Goal: Task Accomplishment & Management: Manage account settings

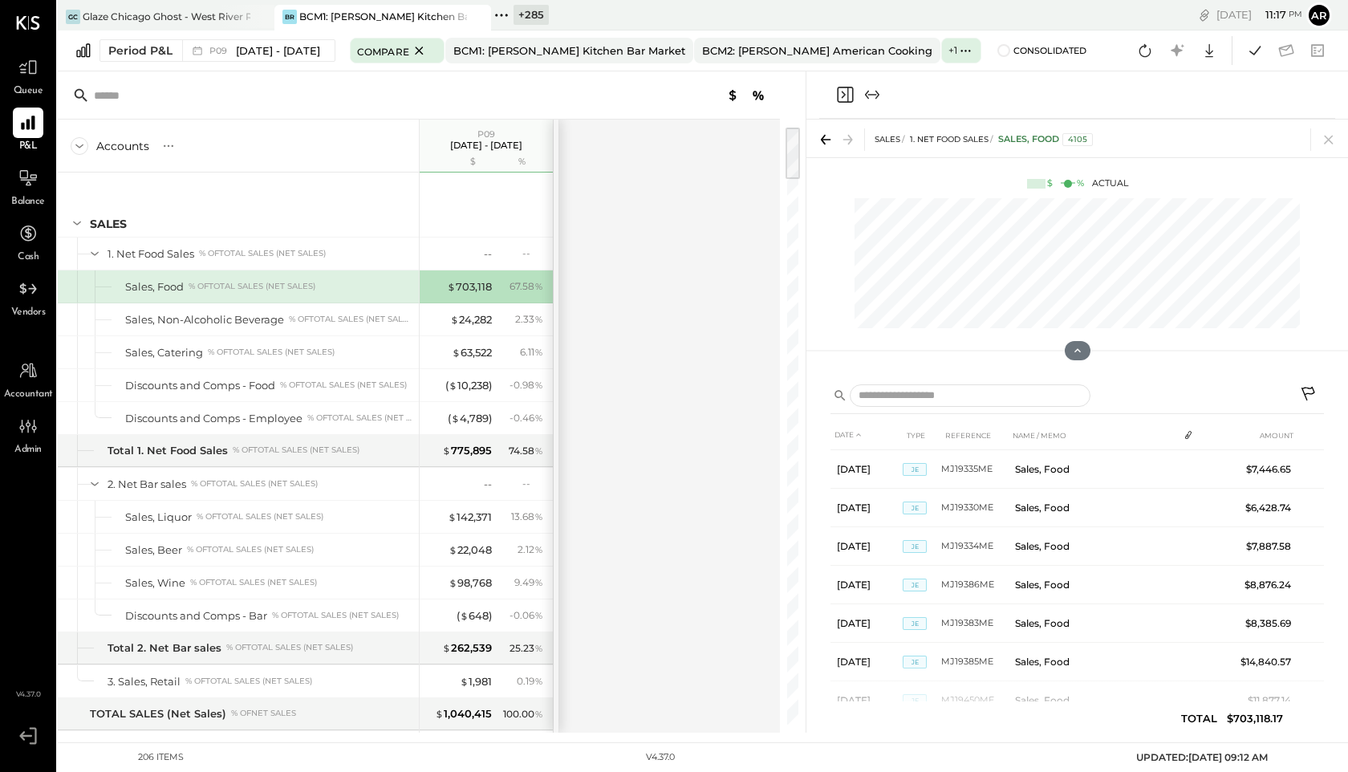
click at [501, 12] on icon at bounding box center [501, 15] width 21 height 21
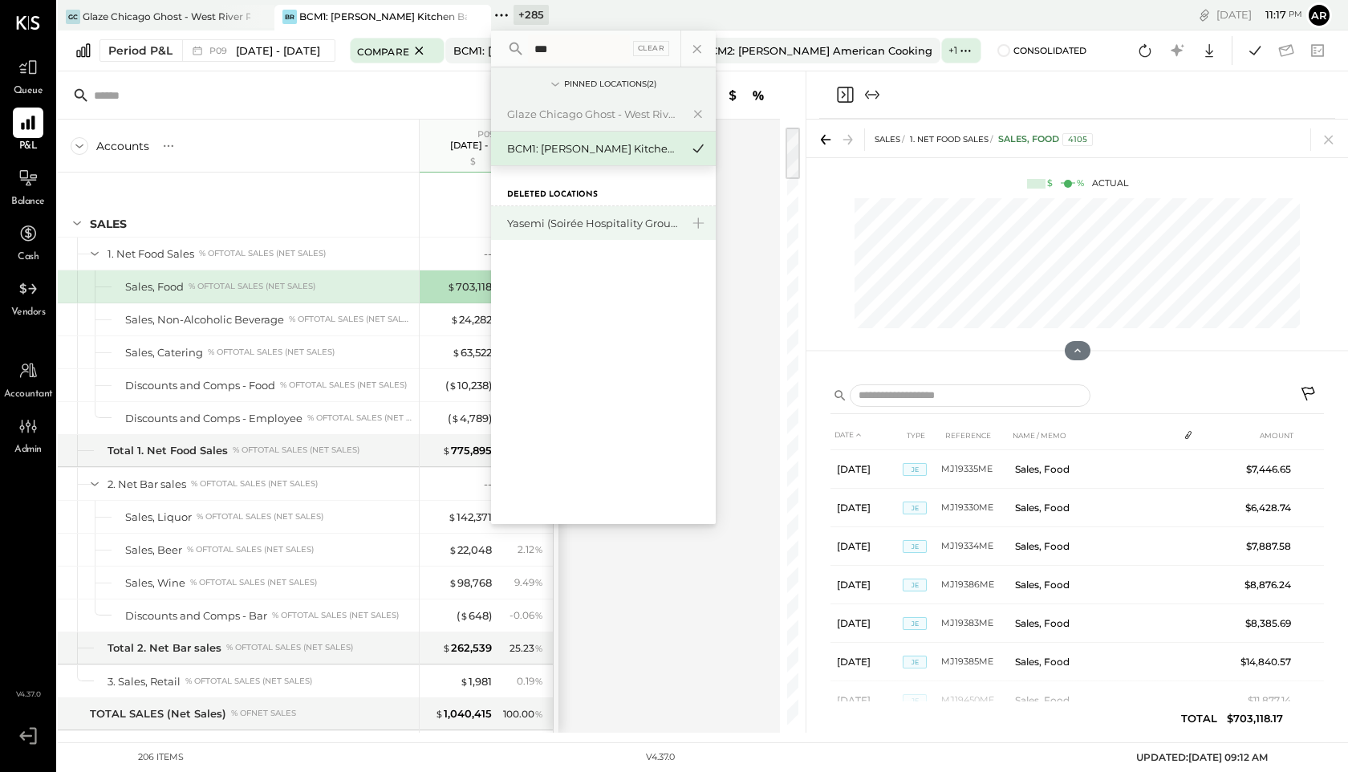
type input "***"
click at [534, 215] on div "Yasemi (Soirée Hospitality Group)" at bounding box center [603, 223] width 225 height 34
click at [567, 231] on div "Yasemi (Soirée Hospitality Group)" at bounding box center [603, 223] width 225 height 34
click at [552, 215] on div "Yasemi (Soirée Hospitality Group)" at bounding box center [603, 223] width 225 height 34
click at [545, 225] on div "Yasemi (Soirée Hospitality Group)" at bounding box center [593, 223] width 173 height 15
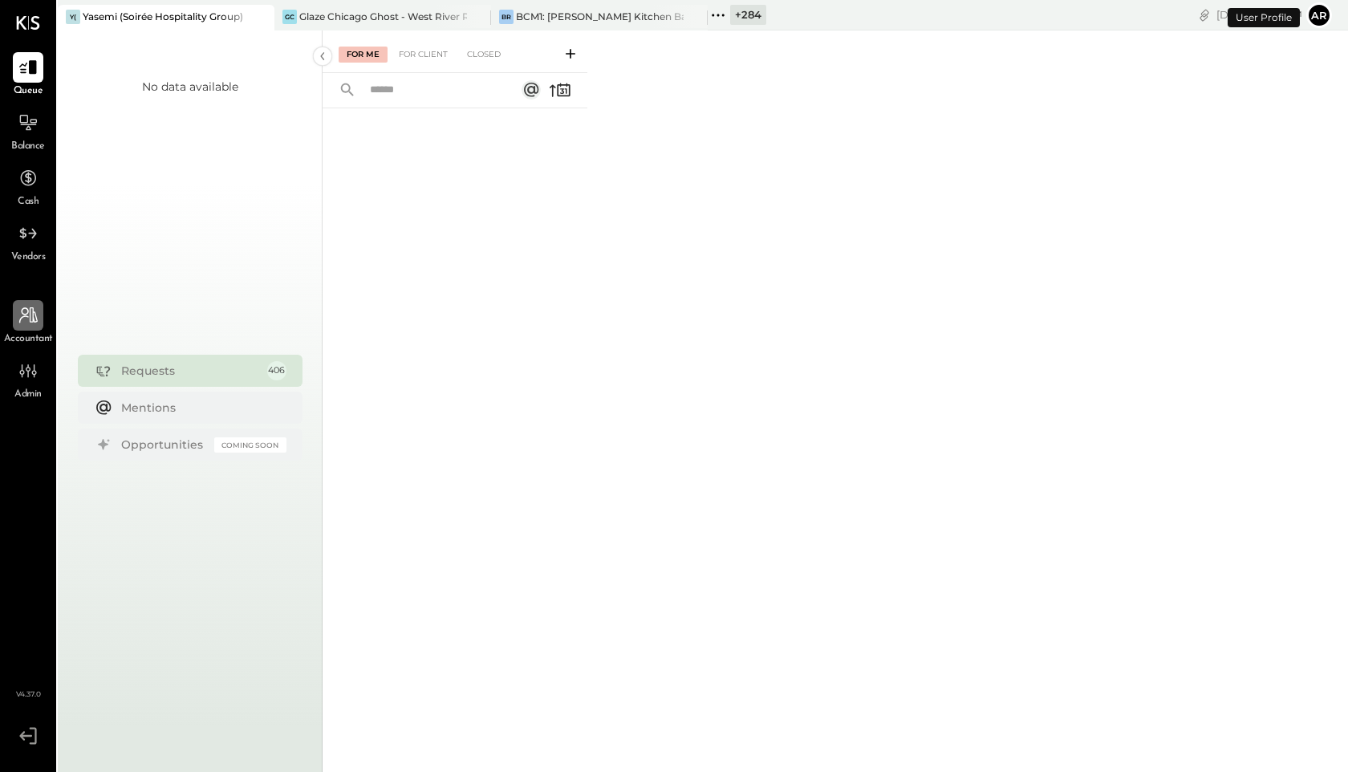
click at [32, 323] on icon at bounding box center [28, 315] width 21 height 21
select select "**"
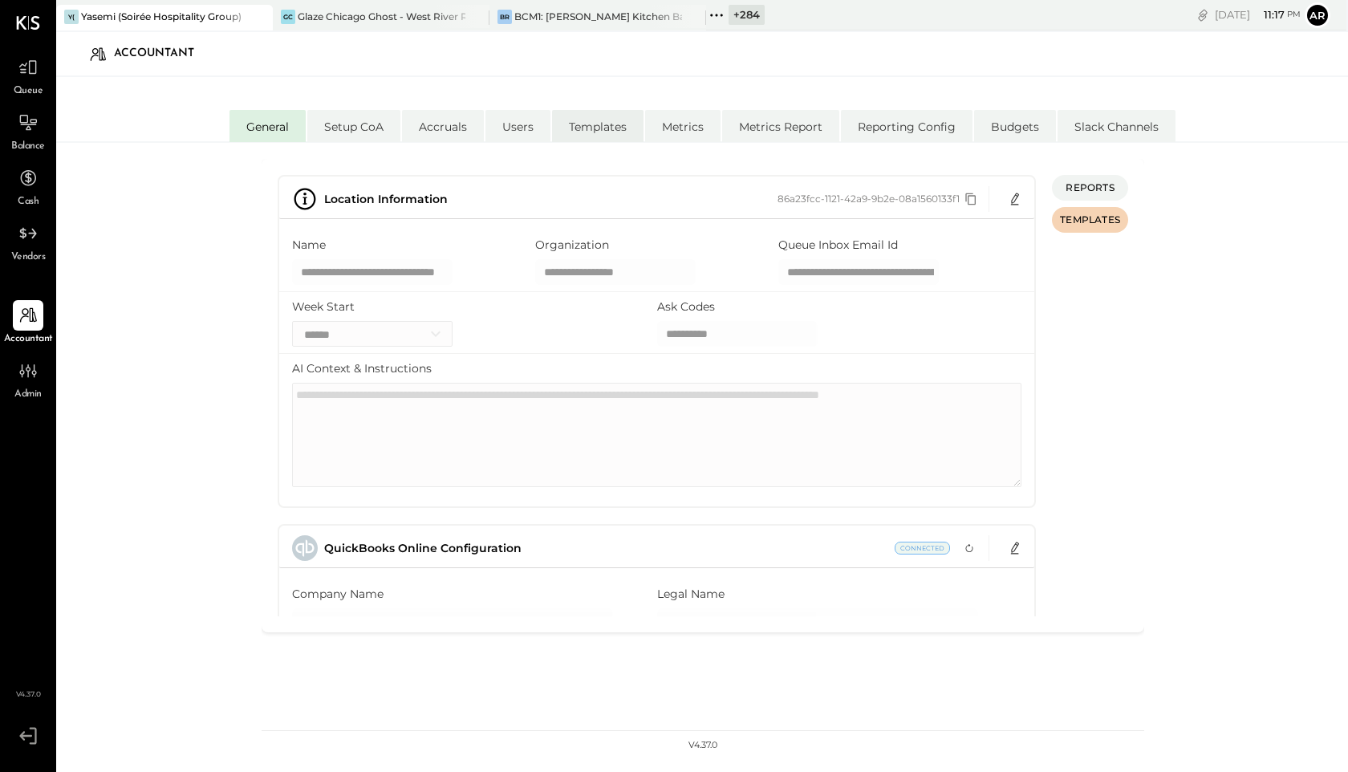
click at [610, 126] on li "Templates" at bounding box center [597, 126] width 91 height 32
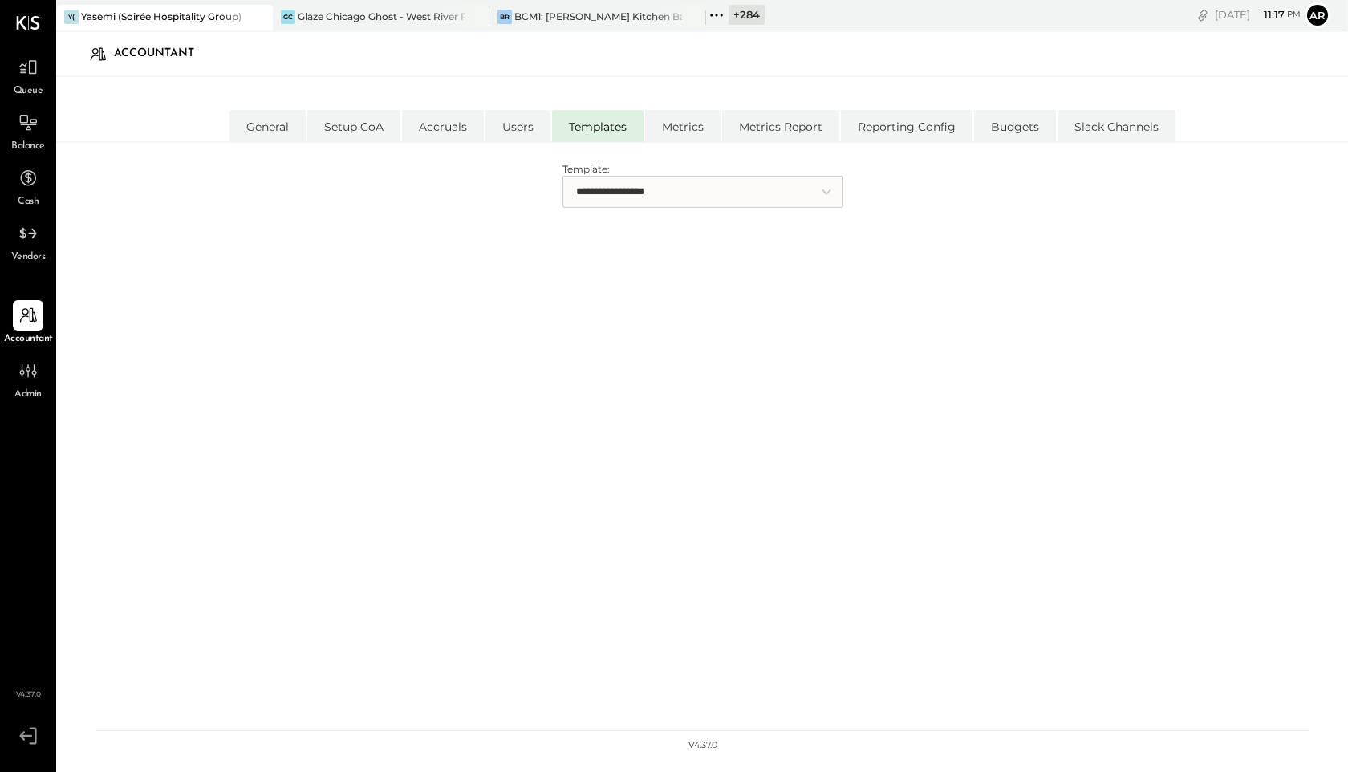
click at [646, 199] on select "**********" at bounding box center [702, 192] width 281 height 32
click at [1093, 122] on li "Slack Channels" at bounding box center [1116, 126] width 118 height 32
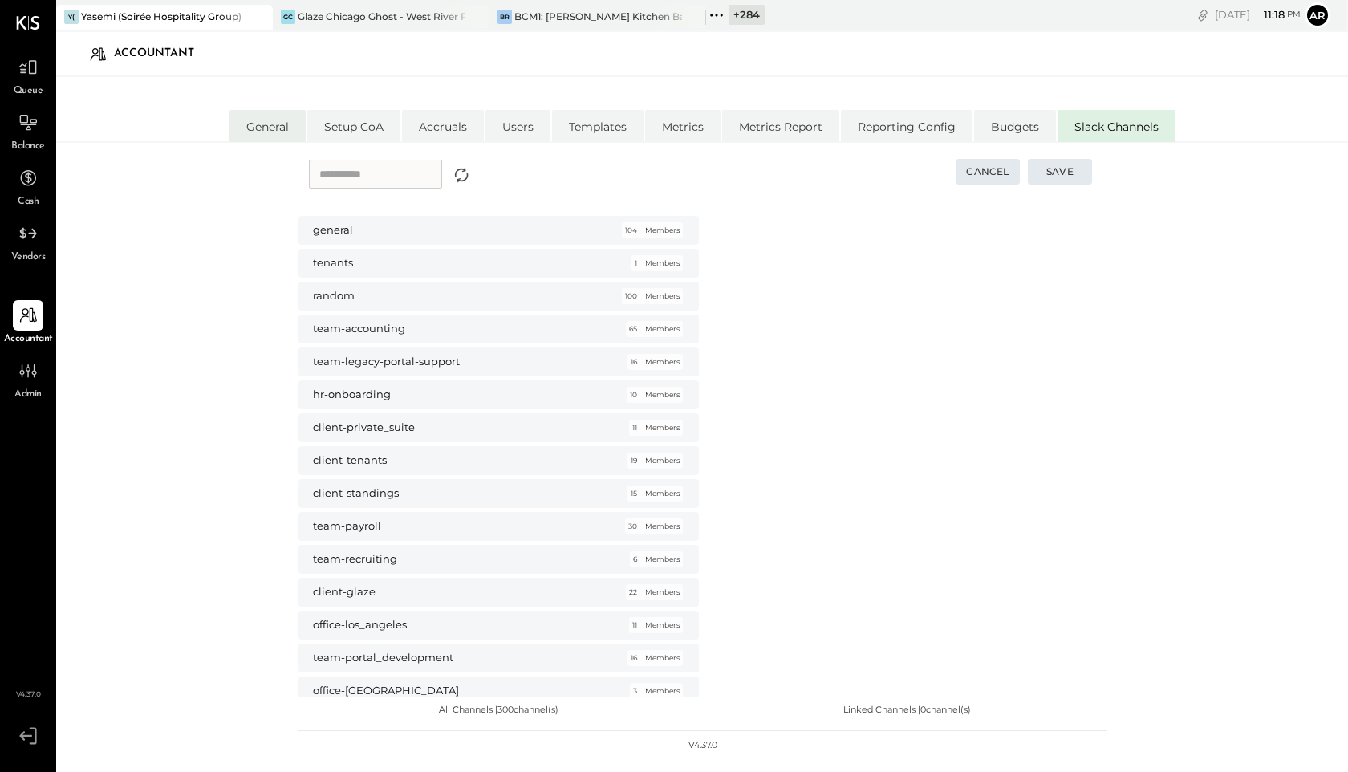
click at [253, 137] on li "General" at bounding box center [267, 126] width 76 height 32
select select "**"
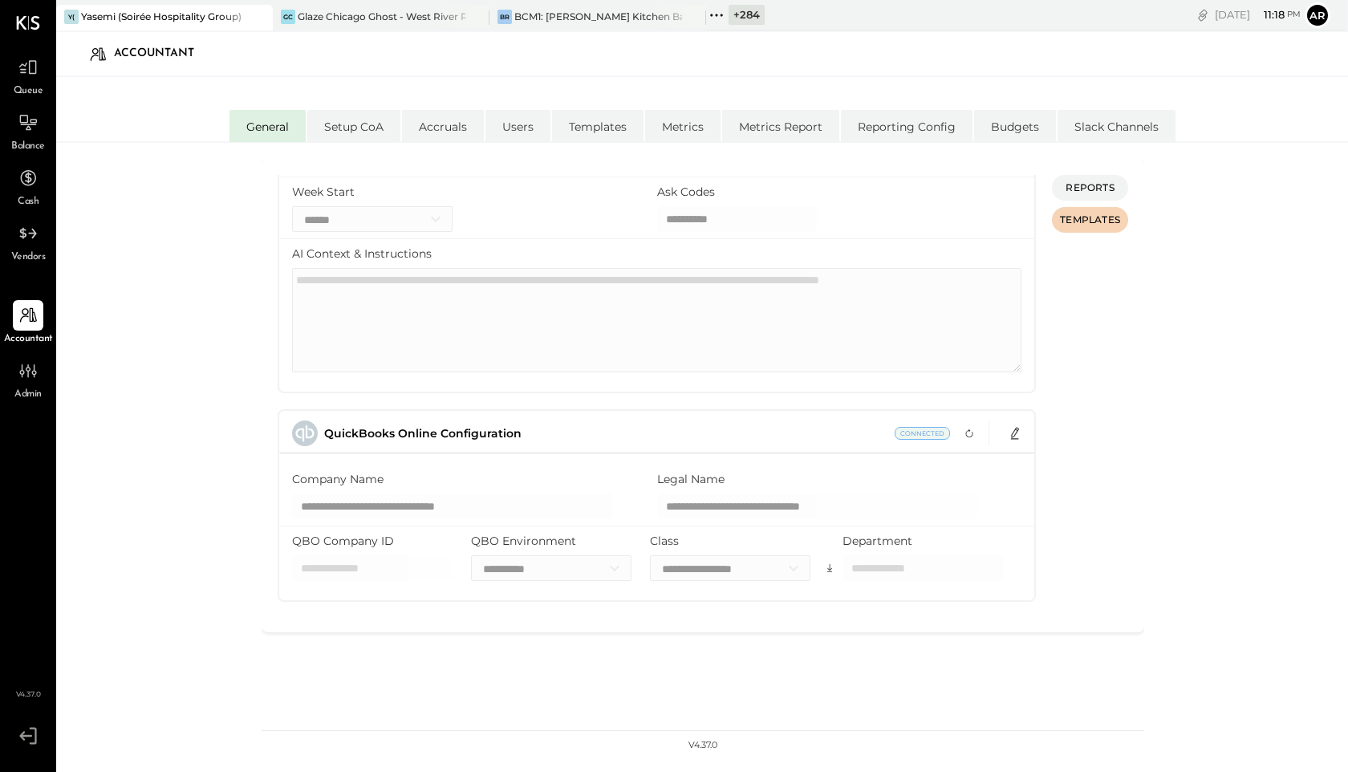
scroll to position [335, 0]
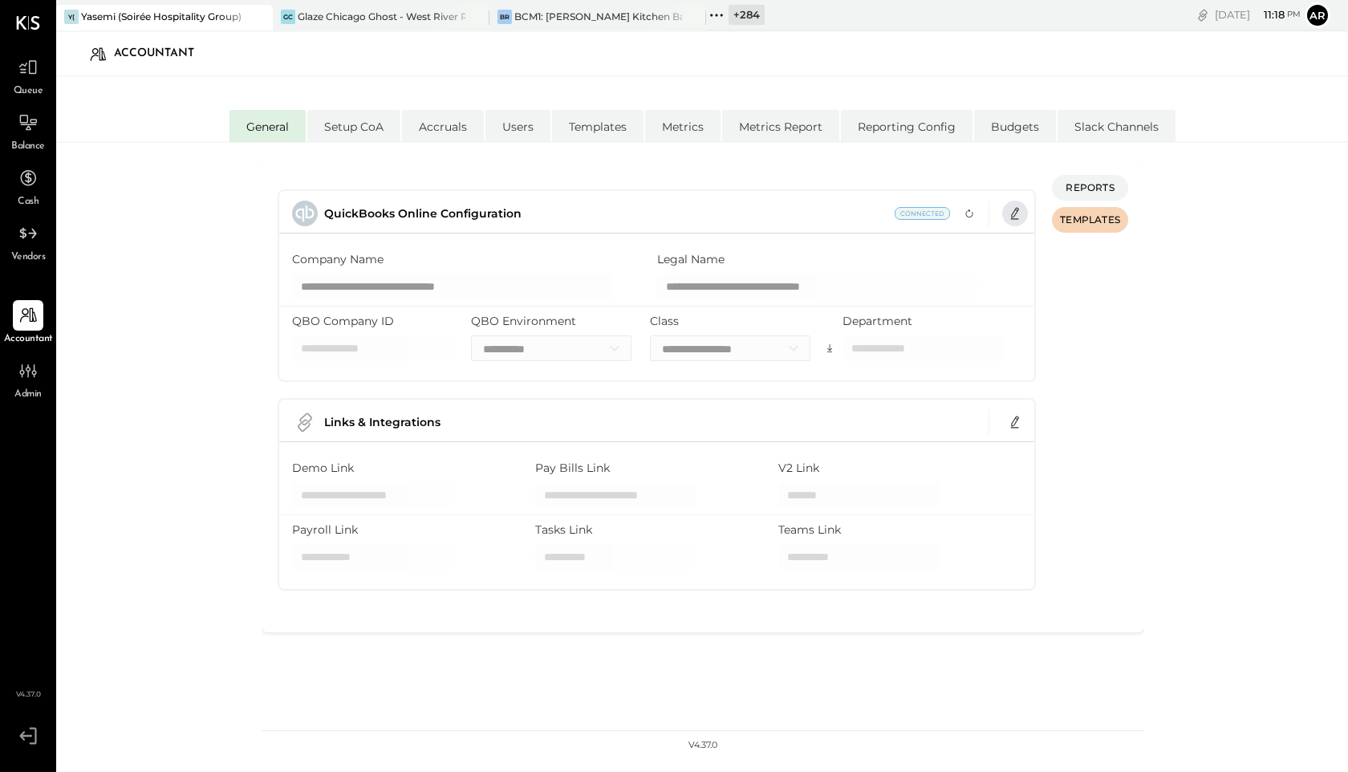
click at [1021, 209] on button "button" at bounding box center [1015, 214] width 26 height 26
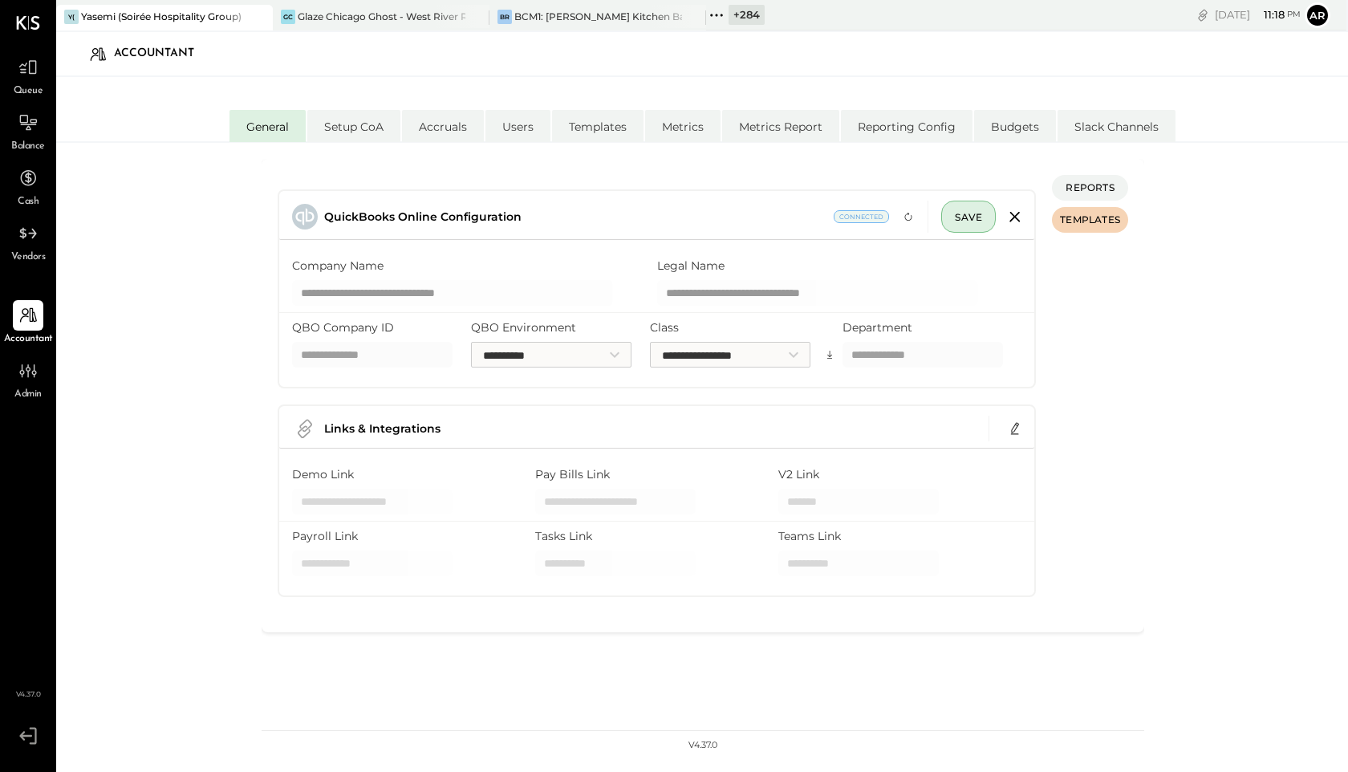
click at [358, 357] on input "QBO Company ID" at bounding box center [372, 355] width 160 height 26
paste input "**********"
type input "**********"
click at [136, 392] on div "**********" at bounding box center [702, 476] width 1292 height 667
click at [955, 221] on span "SAVE" at bounding box center [968, 217] width 27 height 12
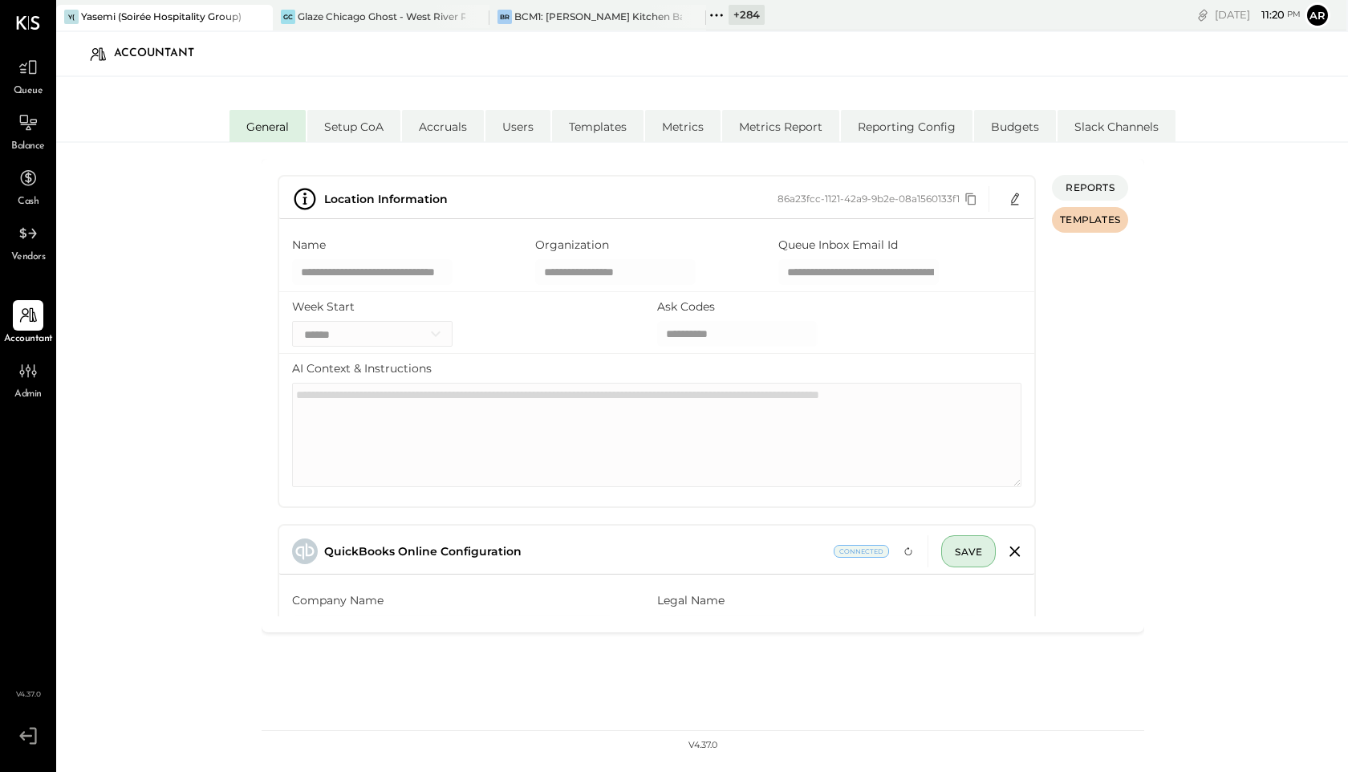
scroll to position [0, 5]
click at [715, 14] on icon at bounding box center [716, 15] width 2 height 2
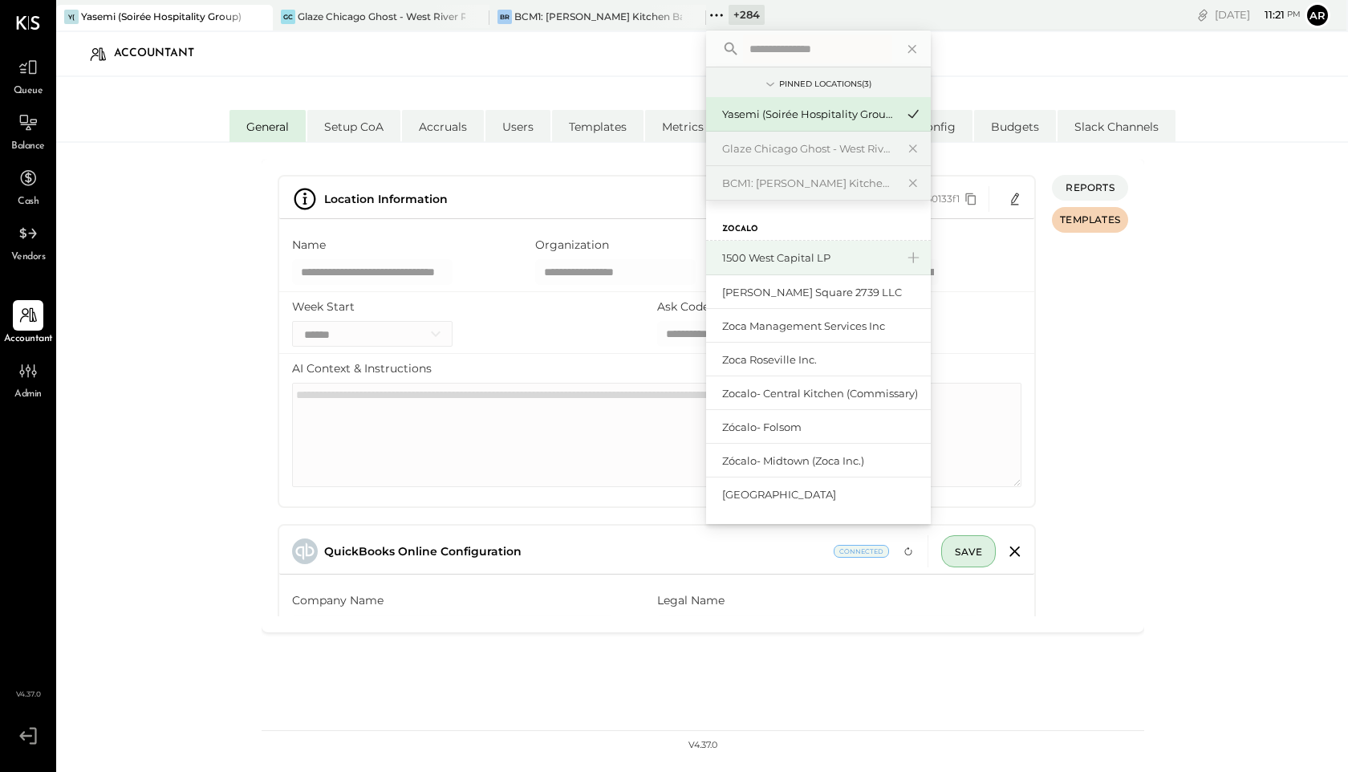
click at [841, 268] on div "1500 West Capital LP" at bounding box center [818, 258] width 225 height 34
click at [830, 265] on div "1500 West Capital LP" at bounding box center [818, 258] width 225 height 34
click at [912, 259] on icon at bounding box center [912, 257] width 19 height 21
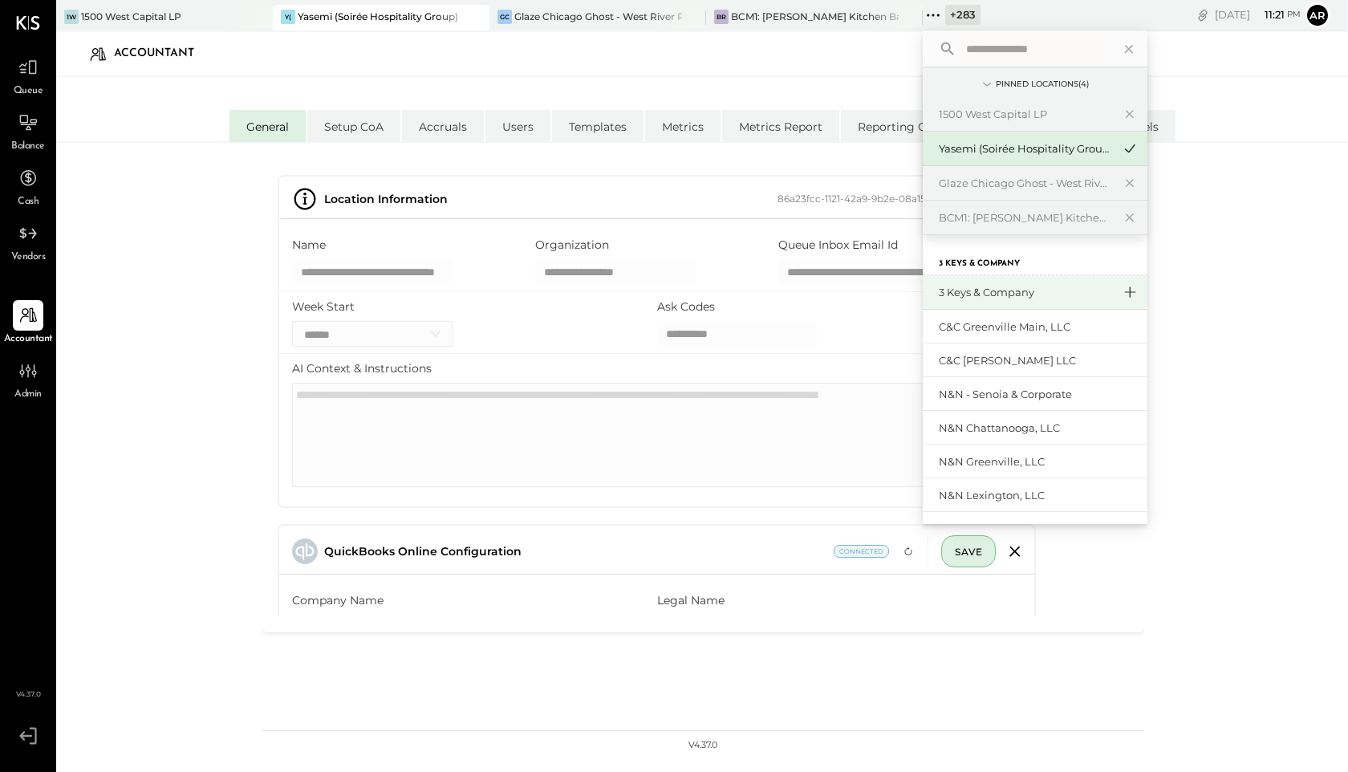
click at [1127, 292] on icon at bounding box center [1130, 291] width 11 height 11
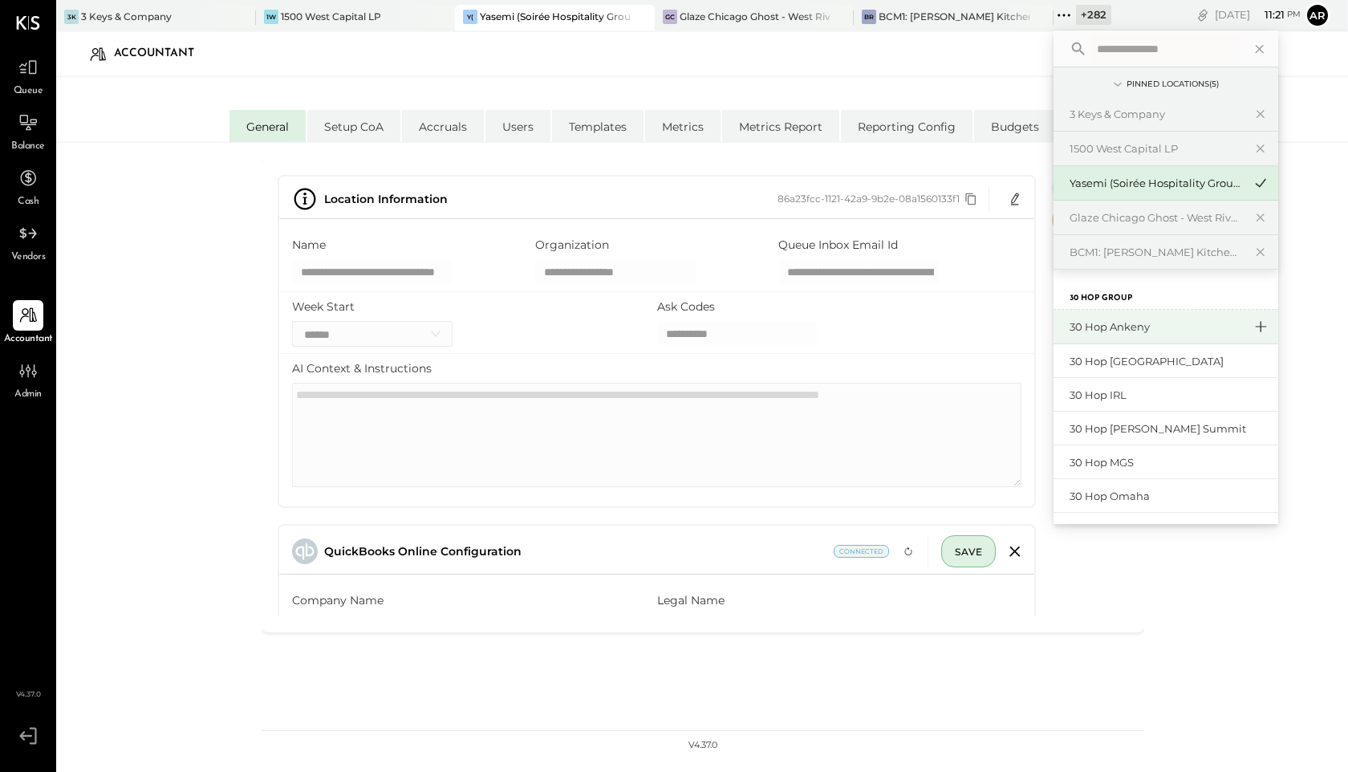
click at [1265, 327] on icon at bounding box center [1260, 326] width 19 height 21
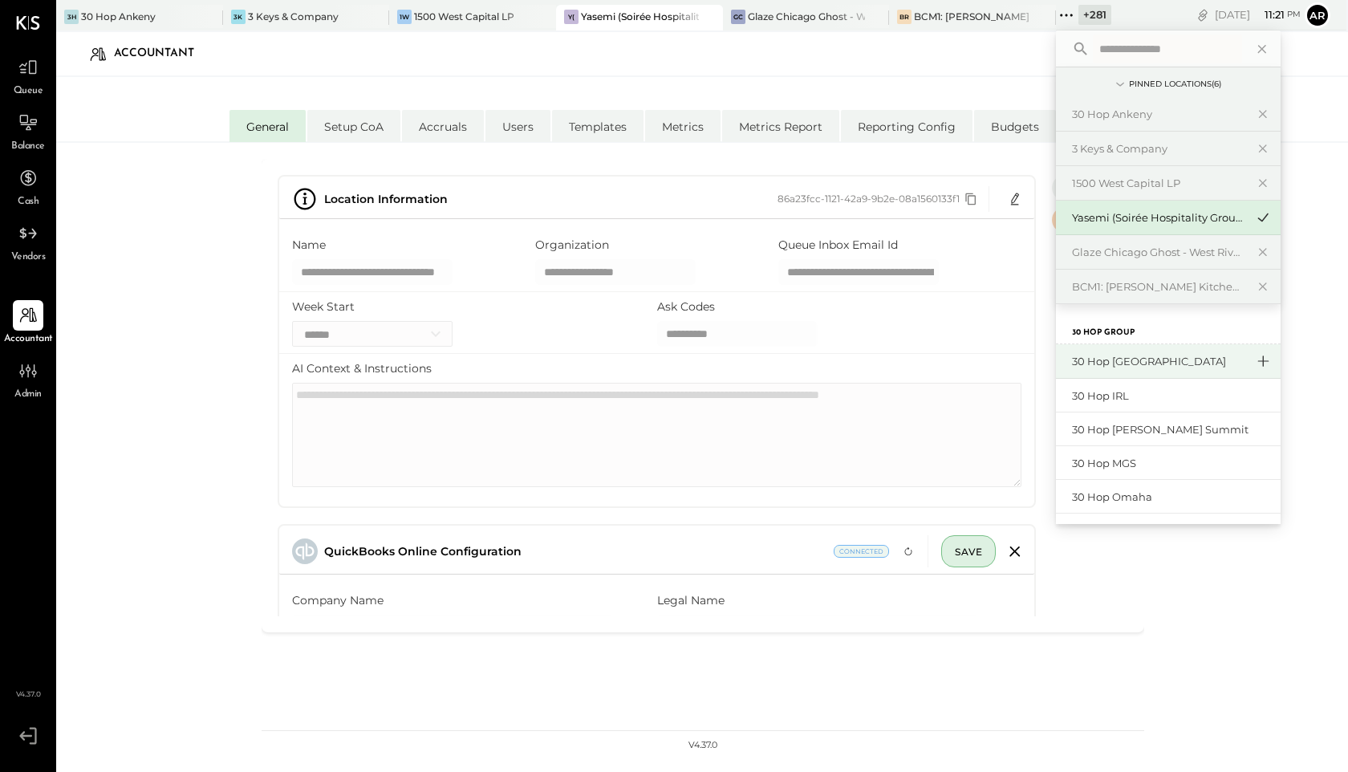
click at [1260, 359] on icon at bounding box center [1262, 361] width 19 height 21
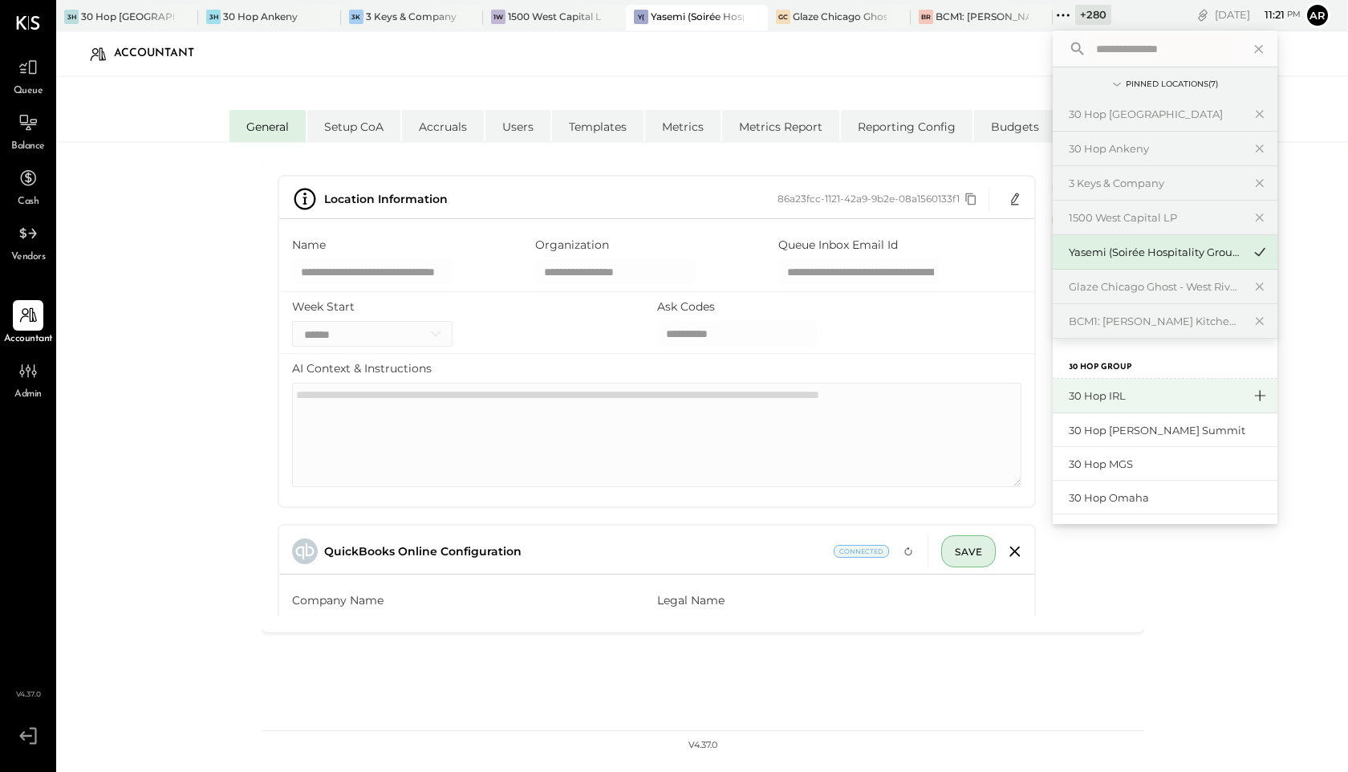
click at [1259, 391] on icon at bounding box center [1260, 395] width 11 height 11
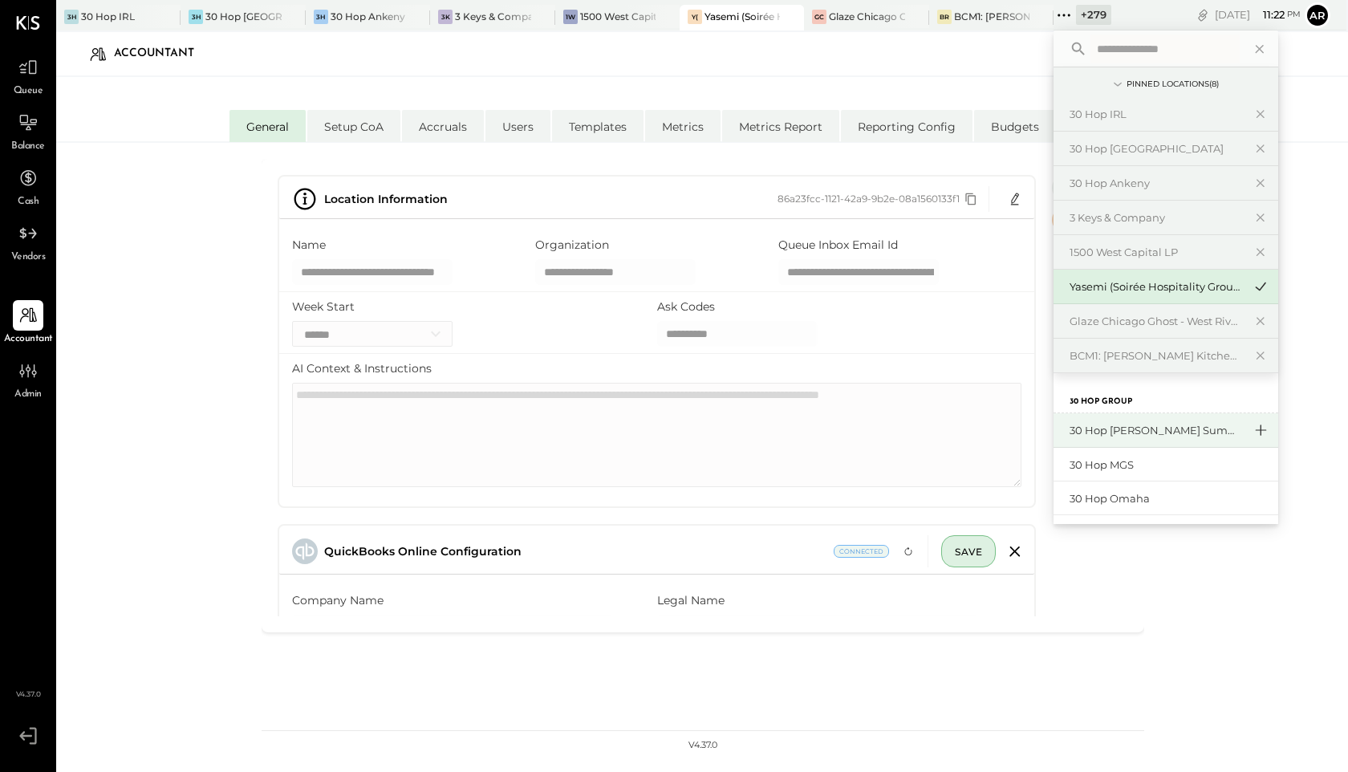
click at [1256, 429] on icon at bounding box center [1260, 430] width 19 height 21
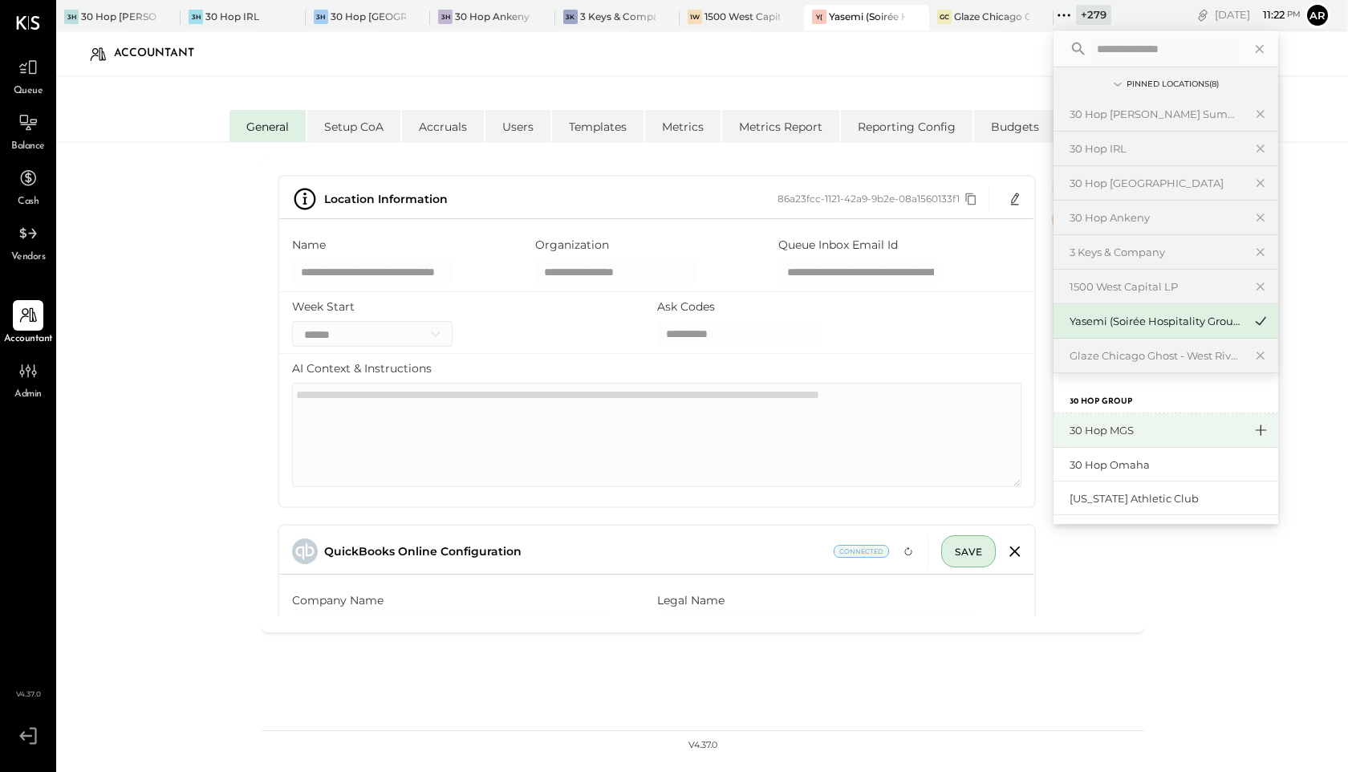
click at [1261, 437] on icon at bounding box center [1260, 430] width 19 height 21
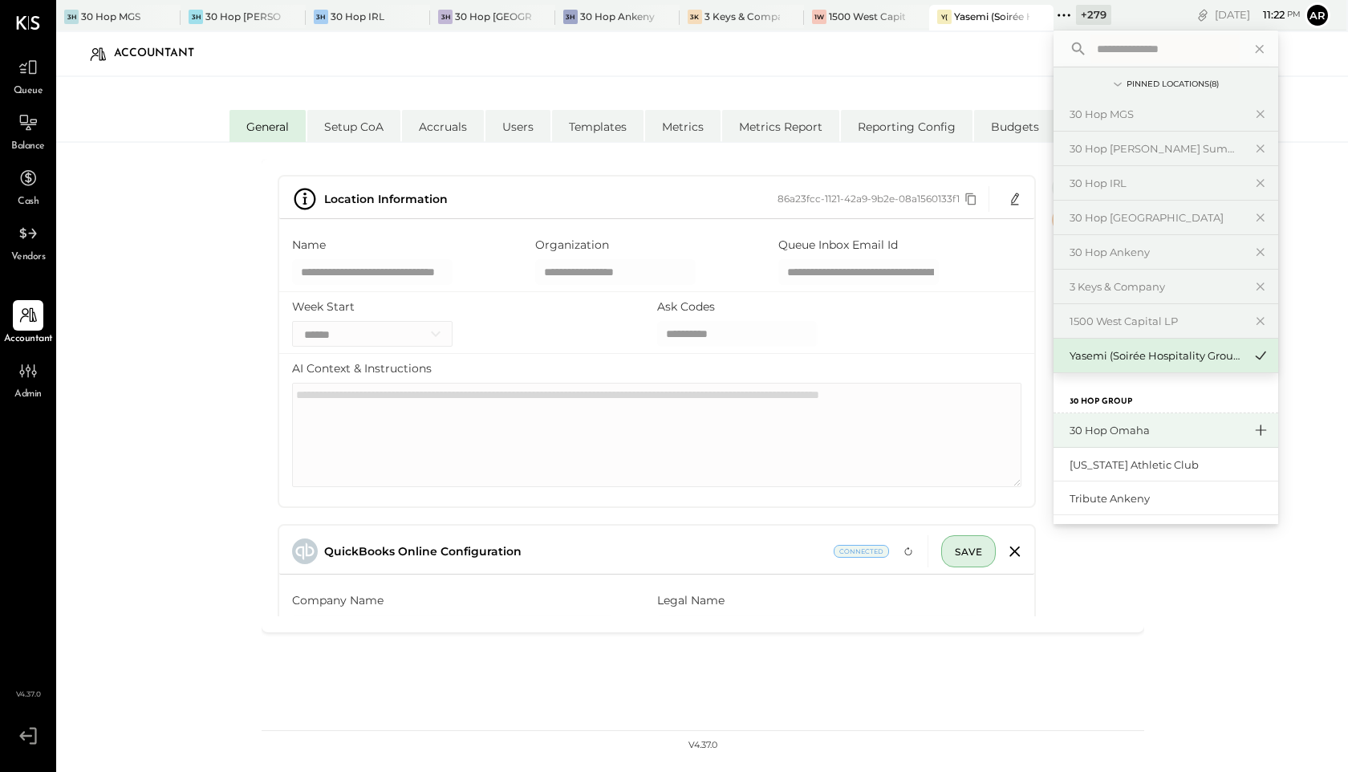
click at [1264, 436] on icon at bounding box center [1260, 430] width 19 height 21
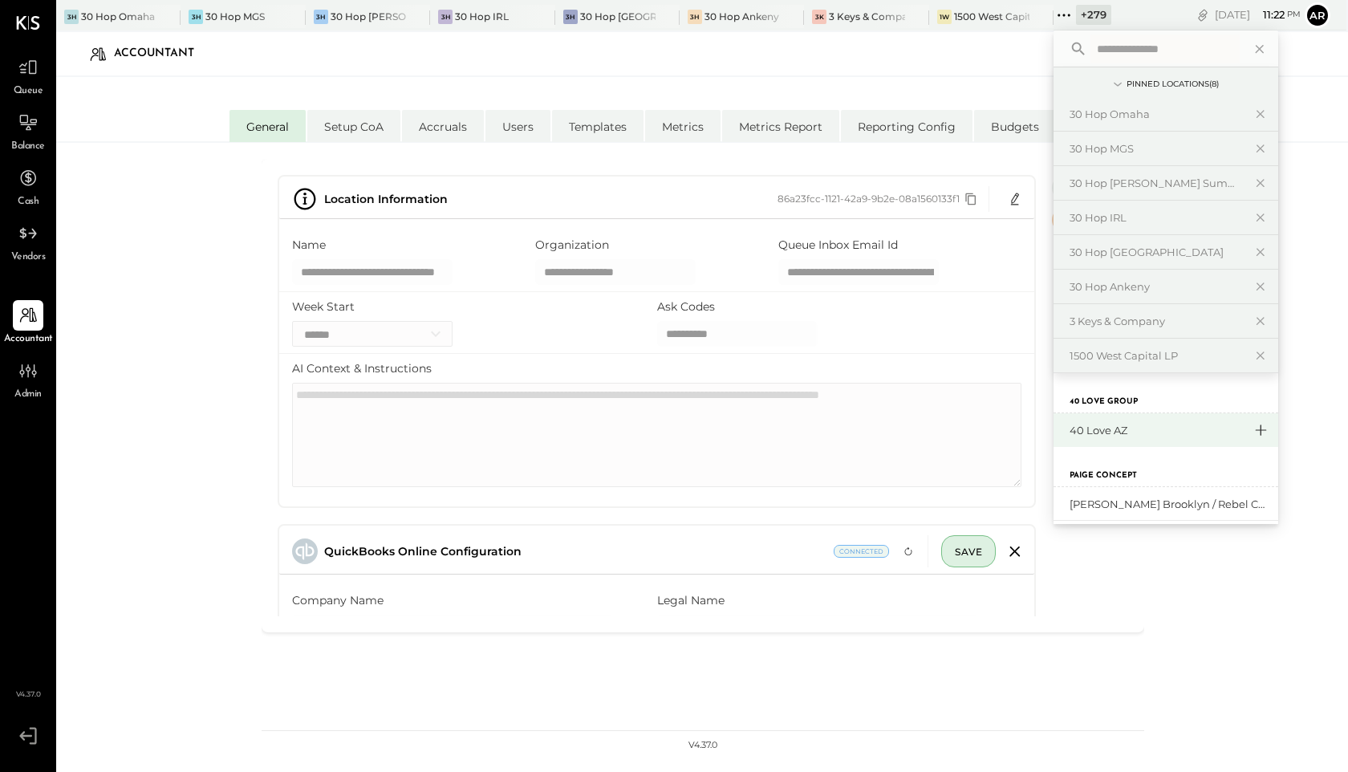
click at [1261, 437] on icon at bounding box center [1260, 430] width 19 height 21
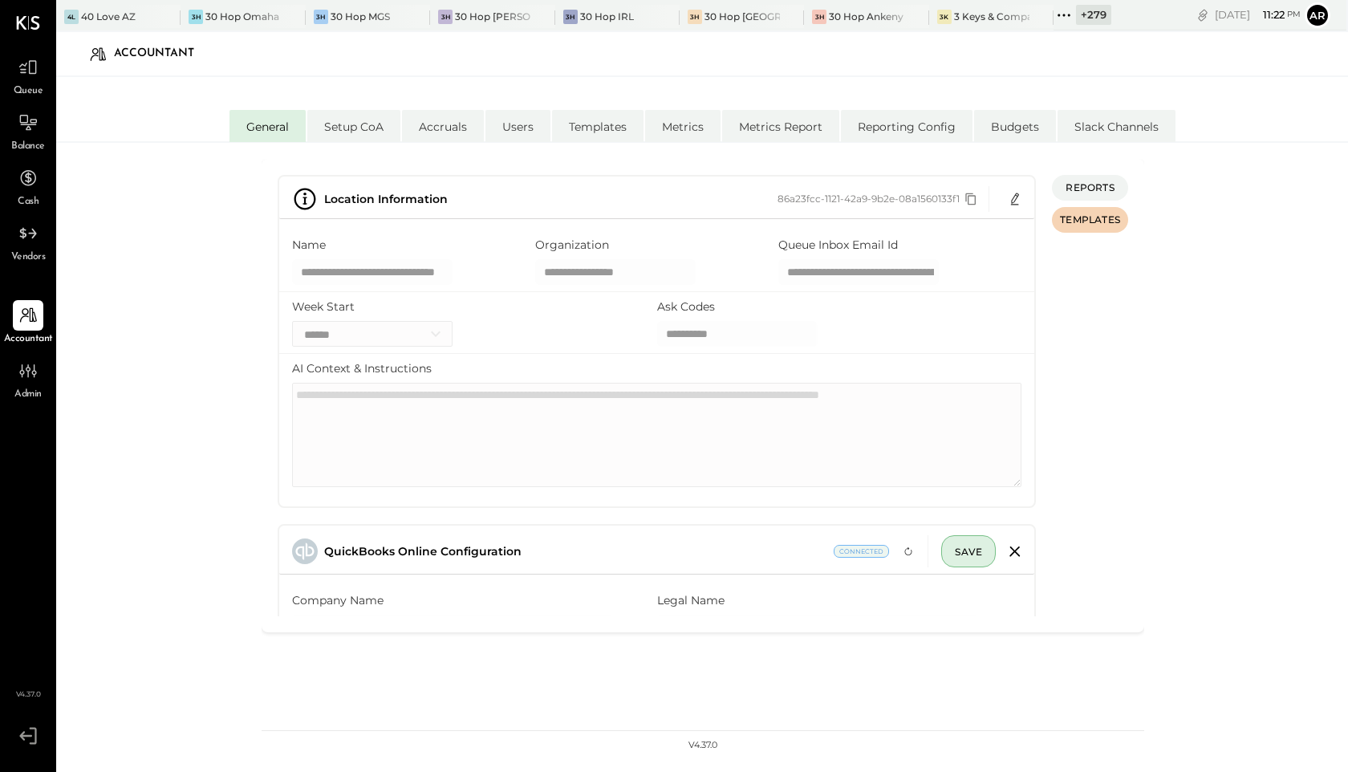
click at [330, 55] on div "Accountant" at bounding box center [702, 53] width 1260 height 37
click at [1041, 20] on icon at bounding box center [1039, 16] width 20 height 19
click at [1029, 17] on icon at bounding box center [1039, 16] width 20 height 19
click at [996, 16] on icon at bounding box center [1006, 16] width 20 height 19
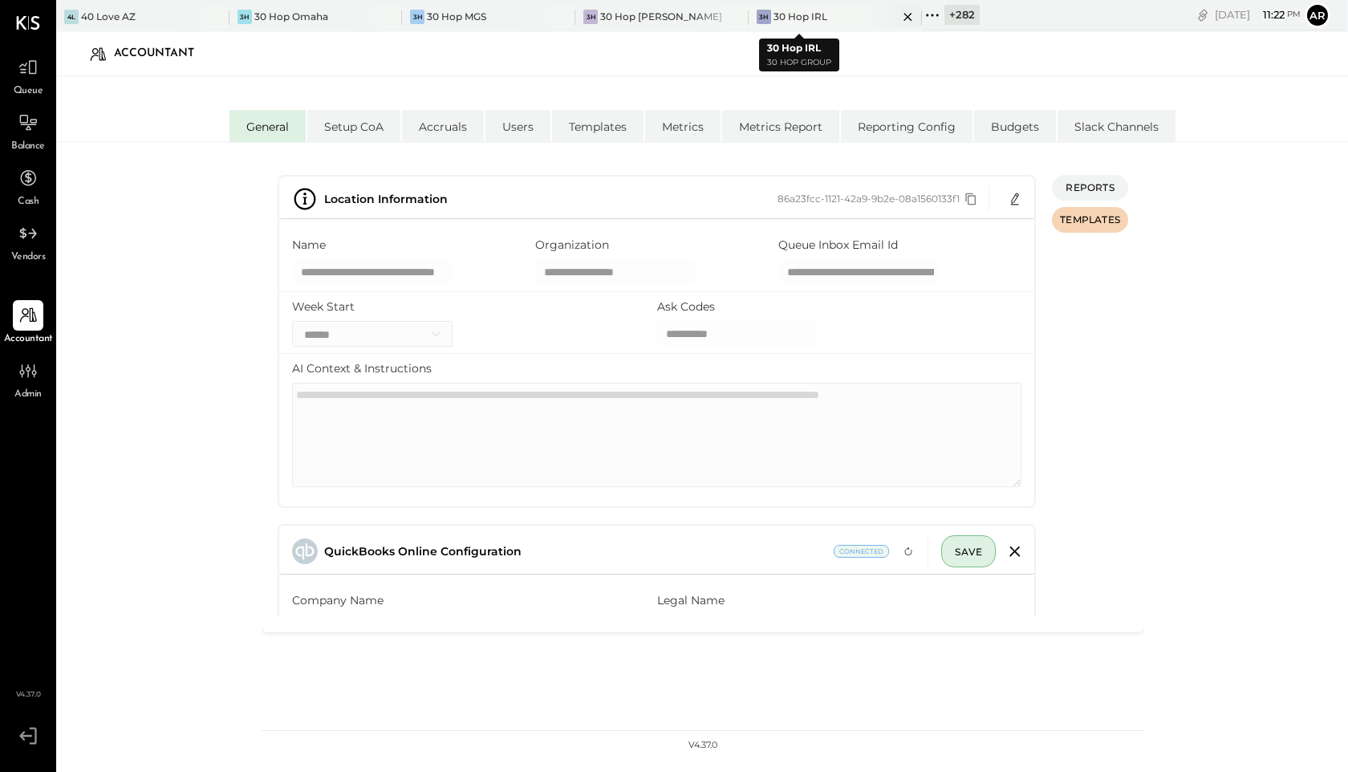
click at [898, 18] on icon at bounding box center [908, 16] width 20 height 19
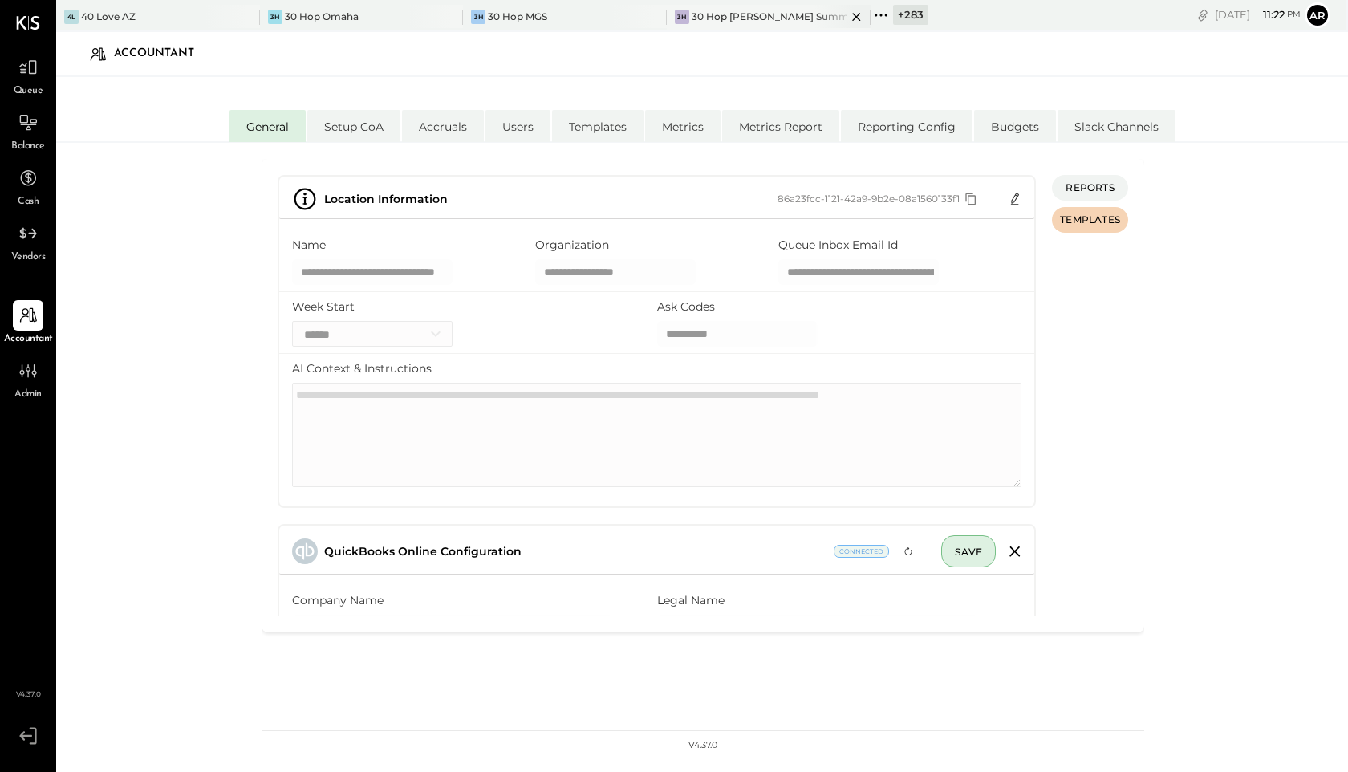
click at [846, 13] on icon at bounding box center [856, 16] width 20 height 19
click at [690, 13] on icon at bounding box center [692, 16] width 20 height 19
click at [476, 20] on icon at bounding box center [475, 16] width 20 height 19
click at [217, 18] on div at bounding box center [245, 16] width 56 height 23
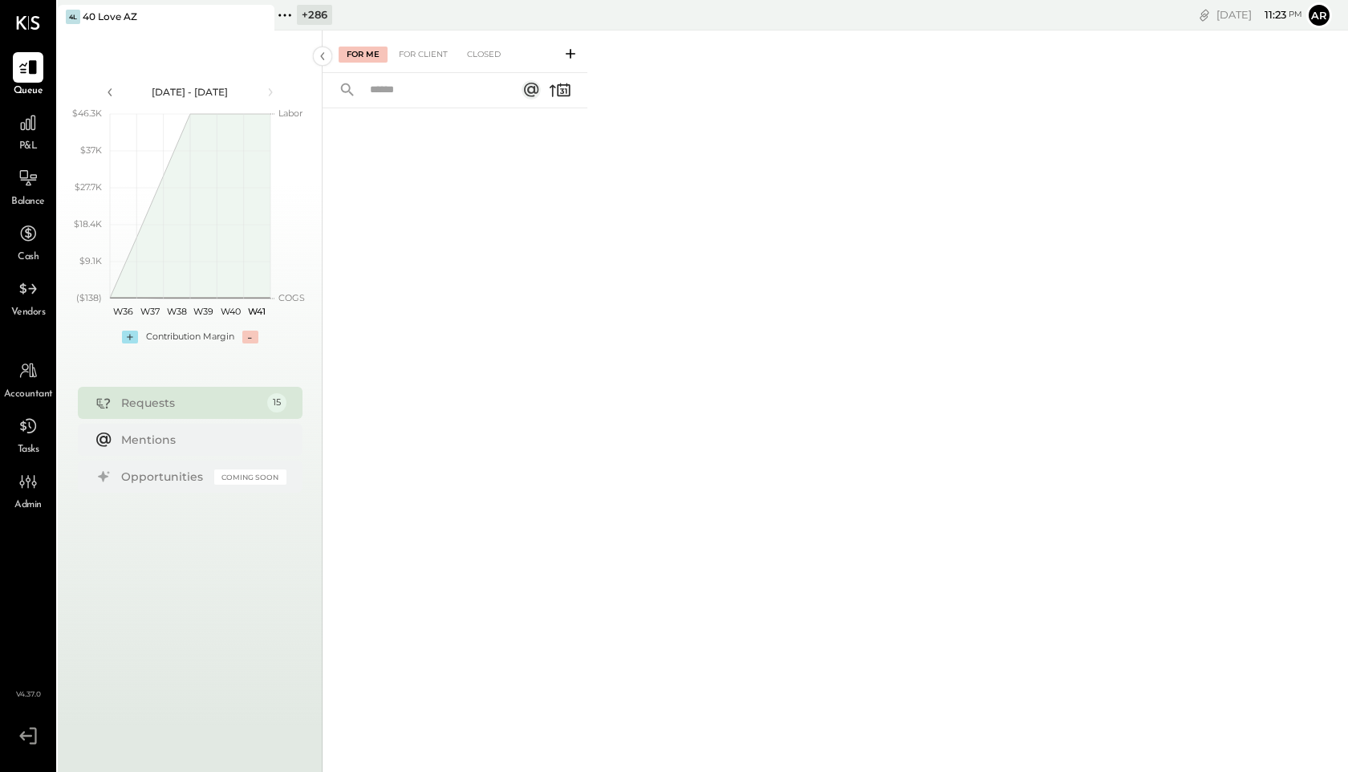
click at [285, 15] on icon at bounding box center [284, 15] width 2 height 2
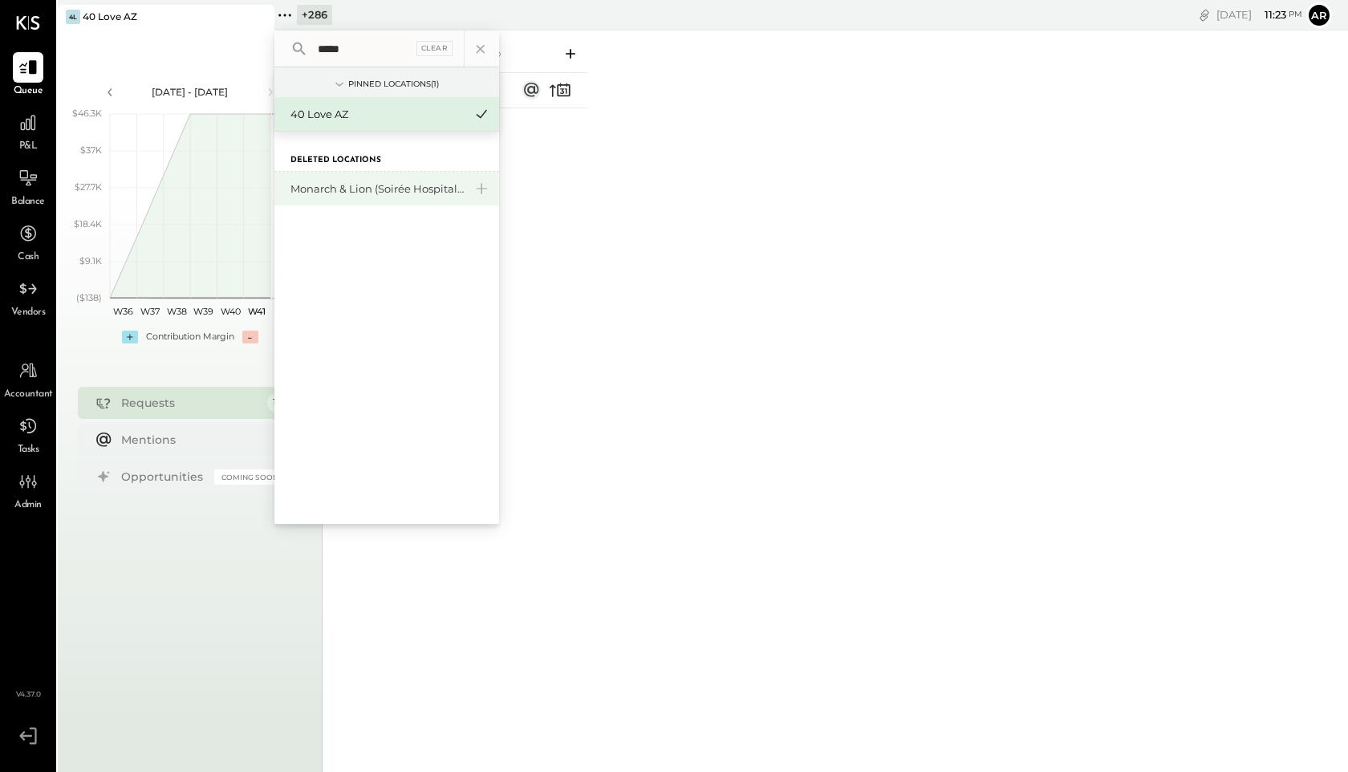
type input "*****"
click at [346, 193] on div "Monarch & Lion (Soirée Hospitality Group)" at bounding box center [376, 188] width 173 height 15
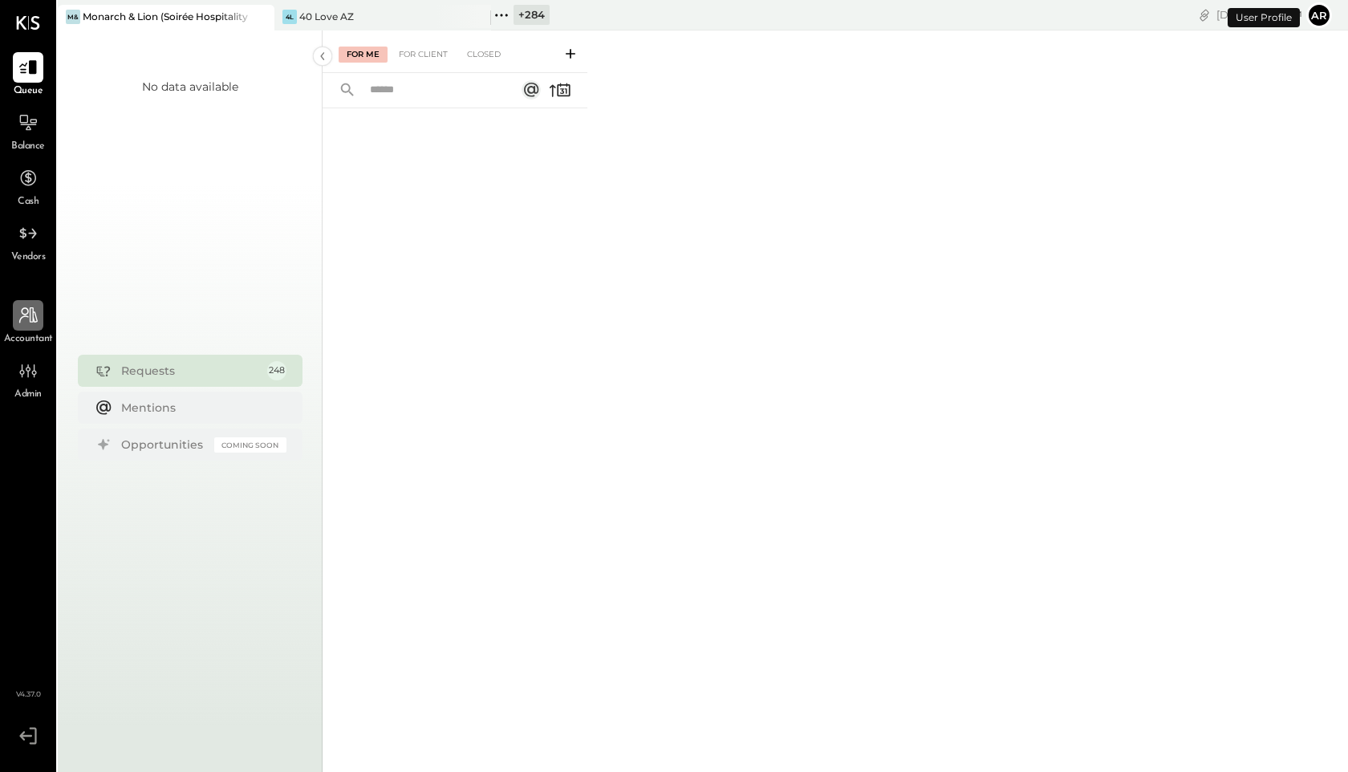
click at [35, 329] on div at bounding box center [28, 315] width 30 height 30
select select "**"
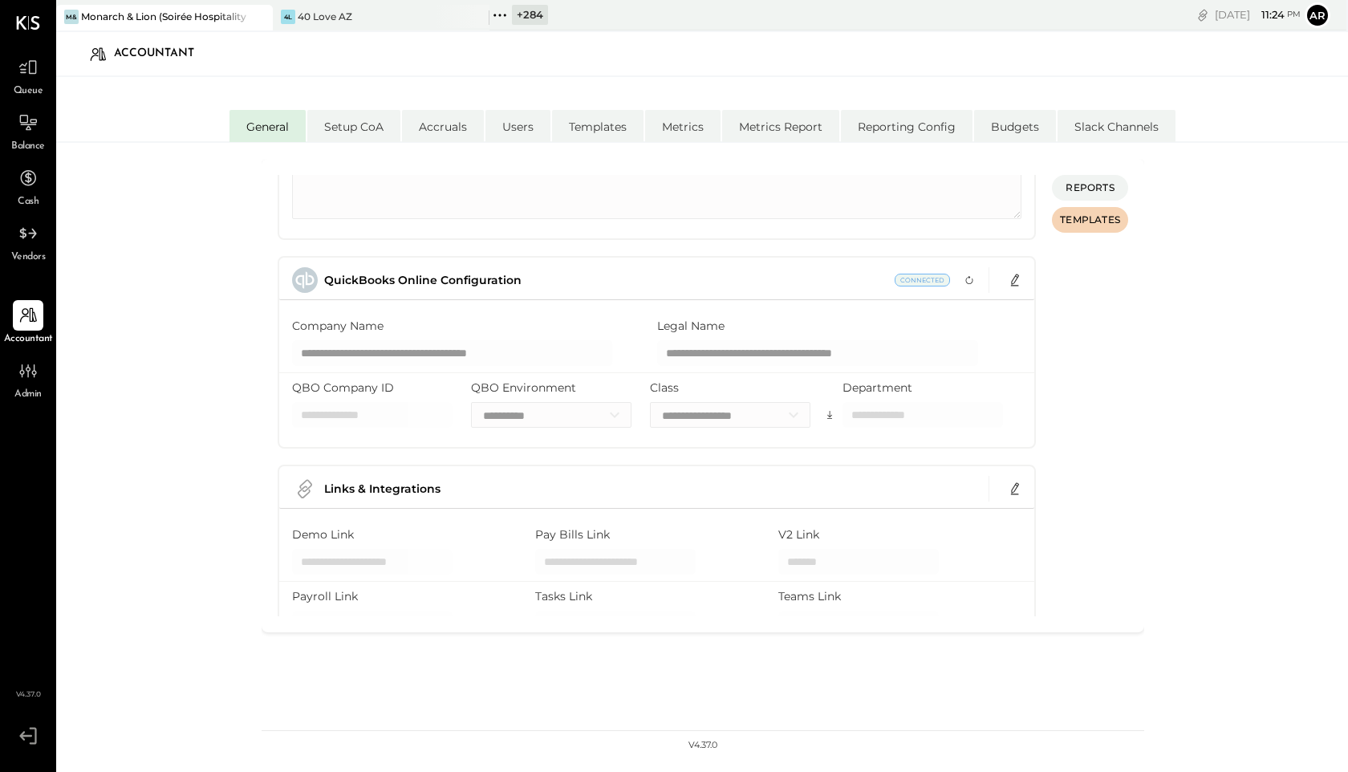
scroll to position [254, 0]
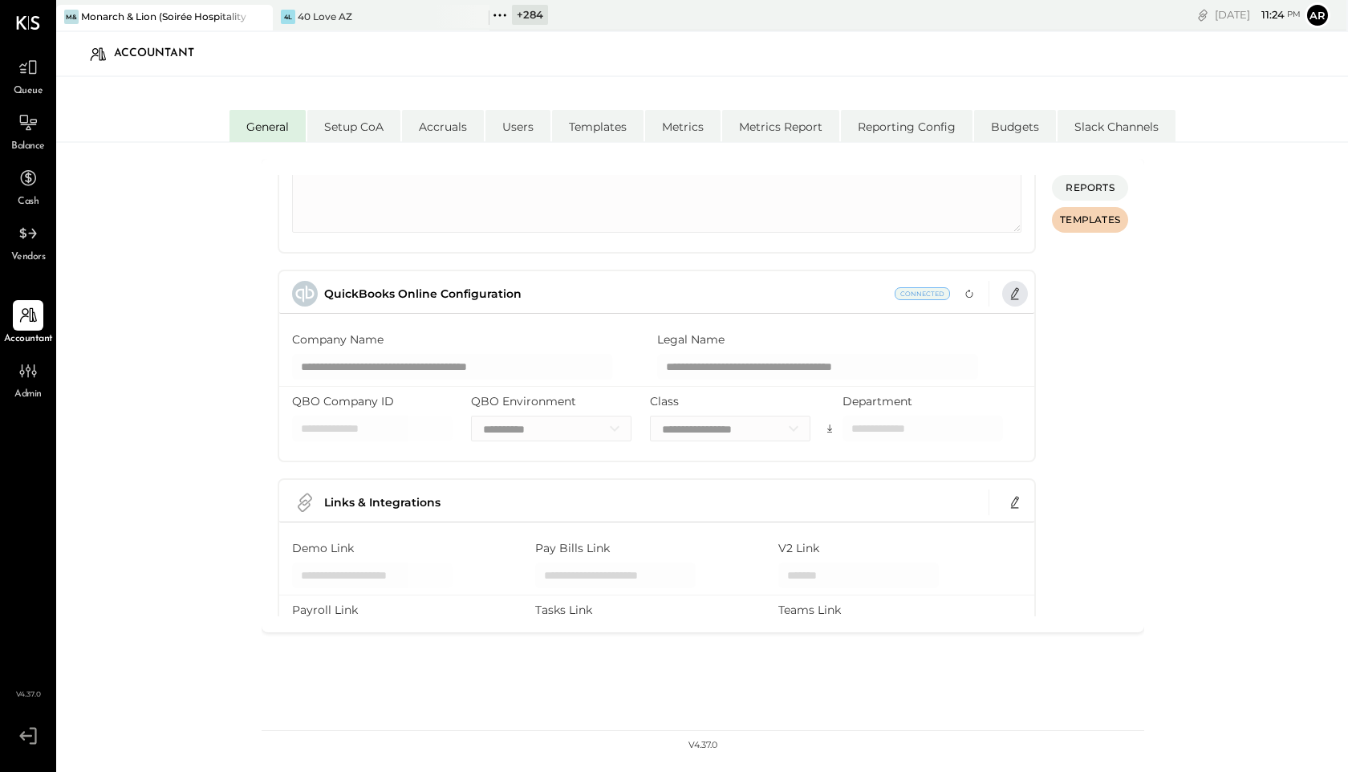
click at [1016, 290] on icon "button" at bounding box center [1015, 293] width 8 height 12
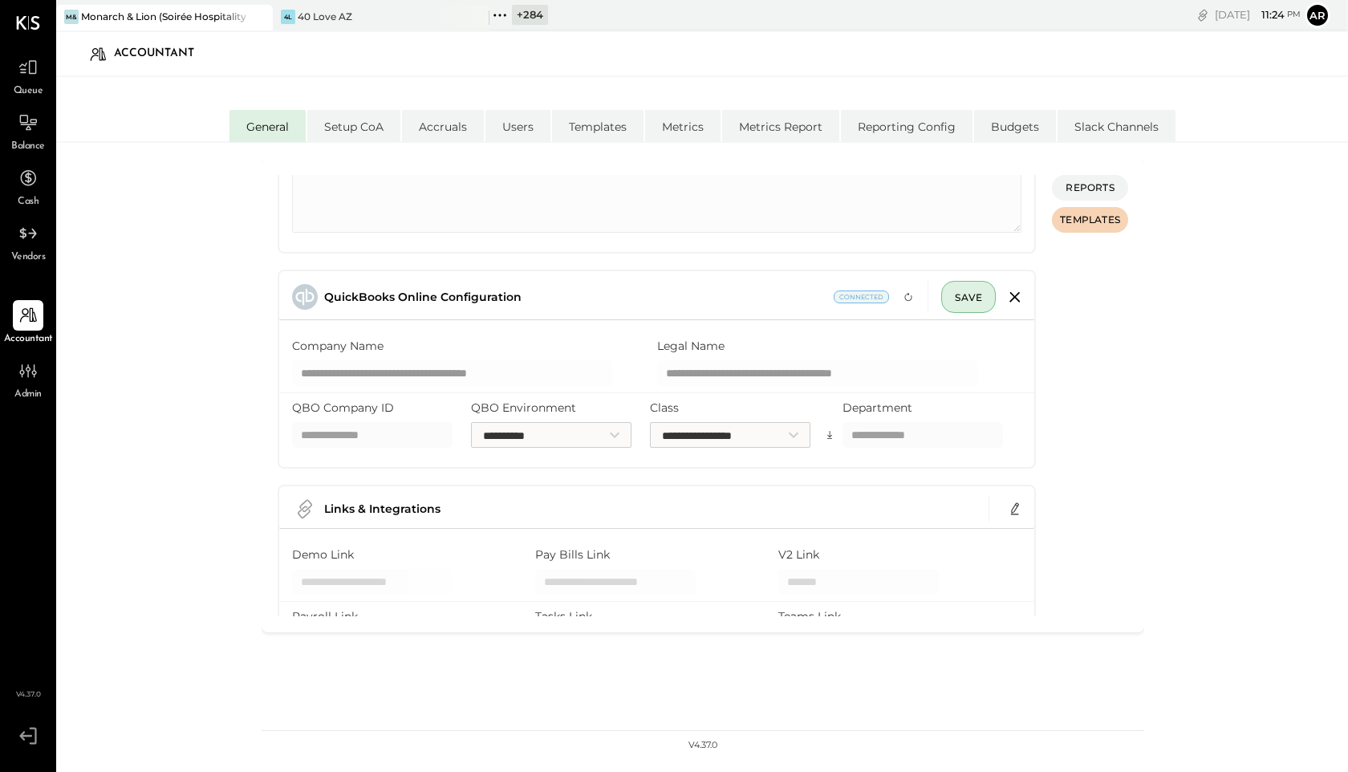
click at [333, 443] on input "QBO Company ID" at bounding box center [372, 435] width 160 height 26
paste input "**********"
type input "**********"
click at [98, 468] on div "**********" at bounding box center [702, 476] width 1292 height 667
click at [966, 293] on span "SAVE" at bounding box center [968, 297] width 27 height 12
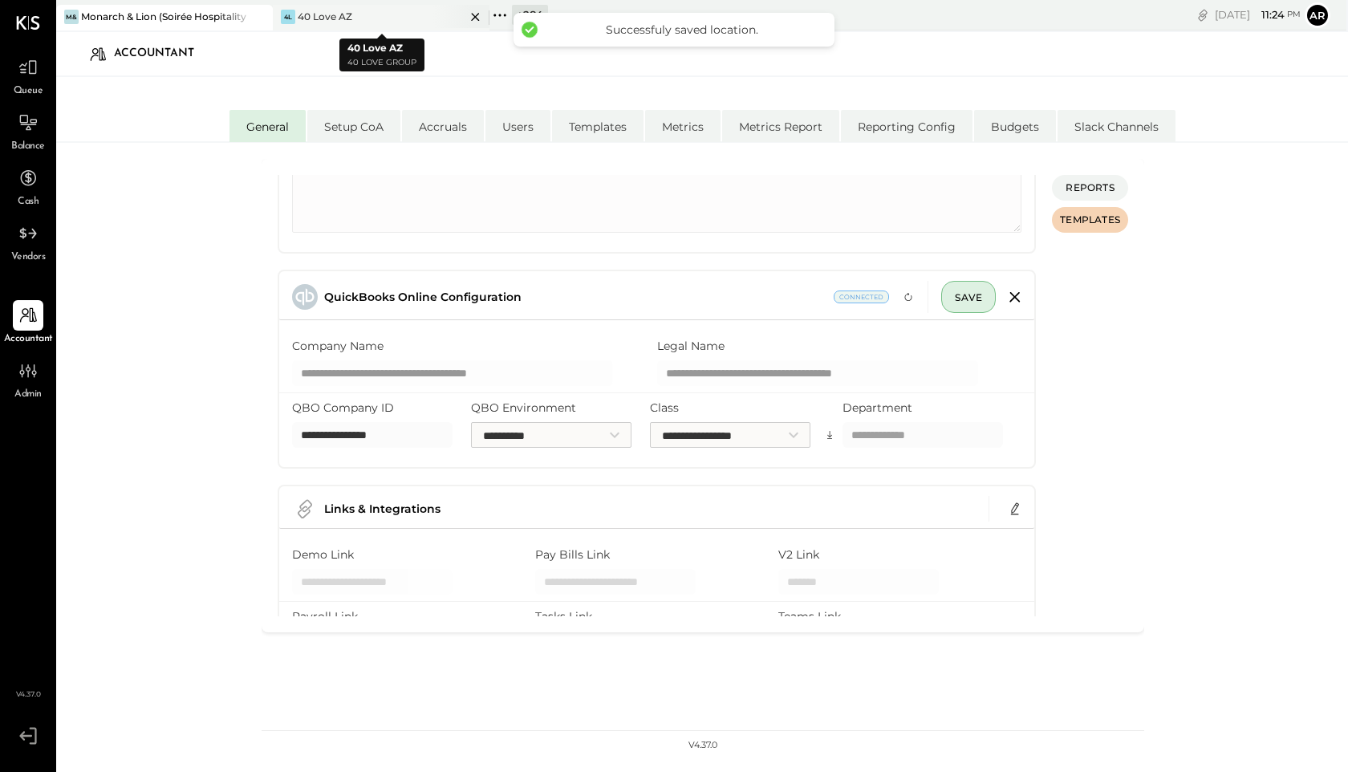
click at [375, 15] on div "4L 40 Love AZ" at bounding box center [369, 17] width 193 height 14
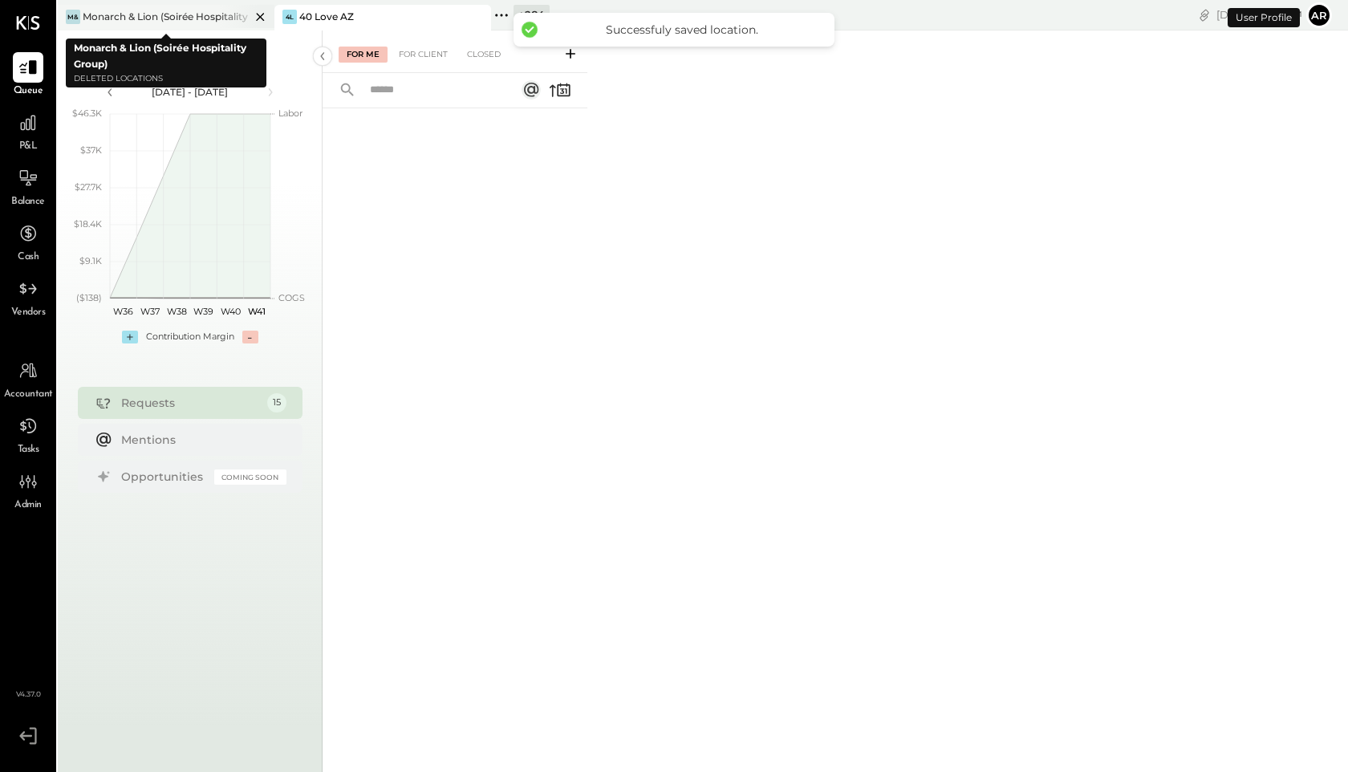
click at [261, 17] on icon at bounding box center [260, 17] width 8 height 8
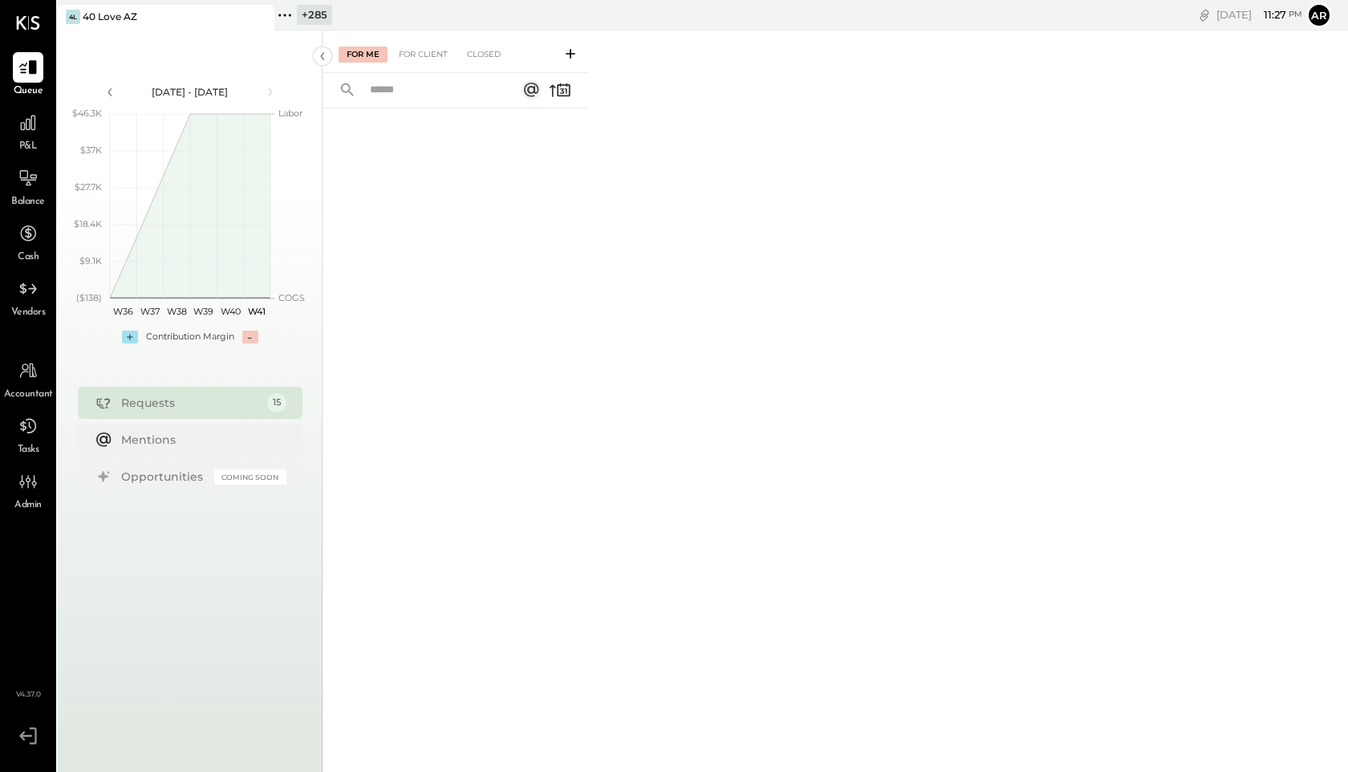
click at [281, 10] on icon at bounding box center [284, 15] width 21 height 21
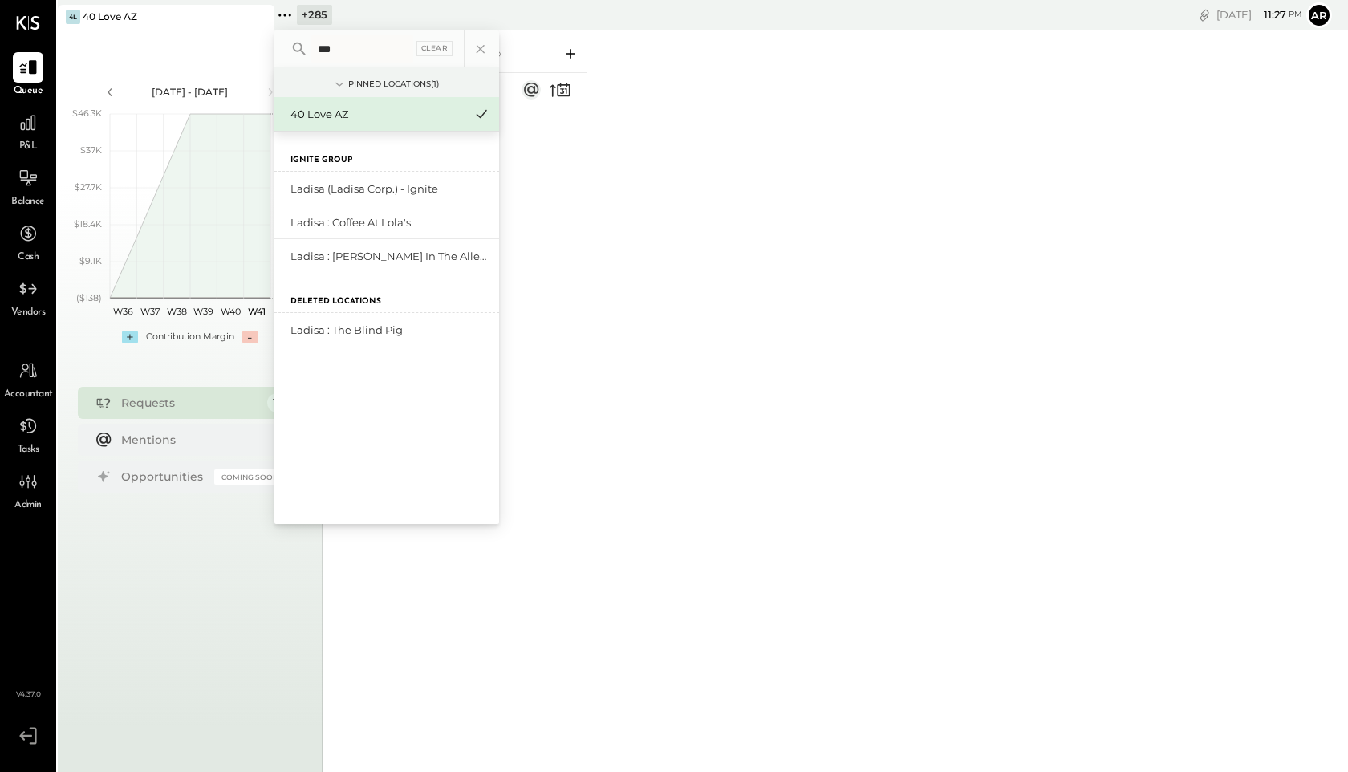
type input "***"
click at [347, 327] on div "Ladisa : The Blind Pig" at bounding box center [376, 330] width 173 height 15
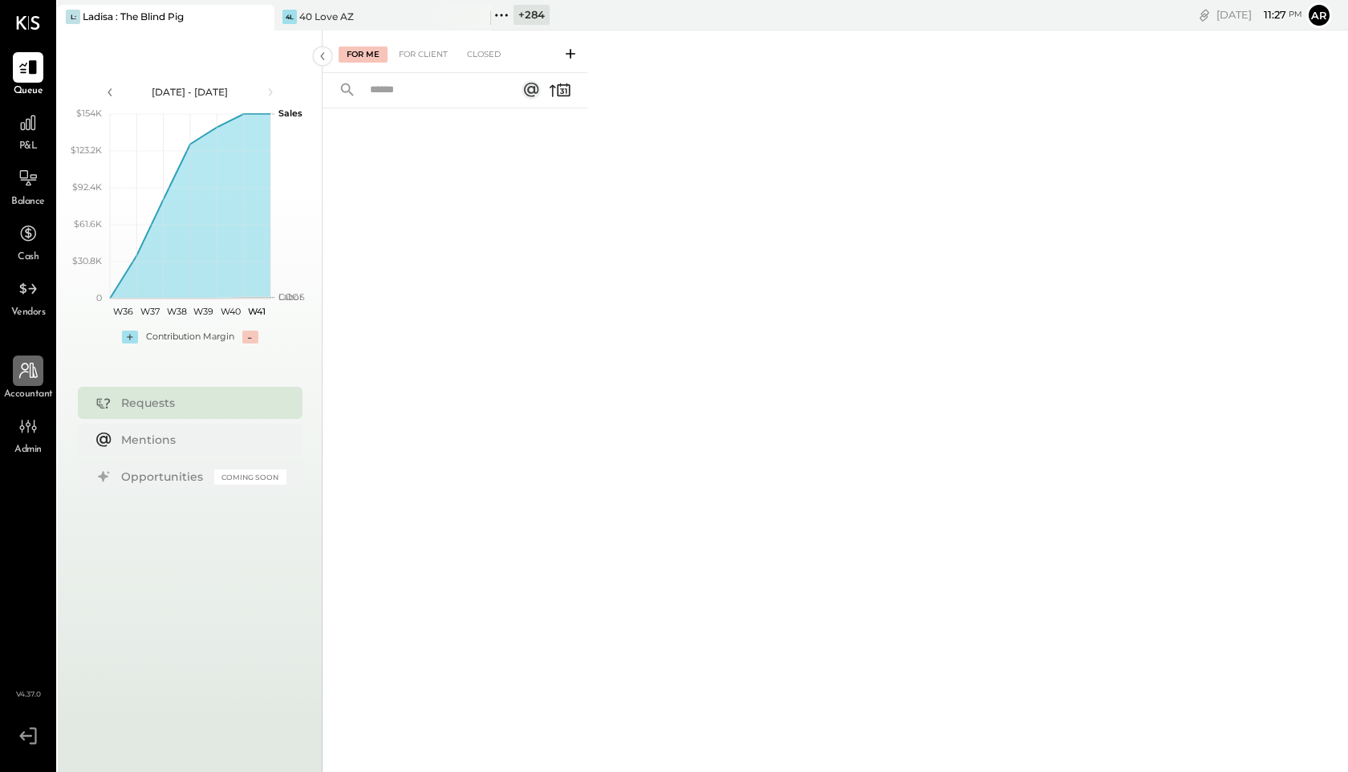
click at [23, 383] on div at bounding box center [28, 370] width 30 height 30
select select "**"
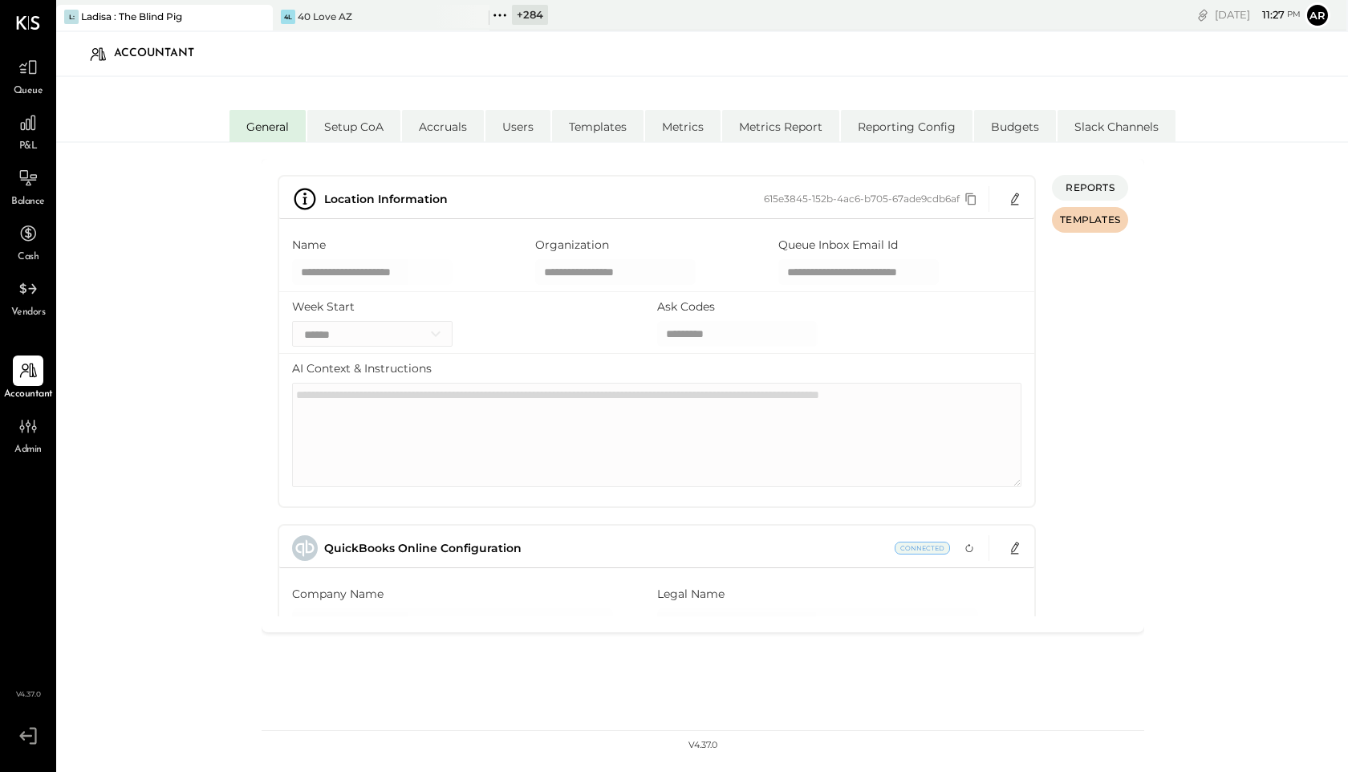
click at [971, 205] on icon "Copy id" at bounding box center [971, 199] width 10 height 12
click at [35, 77] on icon at bounding box center [28, 67] width 21 height 21
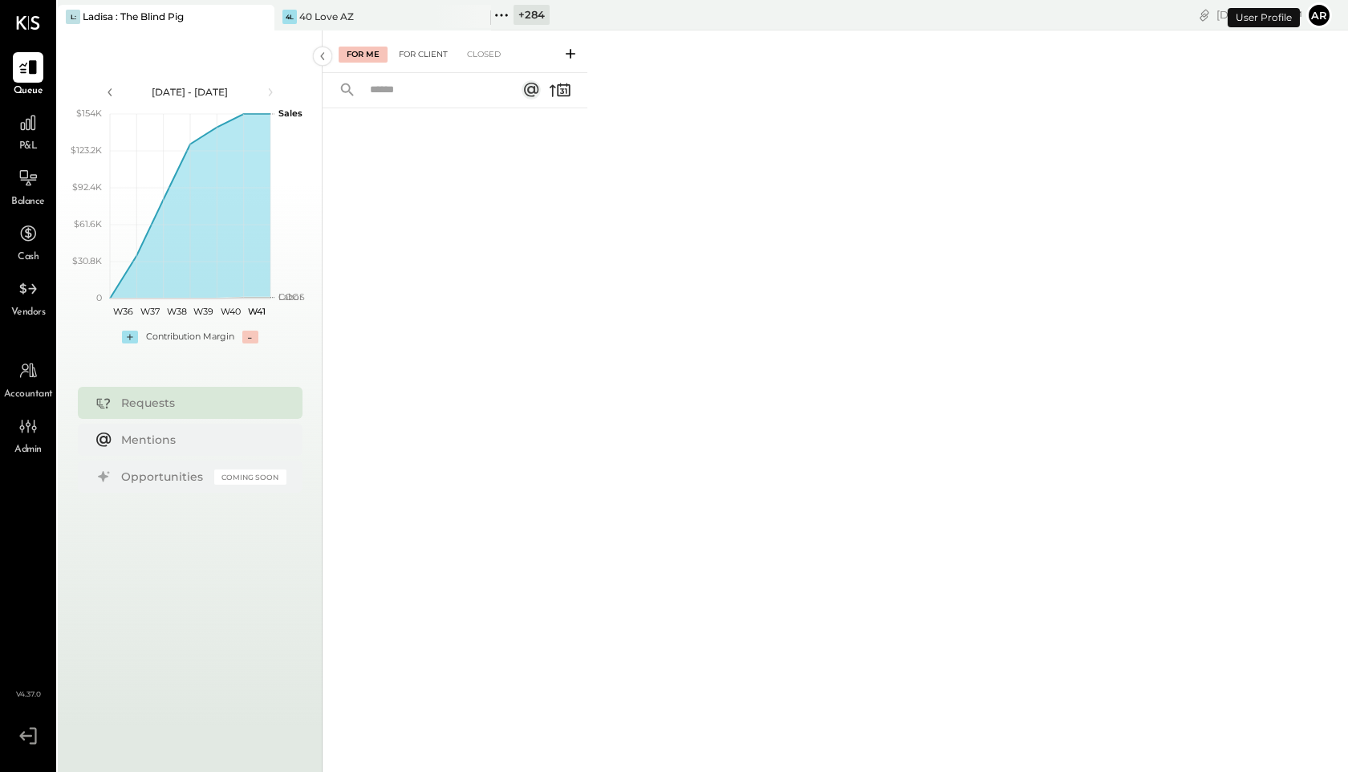
click at [441, 62] on div "For Client" at bounding box center [423, 55] width 65 height 16
click at [498, 74] on div at bounding box center [422, 90] width 199 height 34
click at [475, 59] on div "Closed" at bounding box center [484, 55] width 50 height 16
click at [349, 62] on div "For Me" at bounding box center [363, 55] width 49 height 16
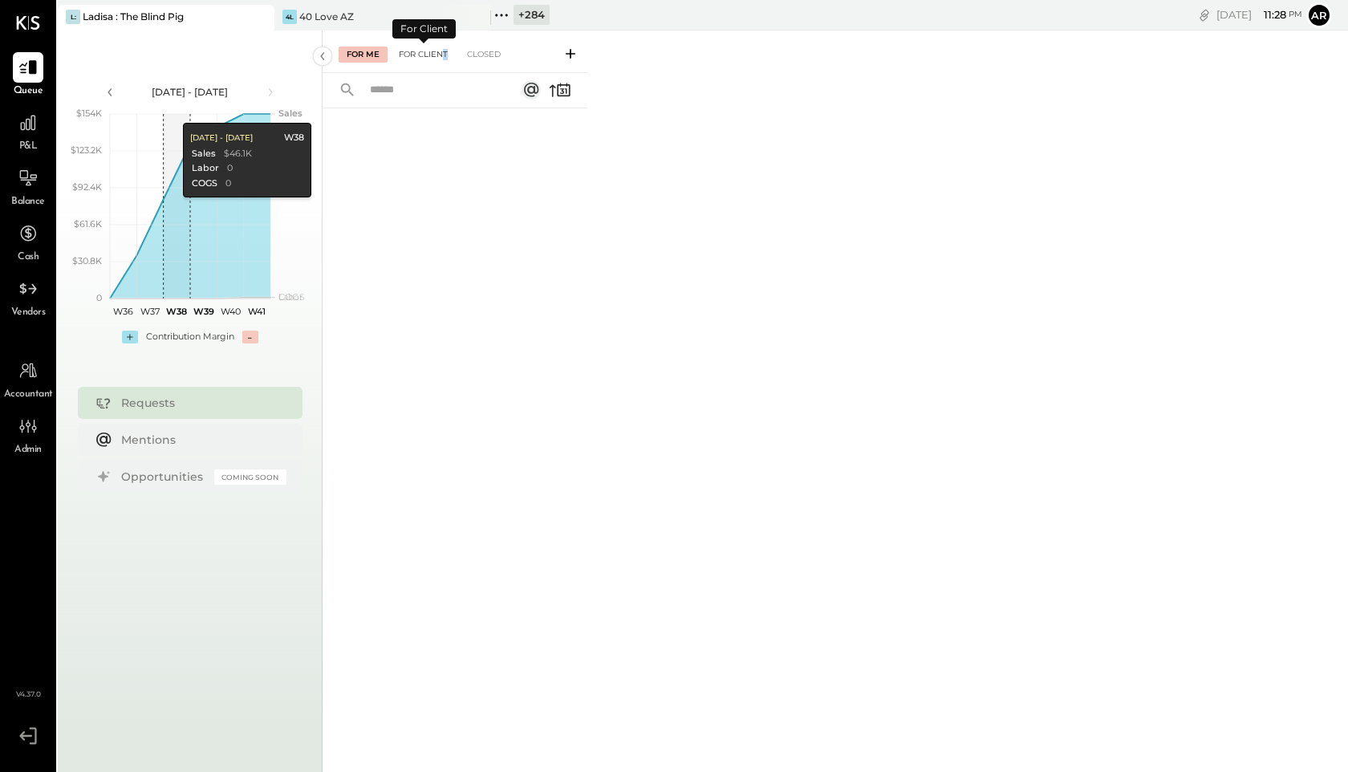
click at [443, 60] on div "For Client" at bounding box center [423, 55] width 65 height 16
click at [512, 59] on div "For Me For Client Closed" at bounding box center [444, 55] width 211 height 16
click at [477, 59] on div "Closed" at bounding box center [484, 55] width 50 height 16
click at [368, 56] on div "For Me" at bounding box center [363, 55] width 49 height 16
click at [505, 17] on icon at bounding box center [501, 15] width 21 height 21
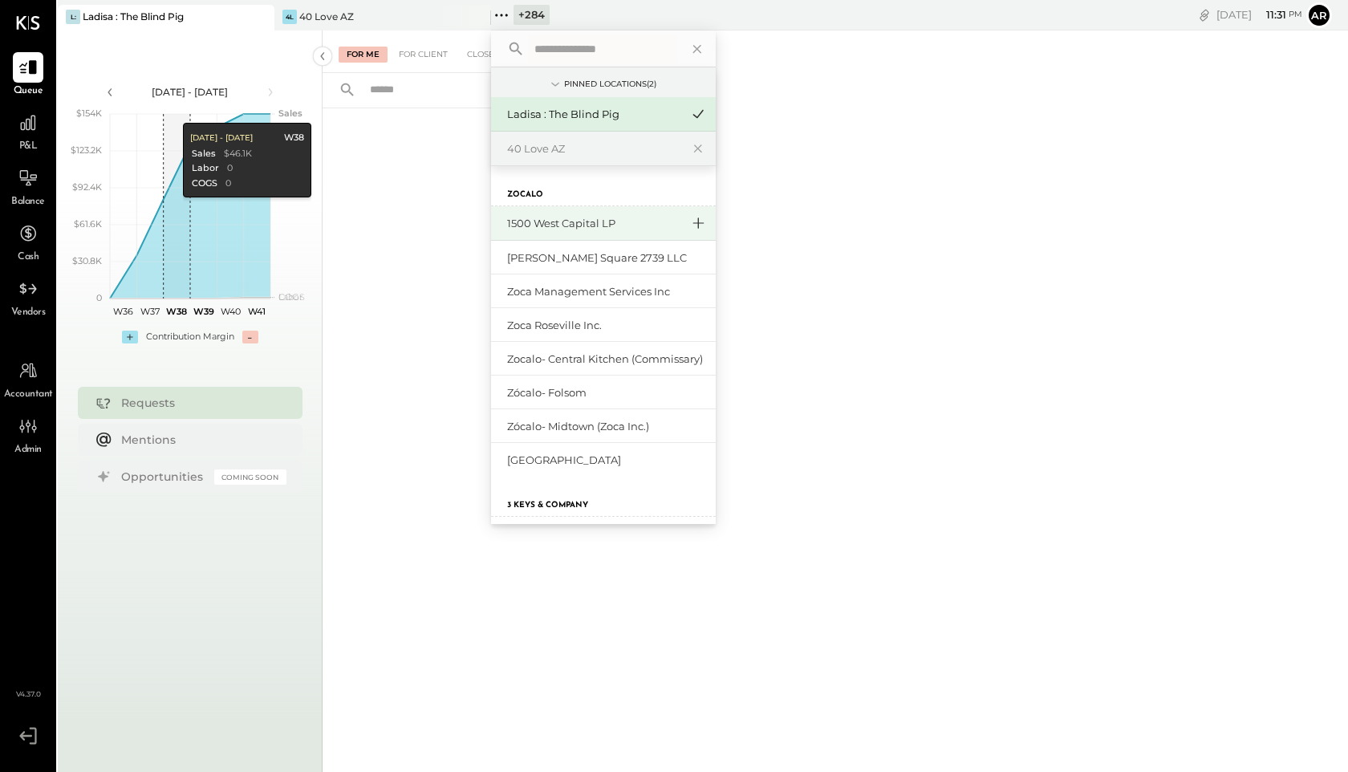
click at [695, 220] on icon at bounding box center [697, 223] width 19 height 21
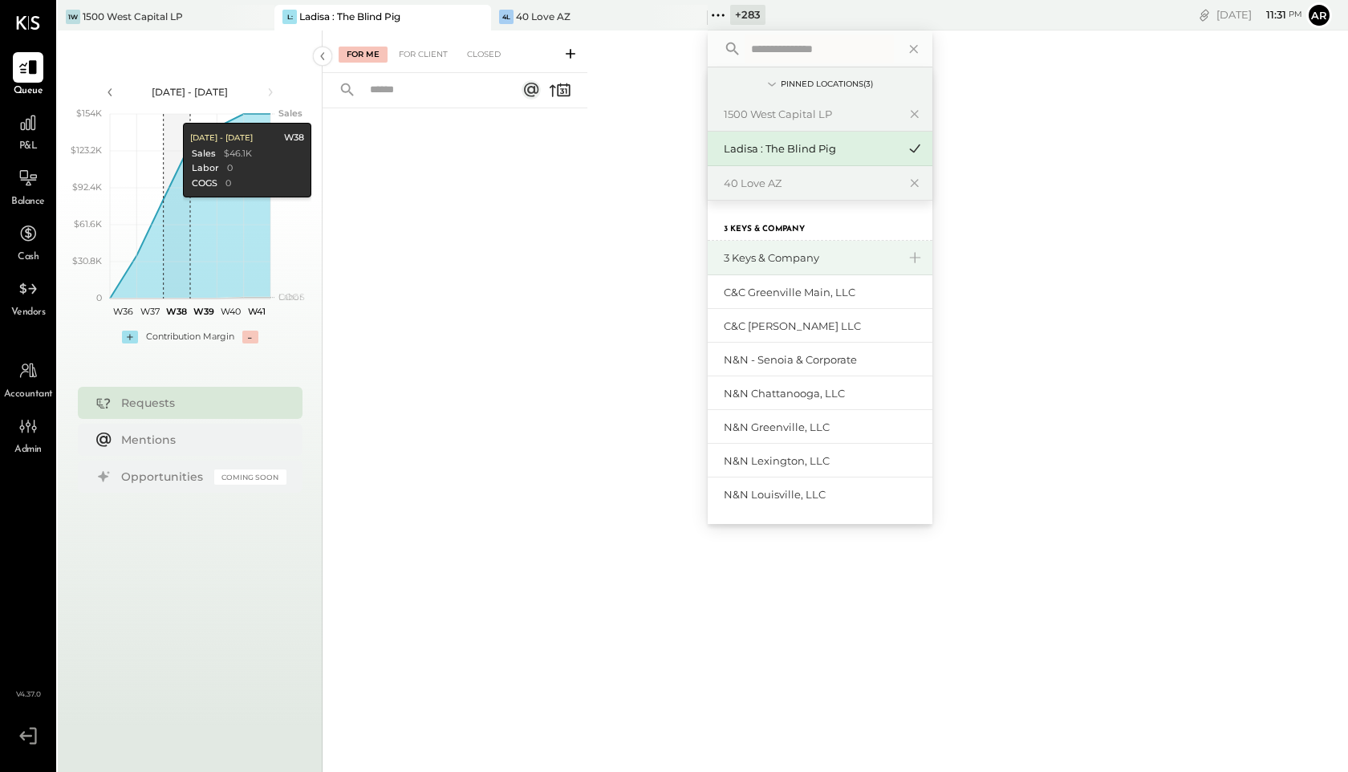
click at [923, 265] on div "3 Keys & Company" at bounding box center [820, 258] width 225 height 34
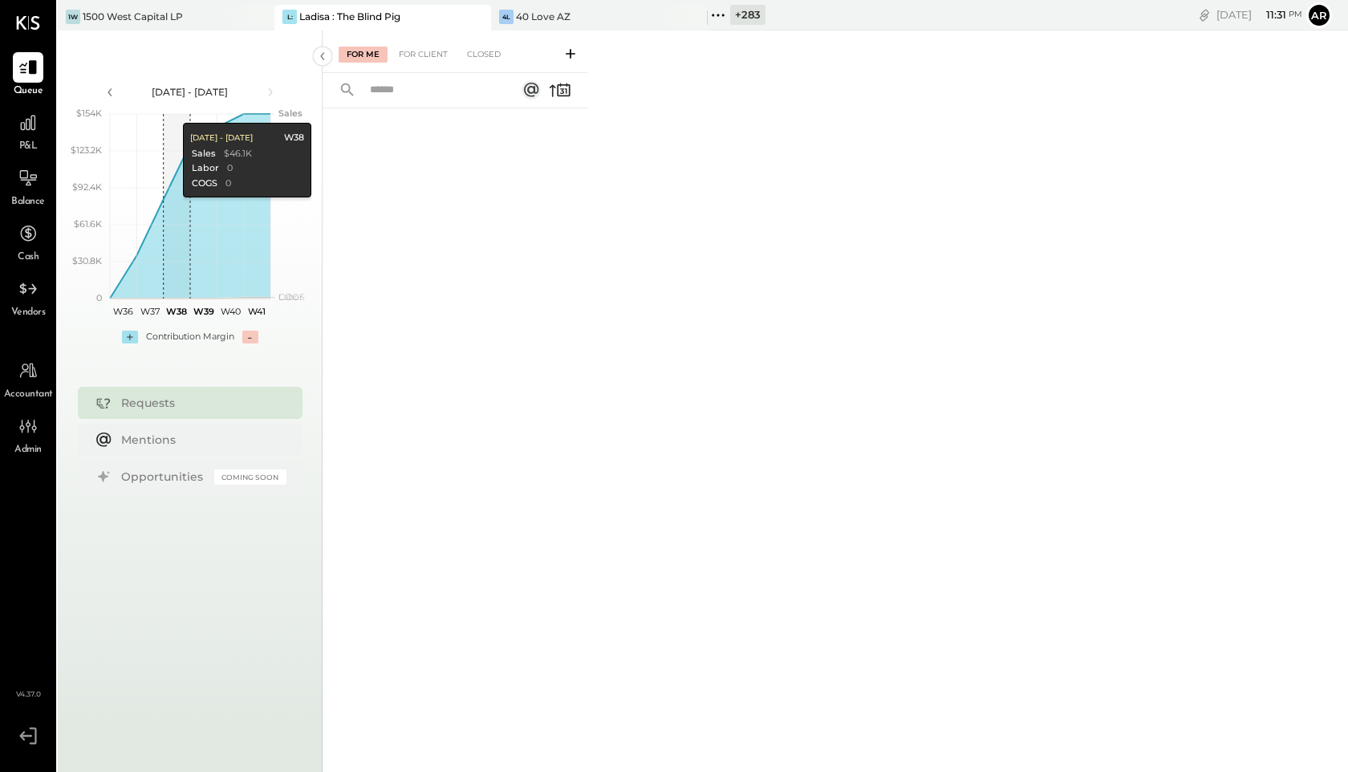
click at [933, 262] on div "For Me For Client Closed" at bounding box center [835, 398] width 1025 height 736
click at [718, 13] on icon at bounding box center [718, 15] width 21 height 21
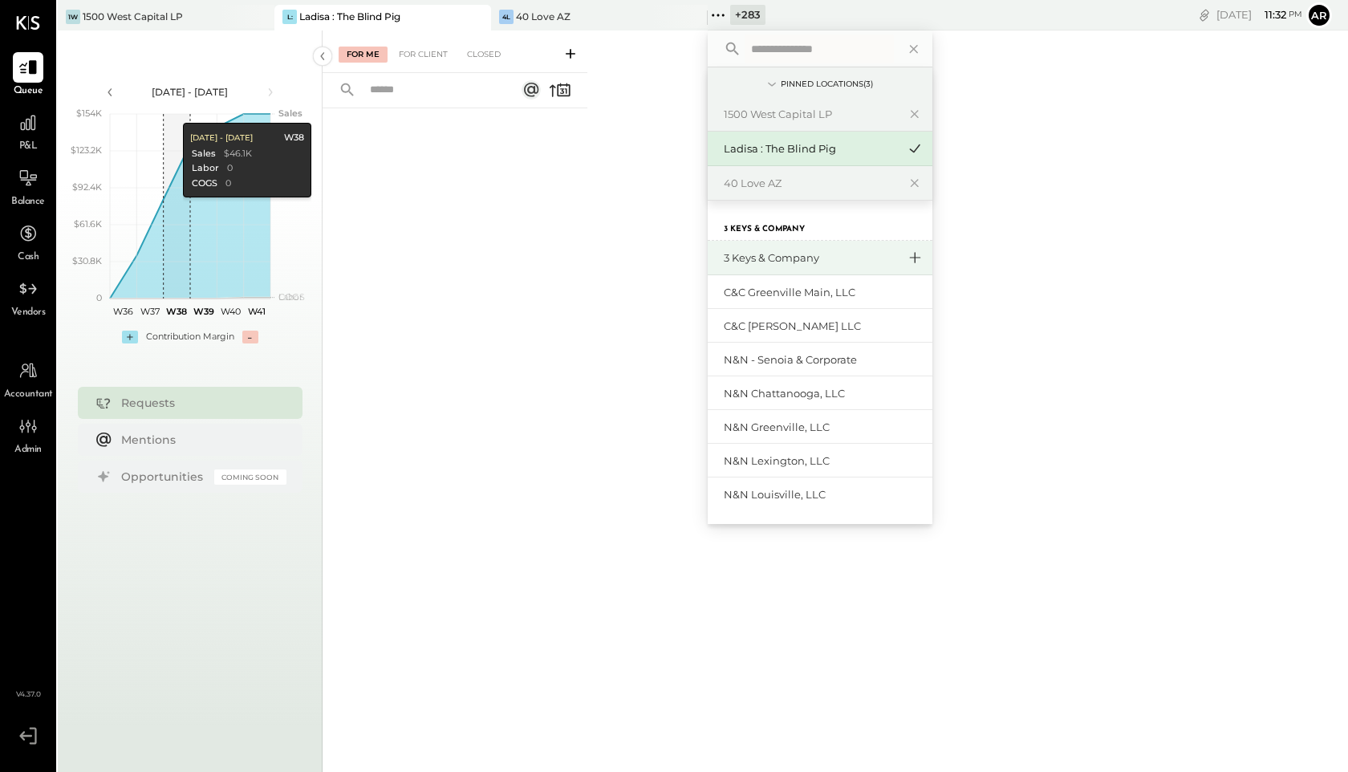
click at [911, 253] on icon at bounding box center [914, 257] width 19 height 21
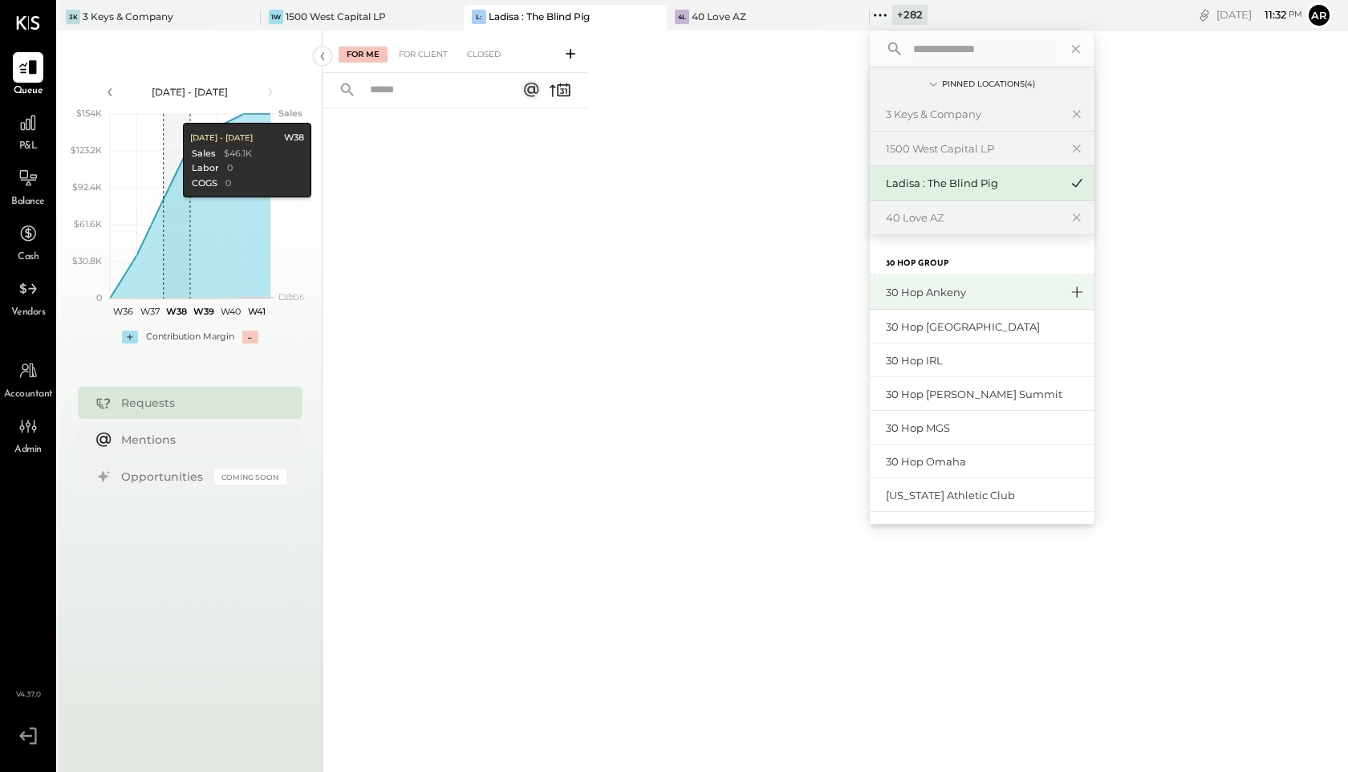
click at [1067, 290] on icon at bounding box center [1076, 292] width 19 height 21
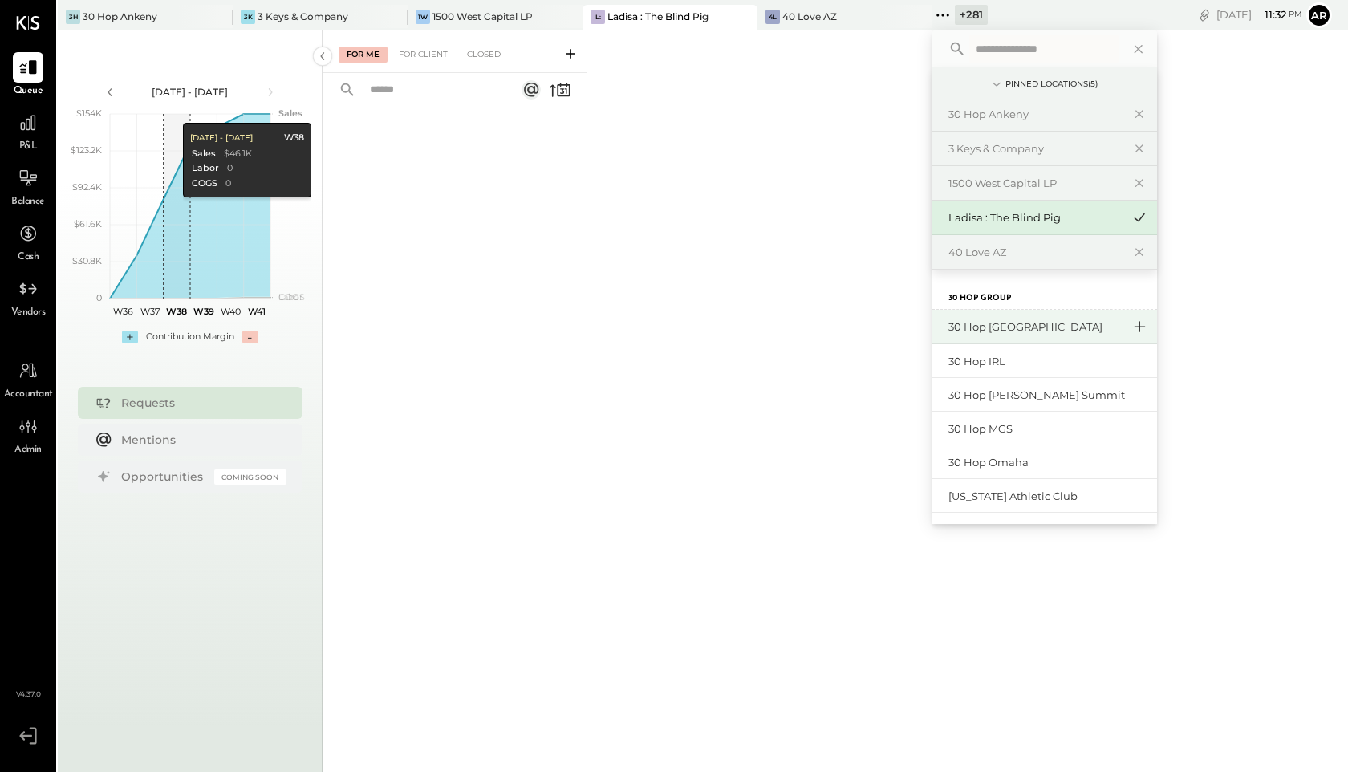
click at [1135, 324] on icon at bounding box center [1139, 326] width 19 height 21
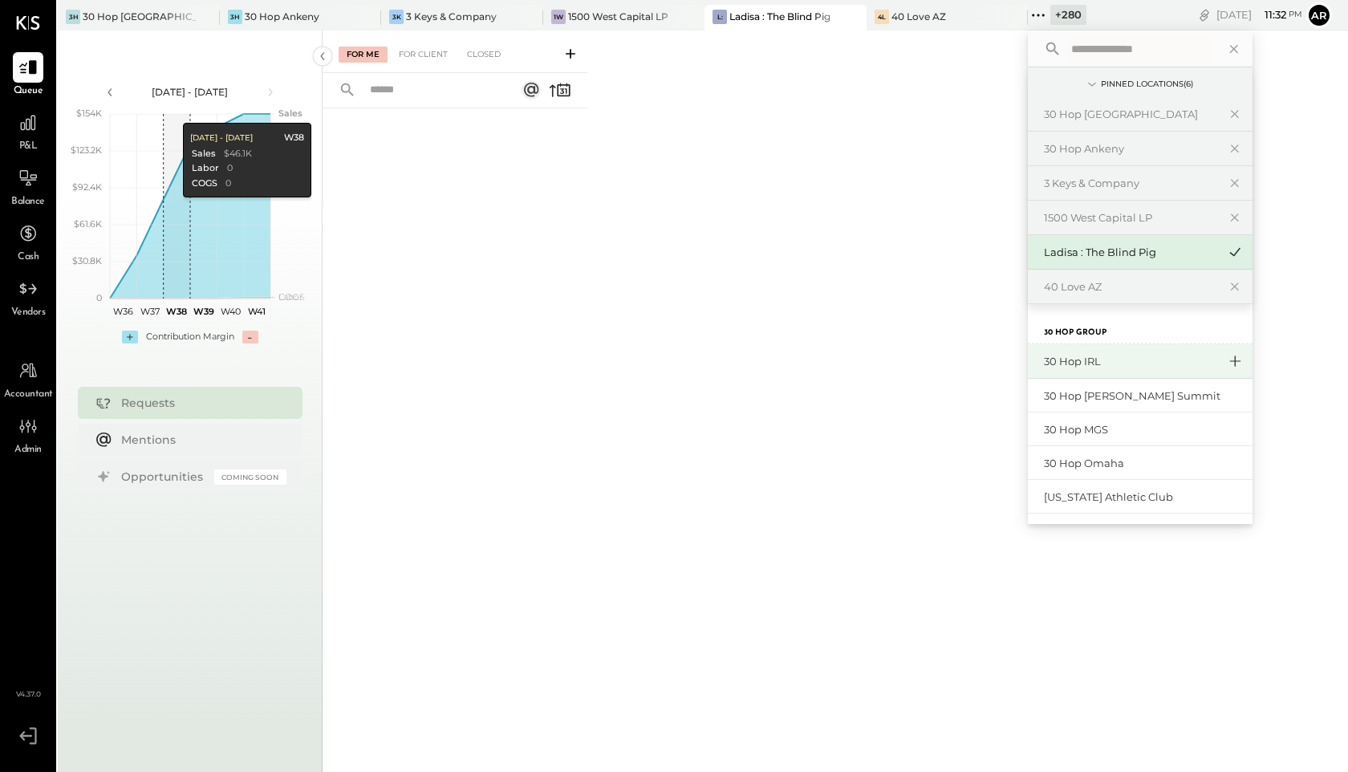
click at [1225, 365] on icon at bounding box center [1234, 361] width 19 height 21
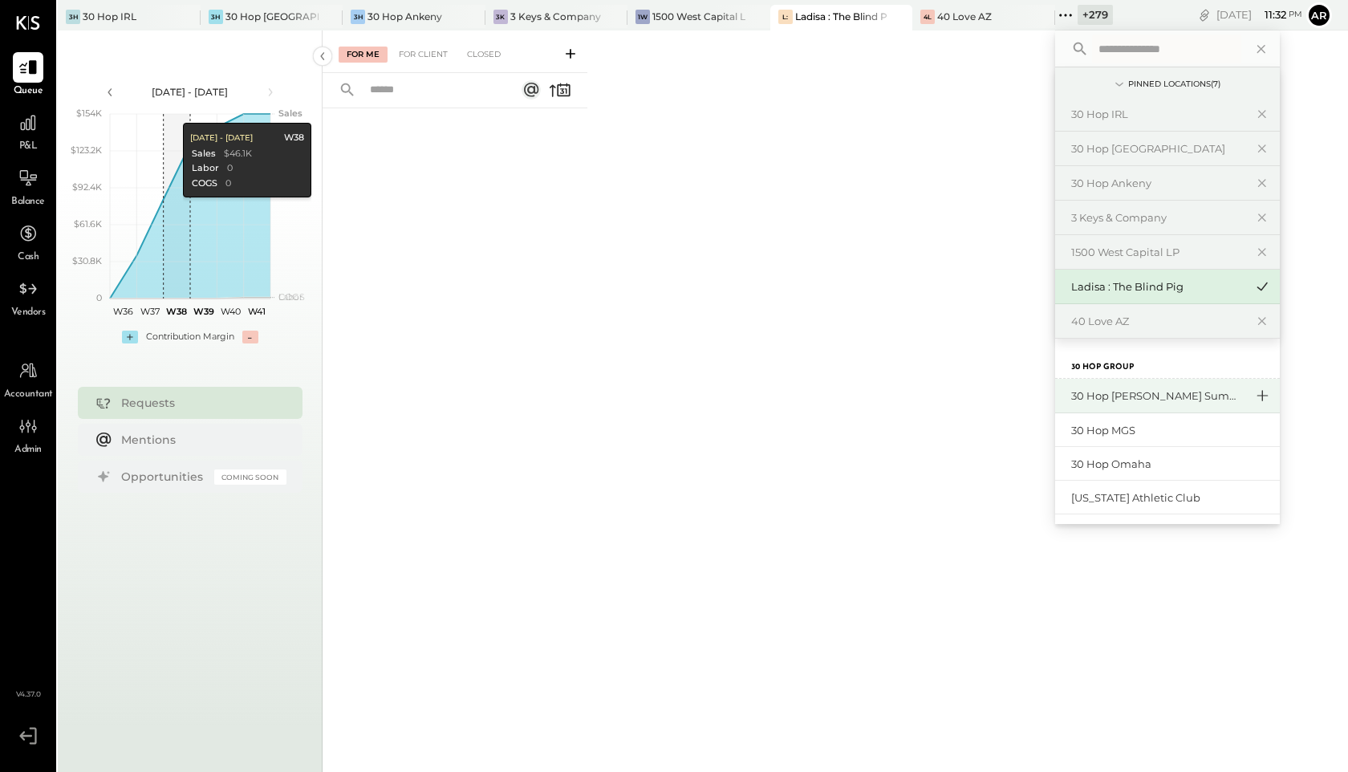
click at [1252, 404] on icon at bounding box center [1261, 395] width 19 height 21
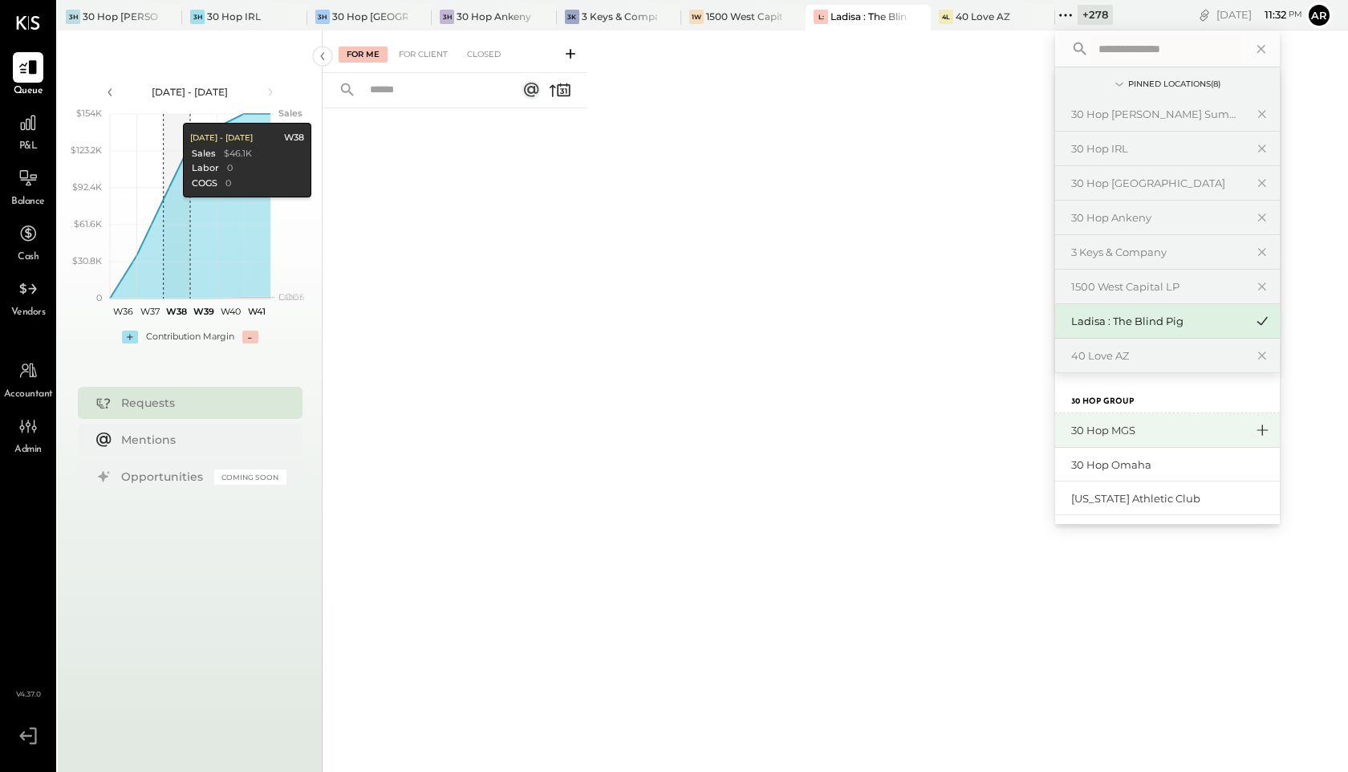
click at [1263, 434] on icon at bounding box center [1261, 430] width 19 height 21
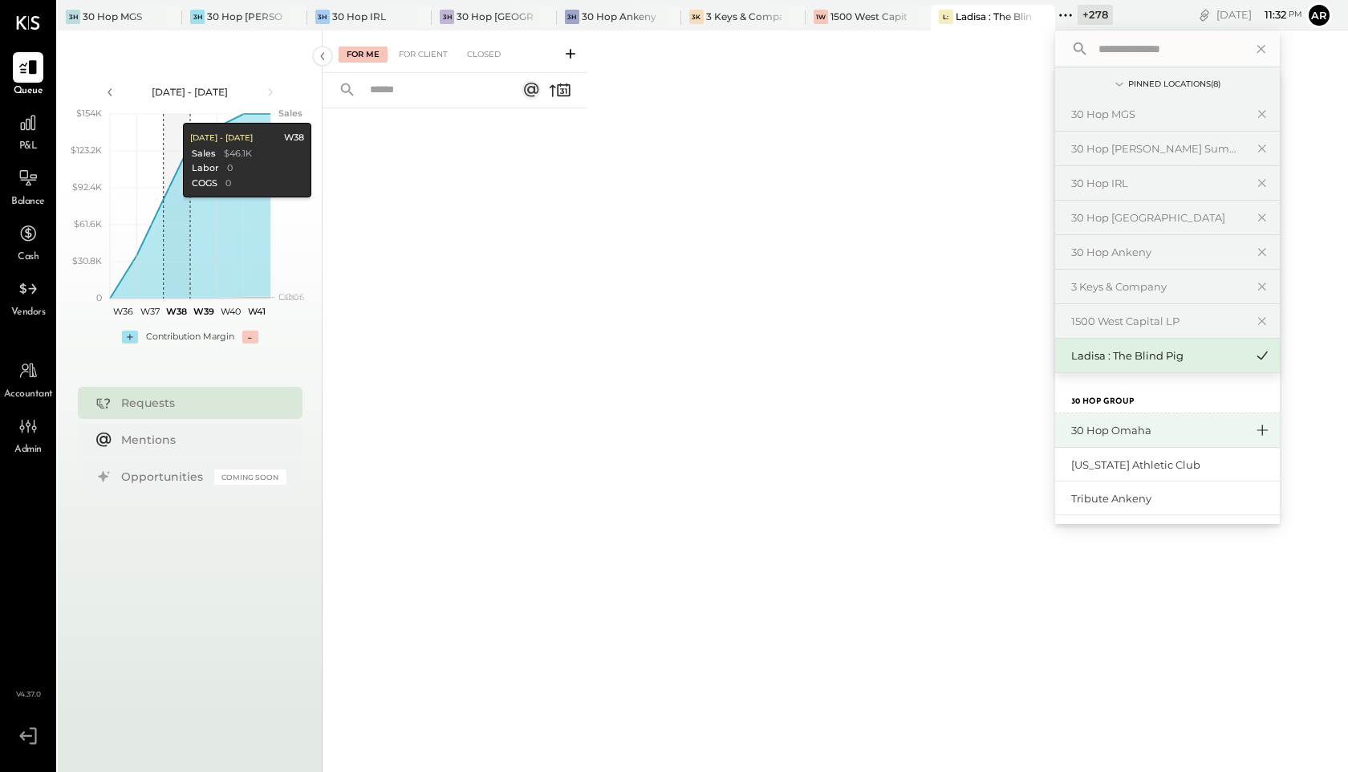
click at [1258, 428] on icon at bounding box center [1261, 430] width 19 height 21
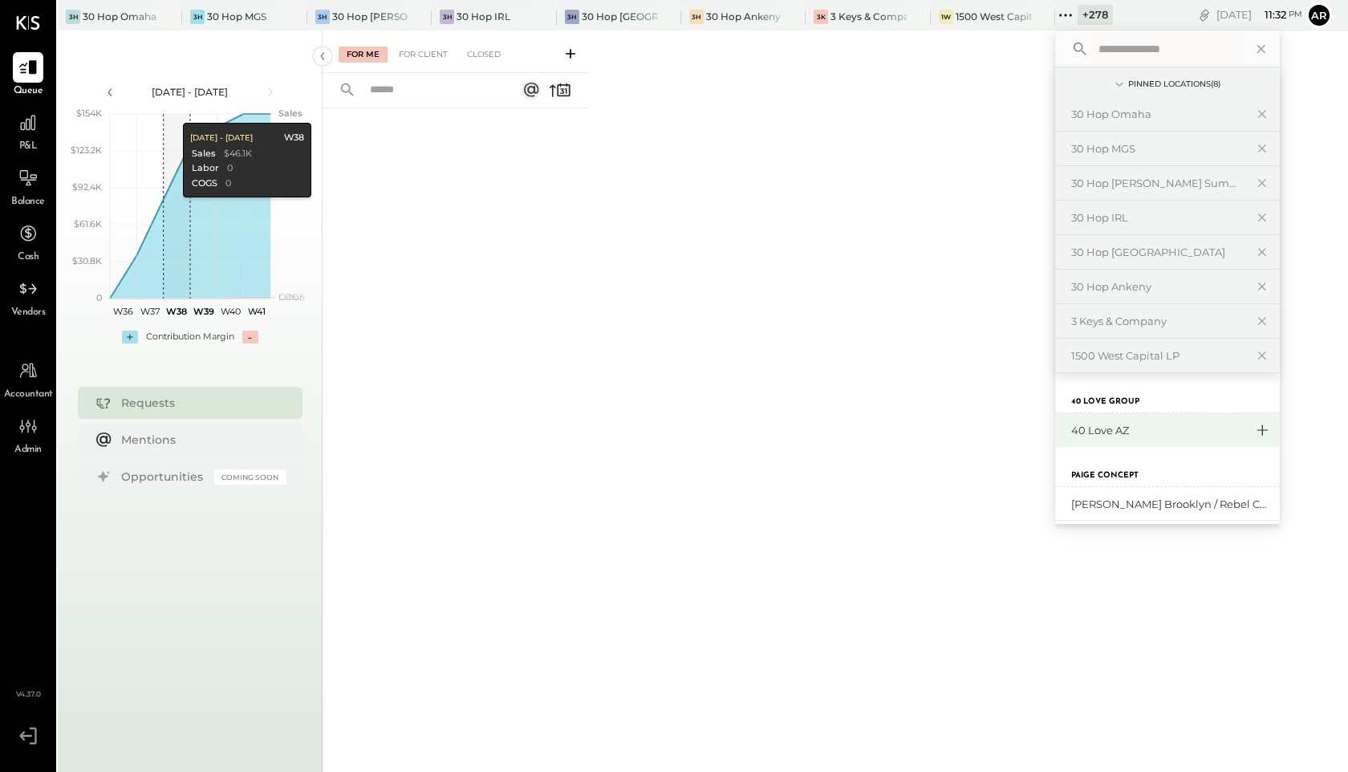
click at [1261, 423] on icon at bounding box center [1261, 430] width 19 height 21
click at [1264, 428] on icon at bounding box center [1261, 430] width 19 height 21
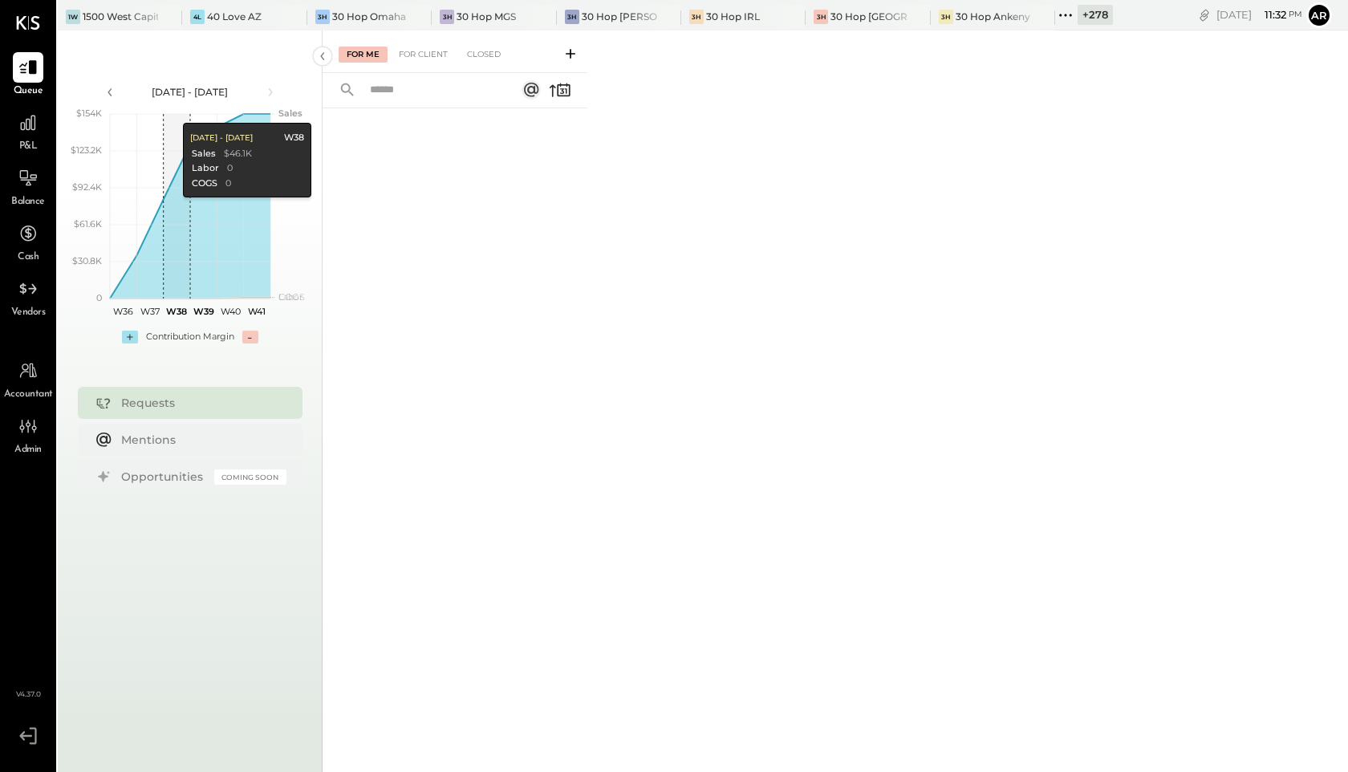
click at [688, 98] on div "For Me For Client Closed" at bounding box center [835, 398] width 1025 height 736
click at [1040, 14] on icon at bounding box center [1041, 16] width 20 height 19
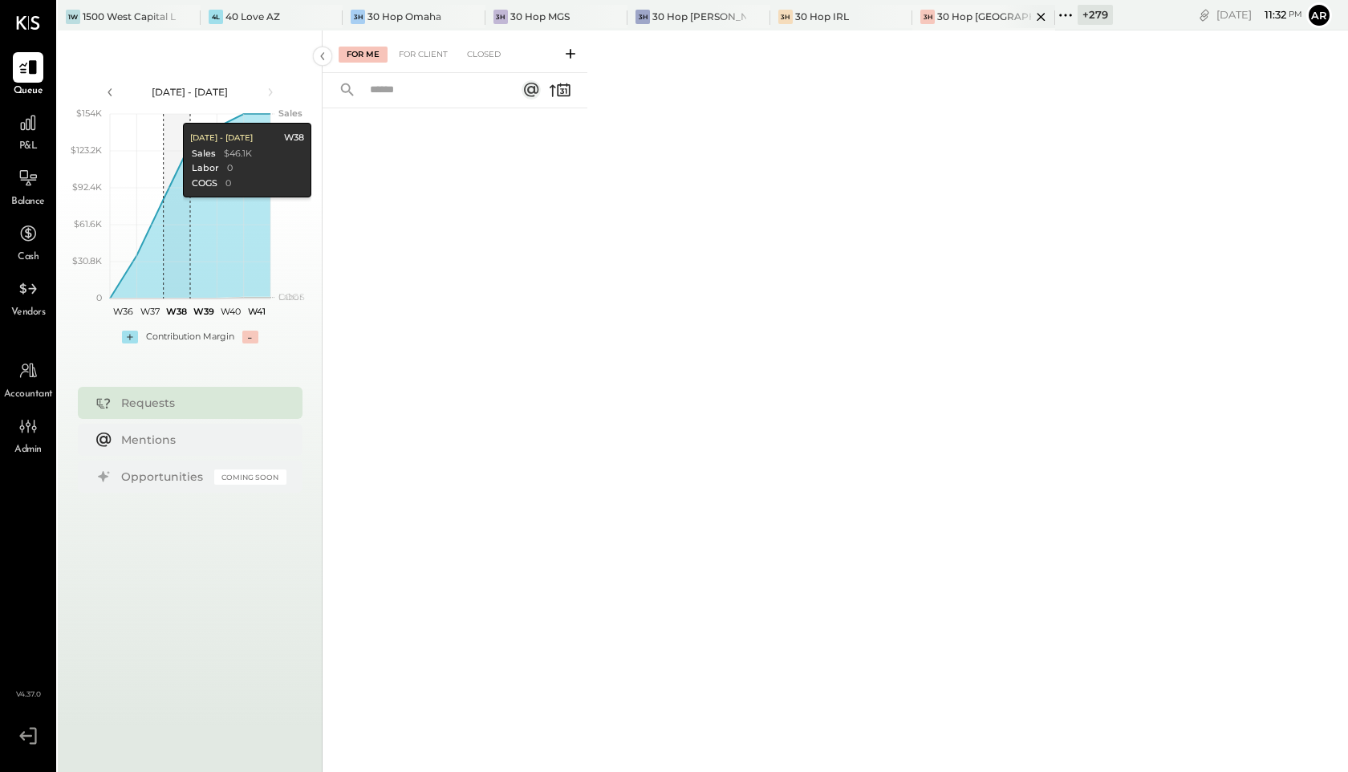
click at [1031, 19] on icon at bounding box center [1041, 16] width 20 height 19
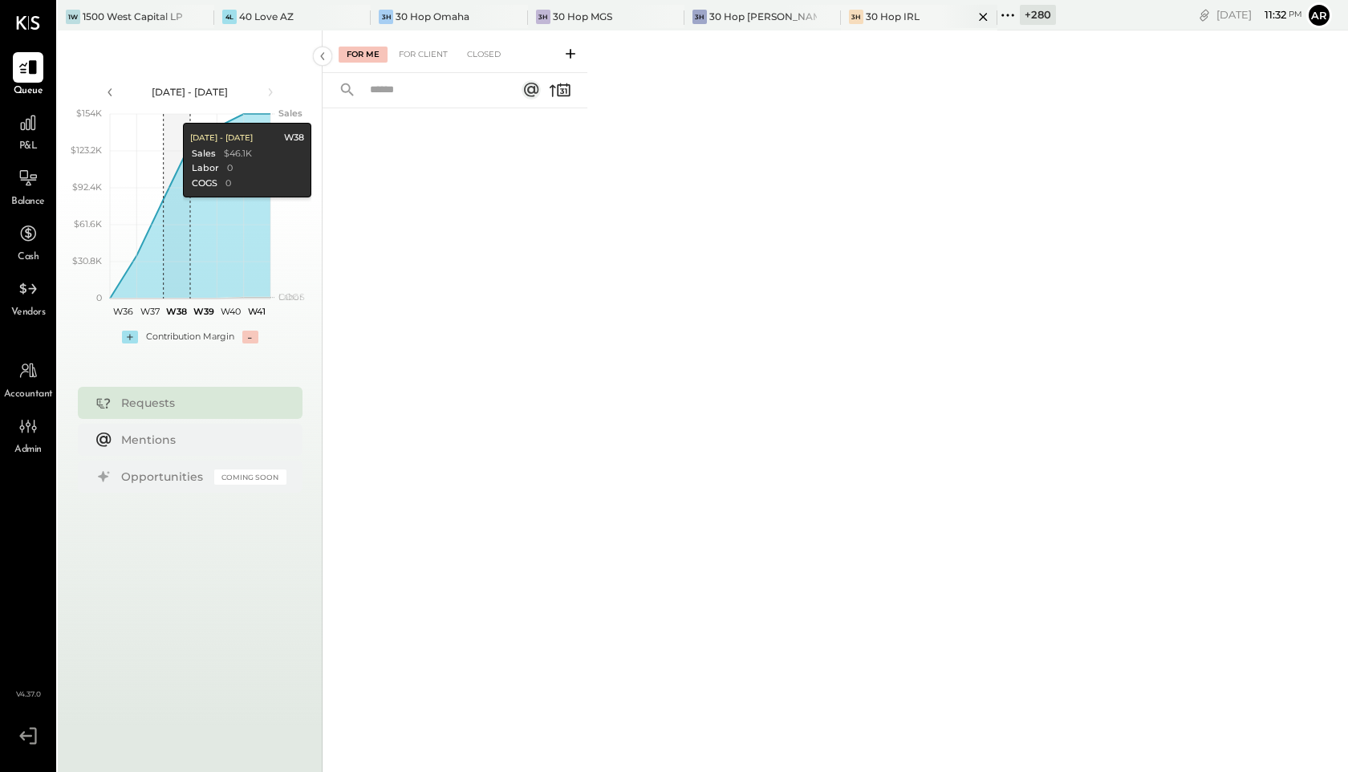
click at [973, 17] on icon at bounding box center [983, 16] width 20 height 19
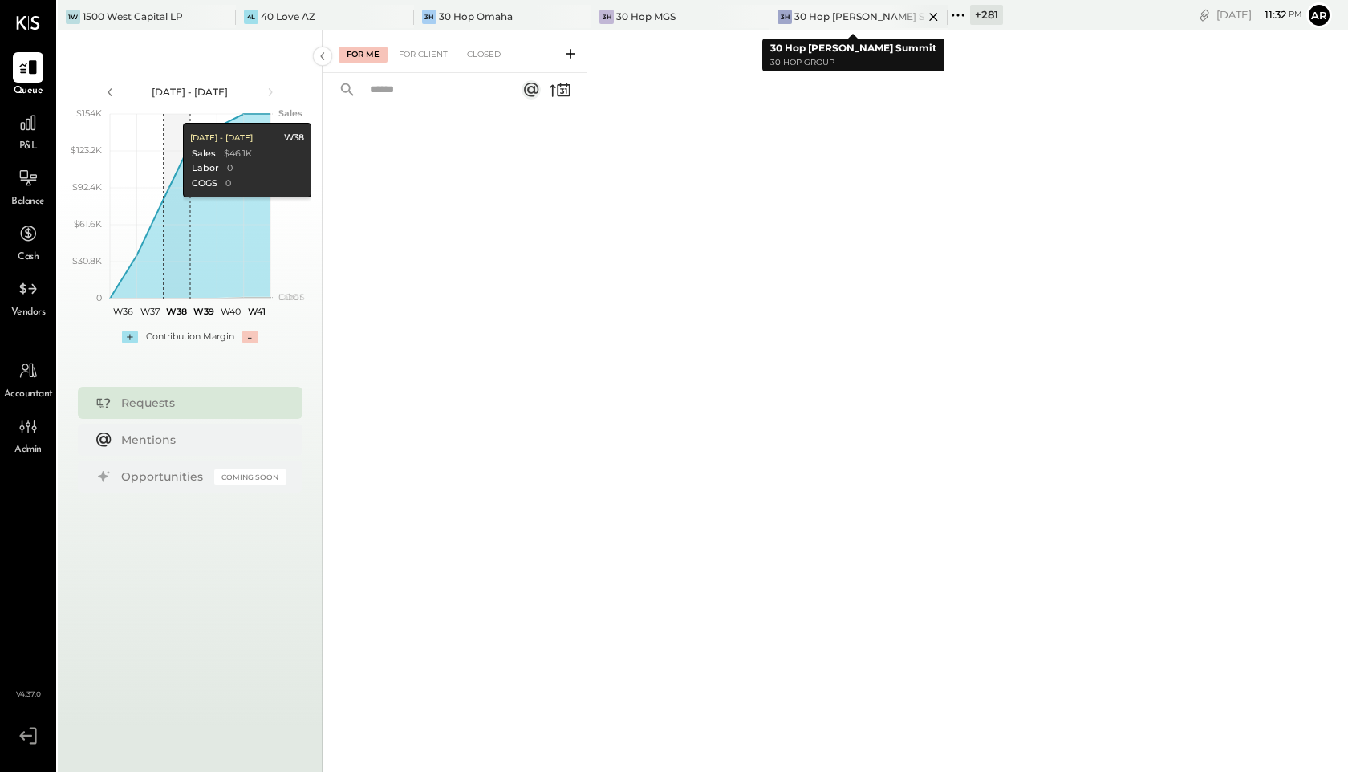
click at [923, 18] on icon at bounding box center [933, 16] width 20 height 19
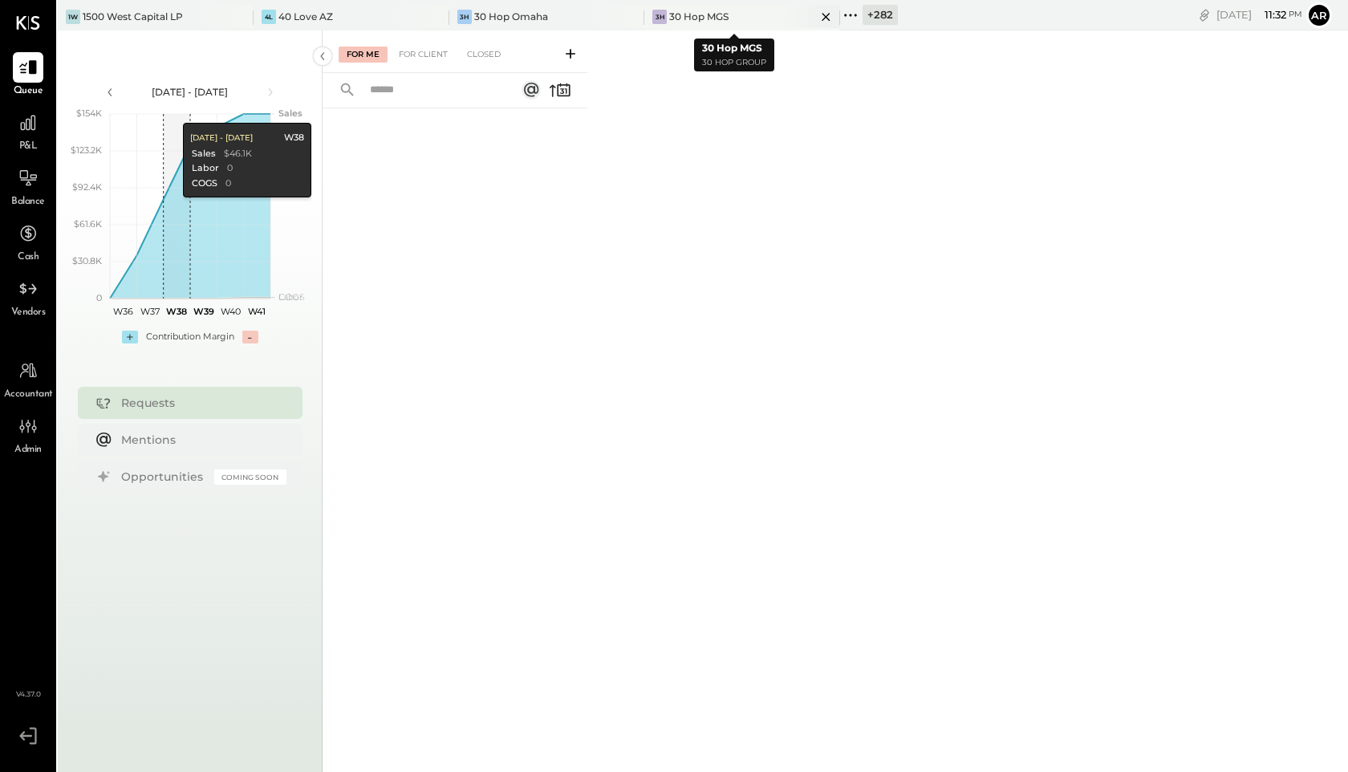
click at [821, 14] on icon at bounding box center [826, 16] width 20 height 19
click at [695, 15] on icon at bounding box center [694, 16] width 20 height 19
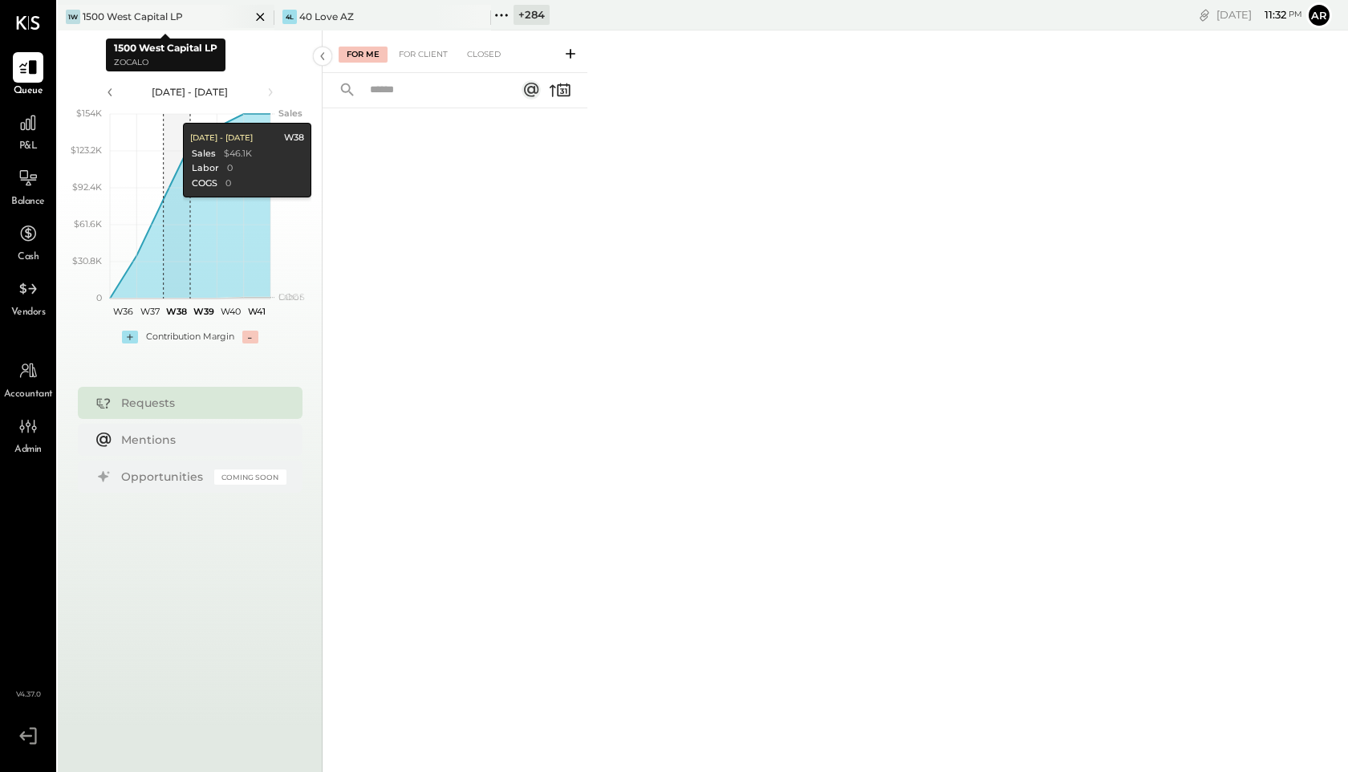
click at [260, 15] on icon at bounding box center [260, 17] width 8 height 8
click at [291, 15] on icon at bounding box center [284, 15] width 21 height 21
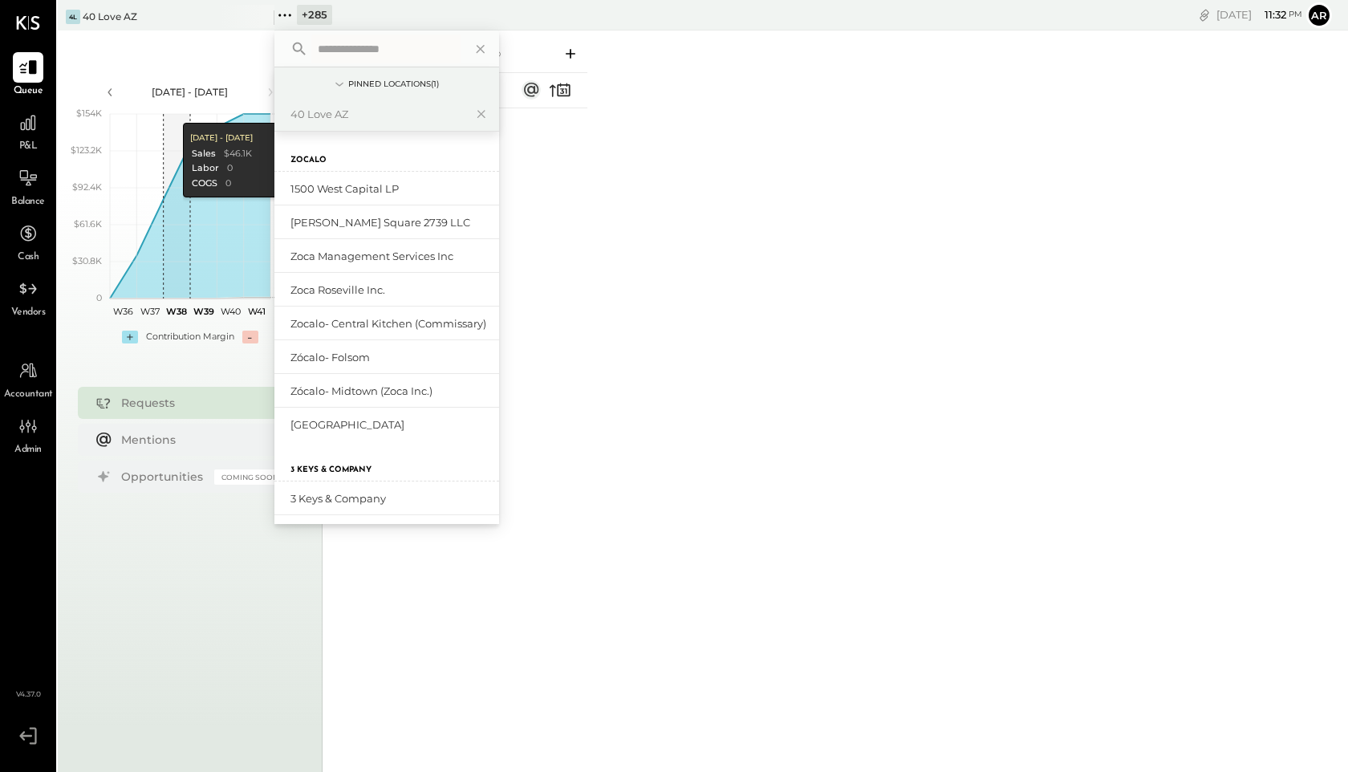
type input "*"
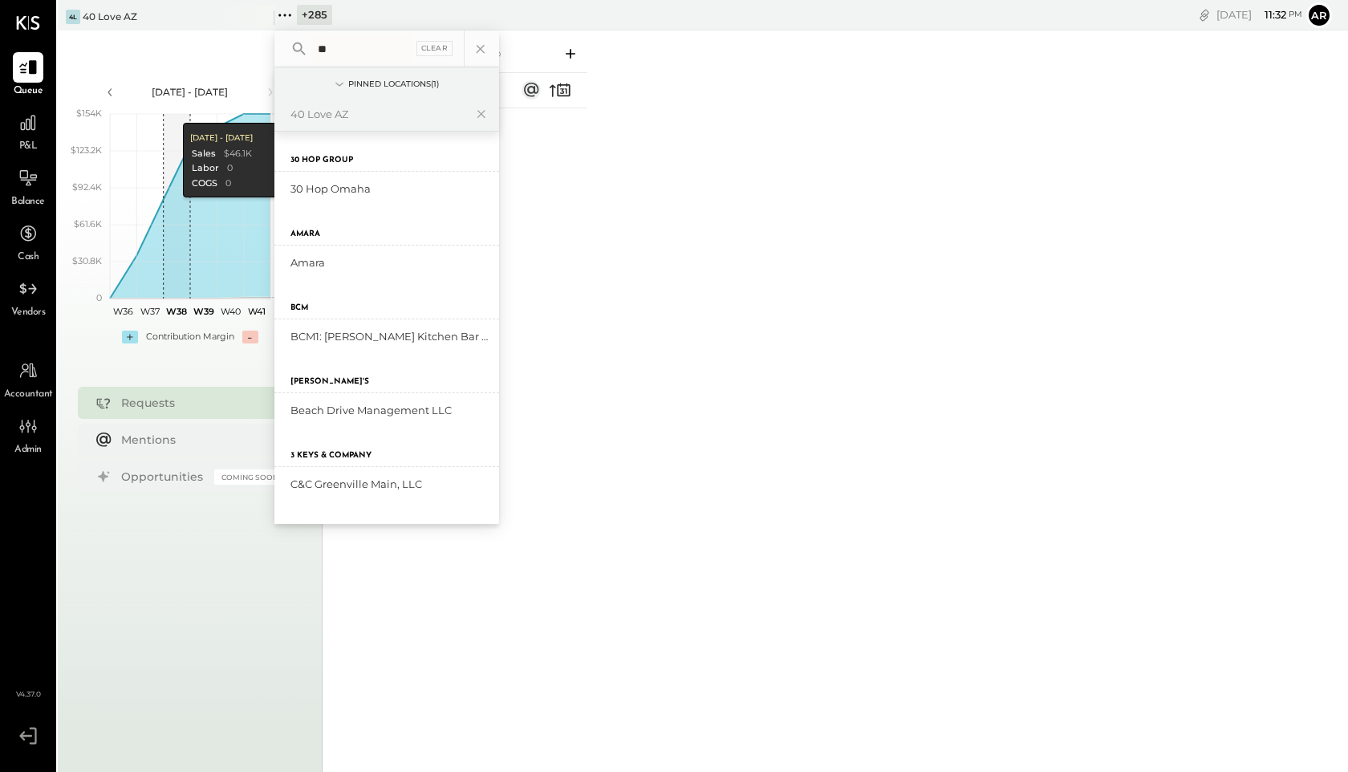
type input "*"
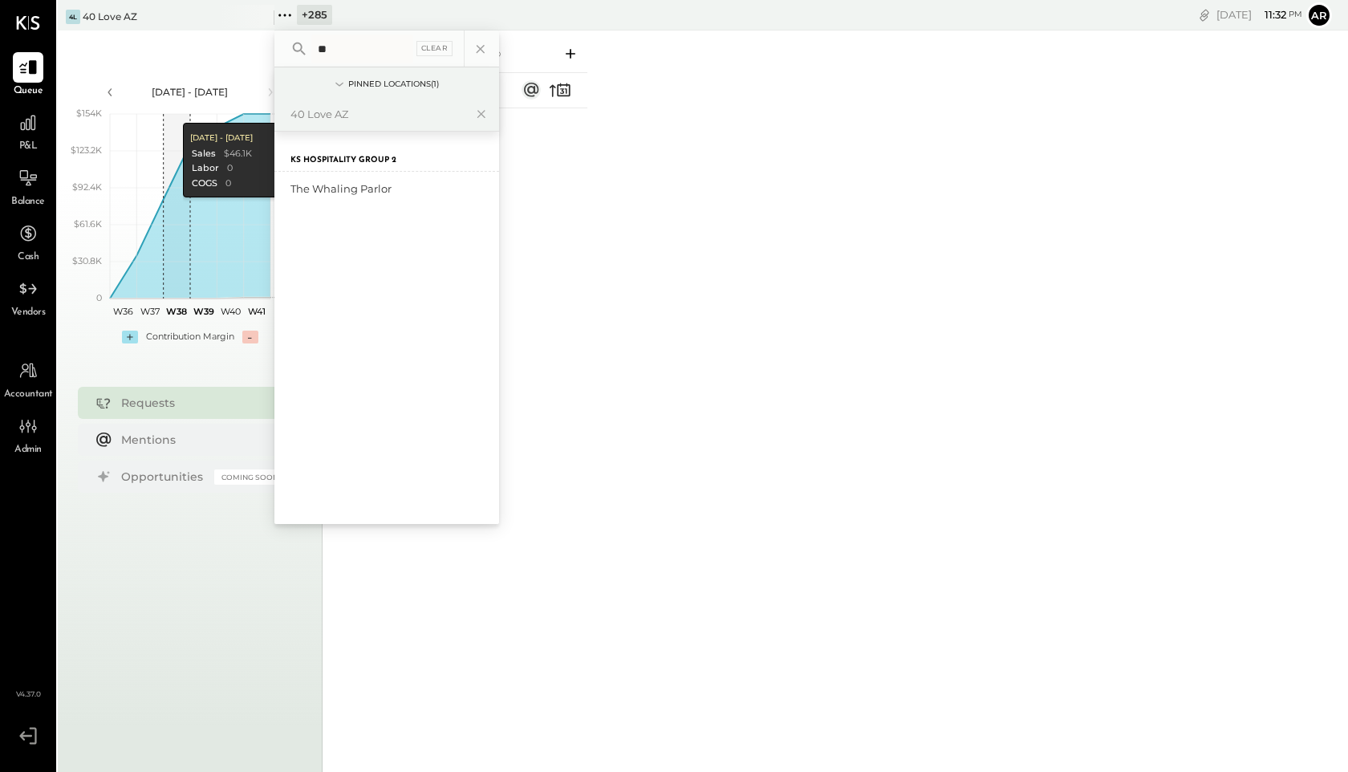
type input "*"
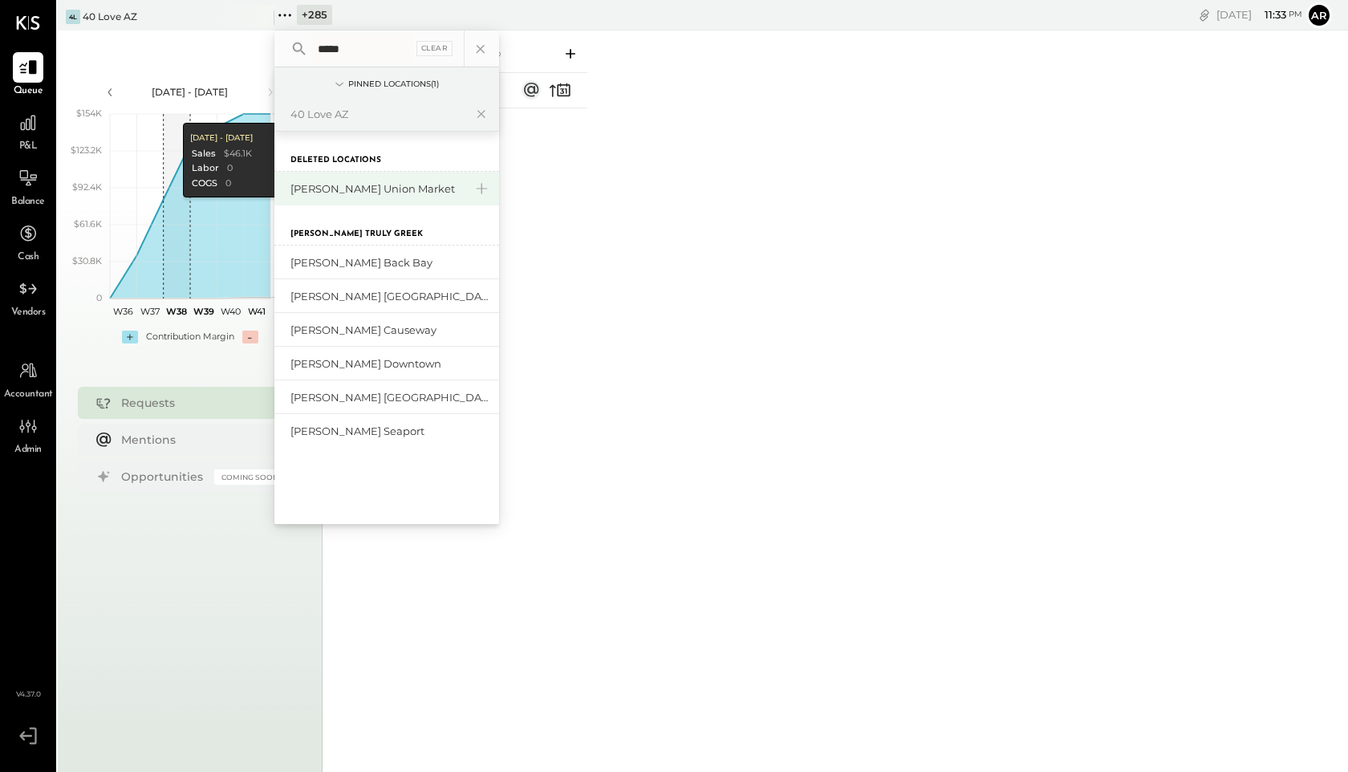
type input "*****"
click at [332, 189] on div "[PERSON_NAME] Union Market" at bounding box center [376, 188] width 173 height 15
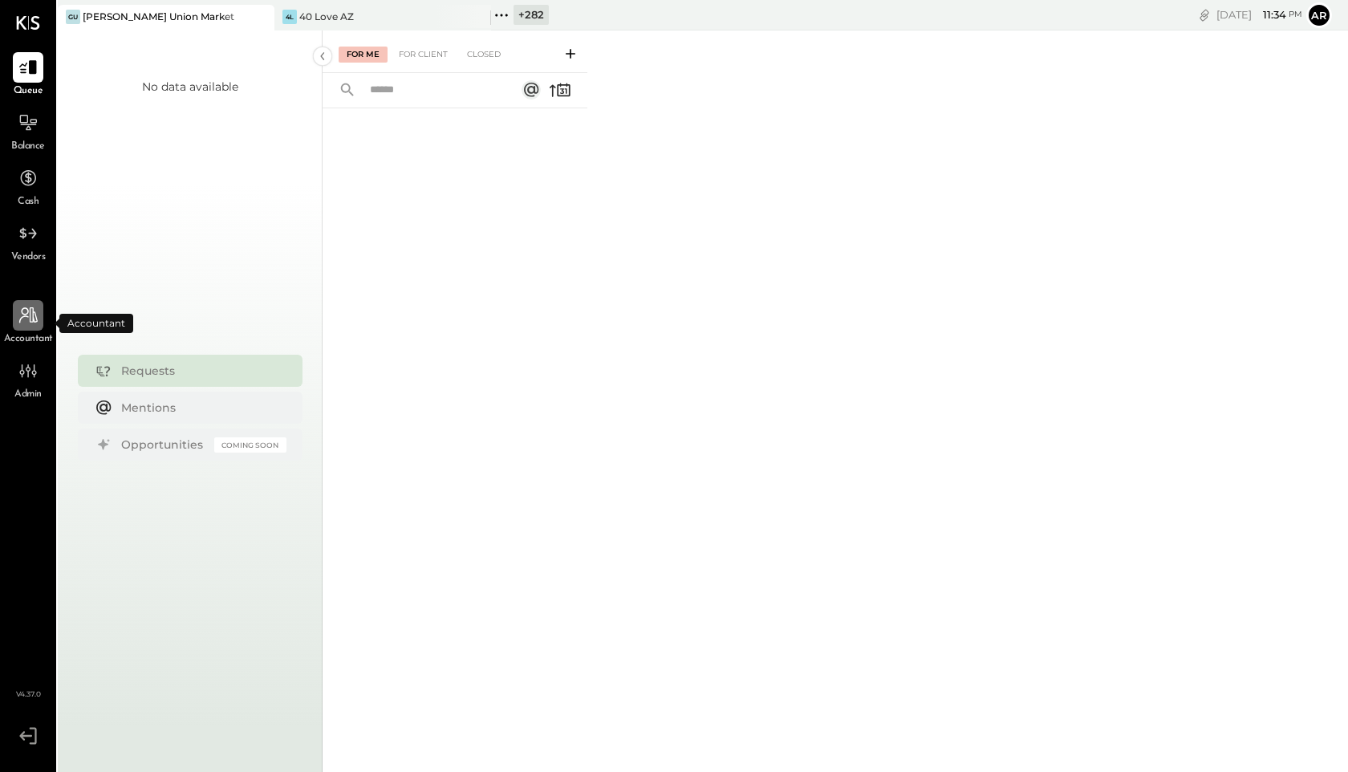
click at [18, 321] on icon at bounding box center [28, 315] width 21 height 21
select select "**"
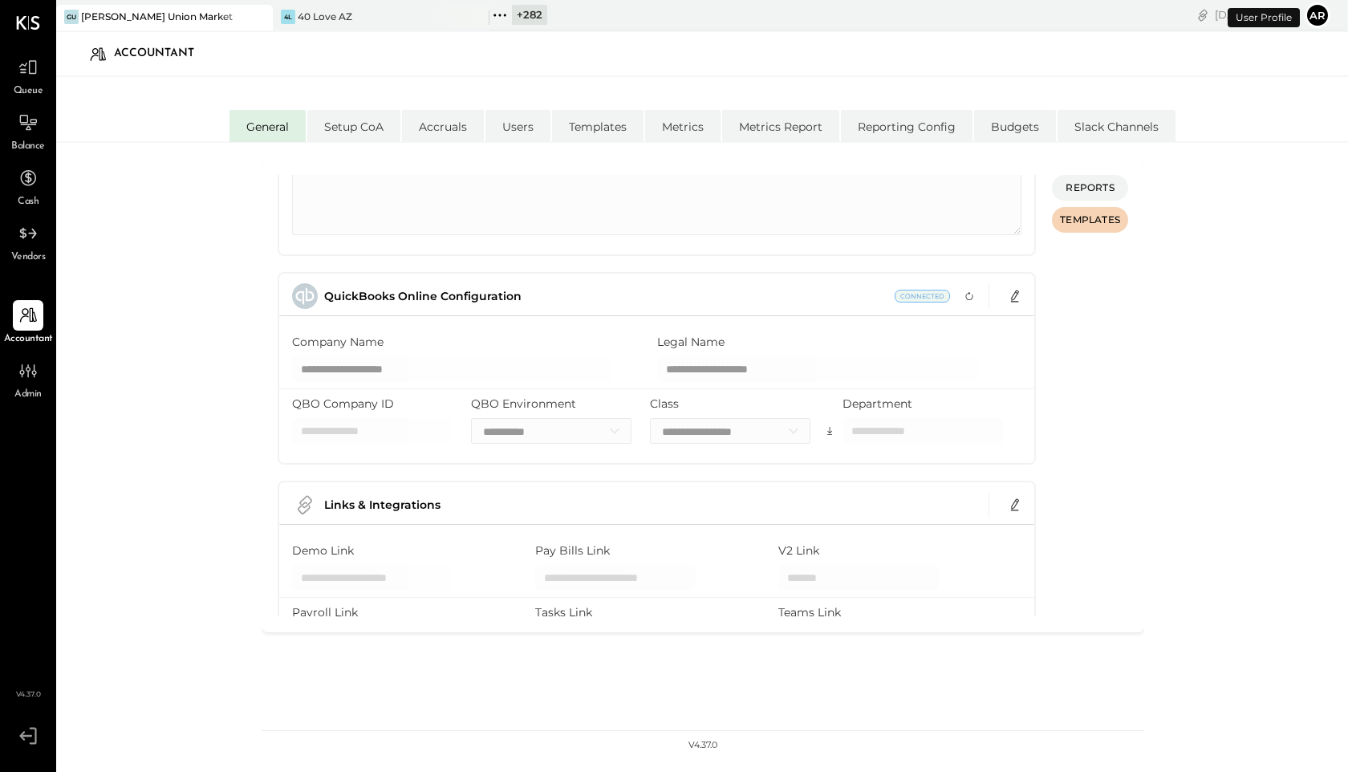
scroll to position [320, 0]
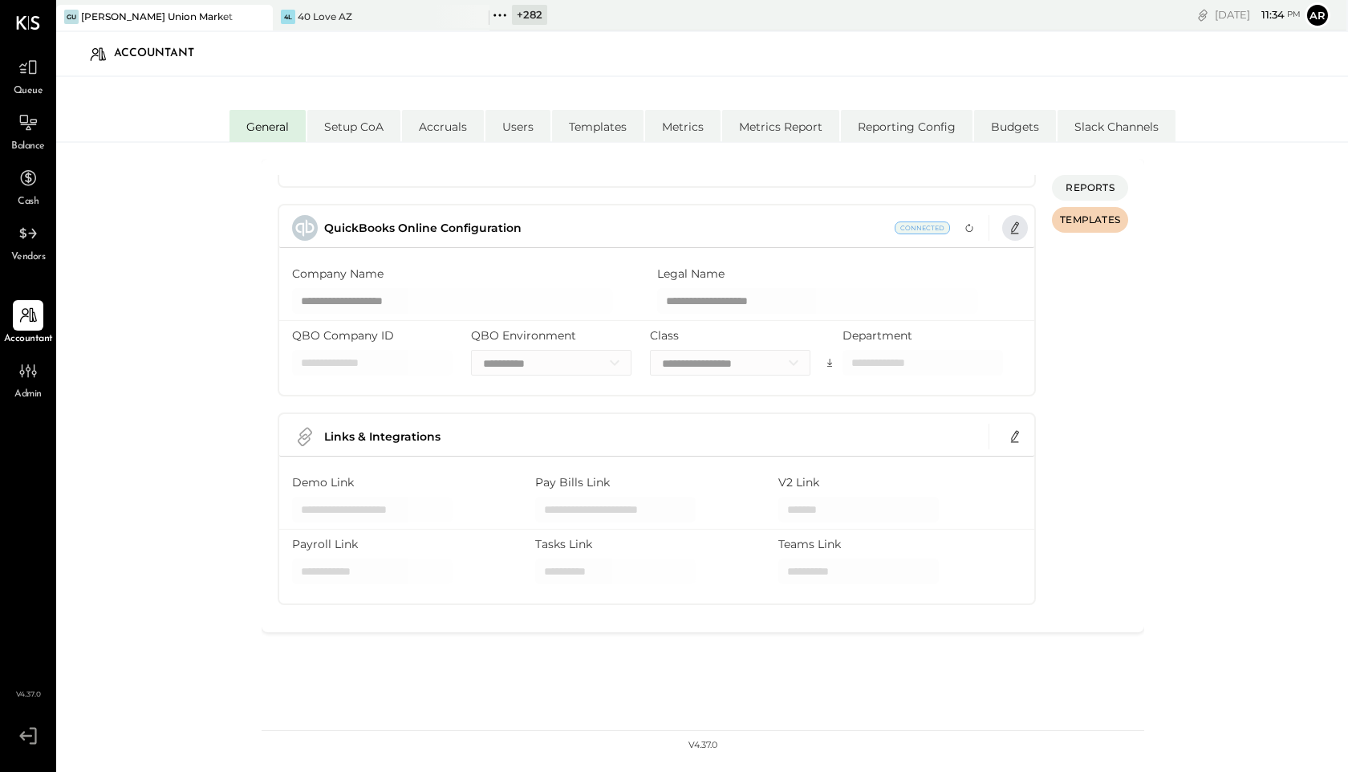
click at [1009, 227] on icon "button" at bounding box center [1014, 227] width 13 height 13
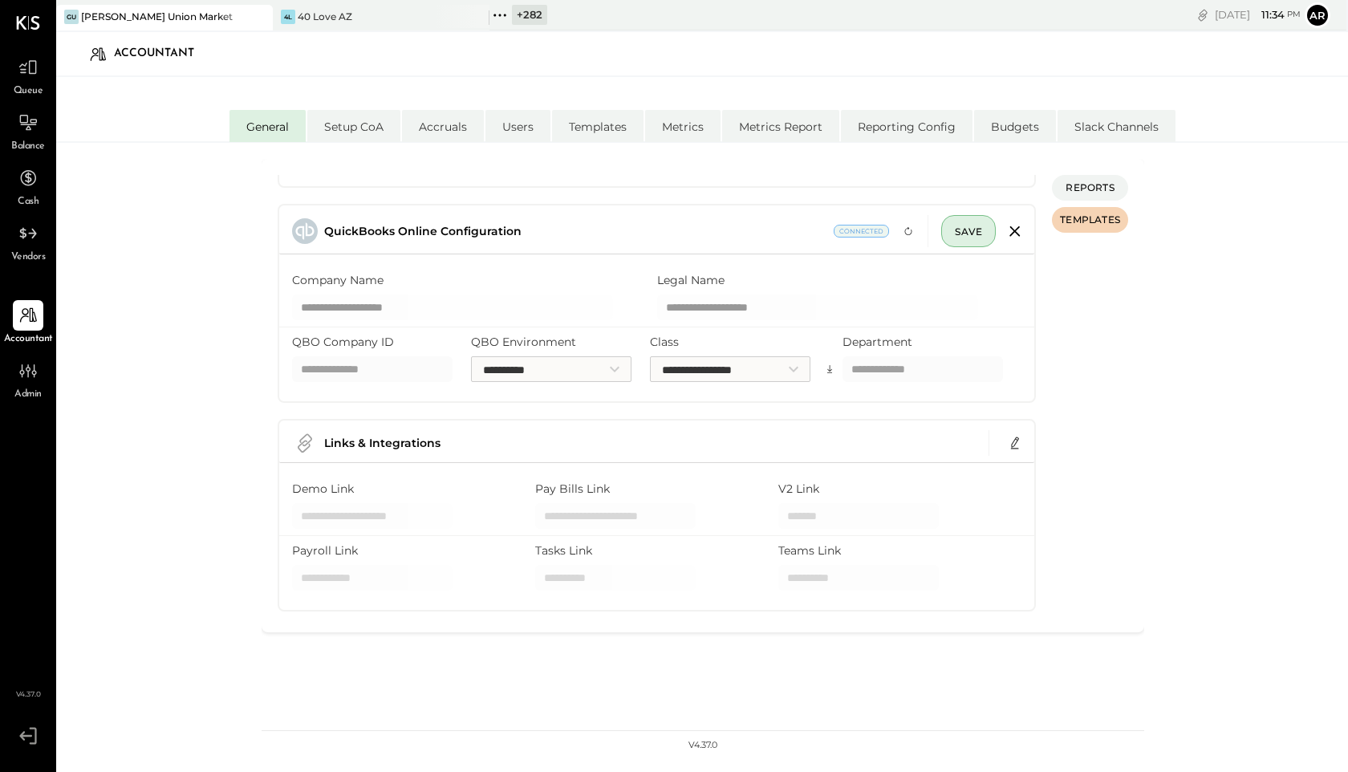
click at [331, 367] on input "QBO Company ID" at bounding box center [372, 369] width 160 height 26
paste input "**********"
type input "**********"
click at [142, 429] on div "**********" at bounding box center [702, 476] width 1292 height 667
click at [976, 222] on button "SAVE" at bounding box center [968, 231] width 55 height 32
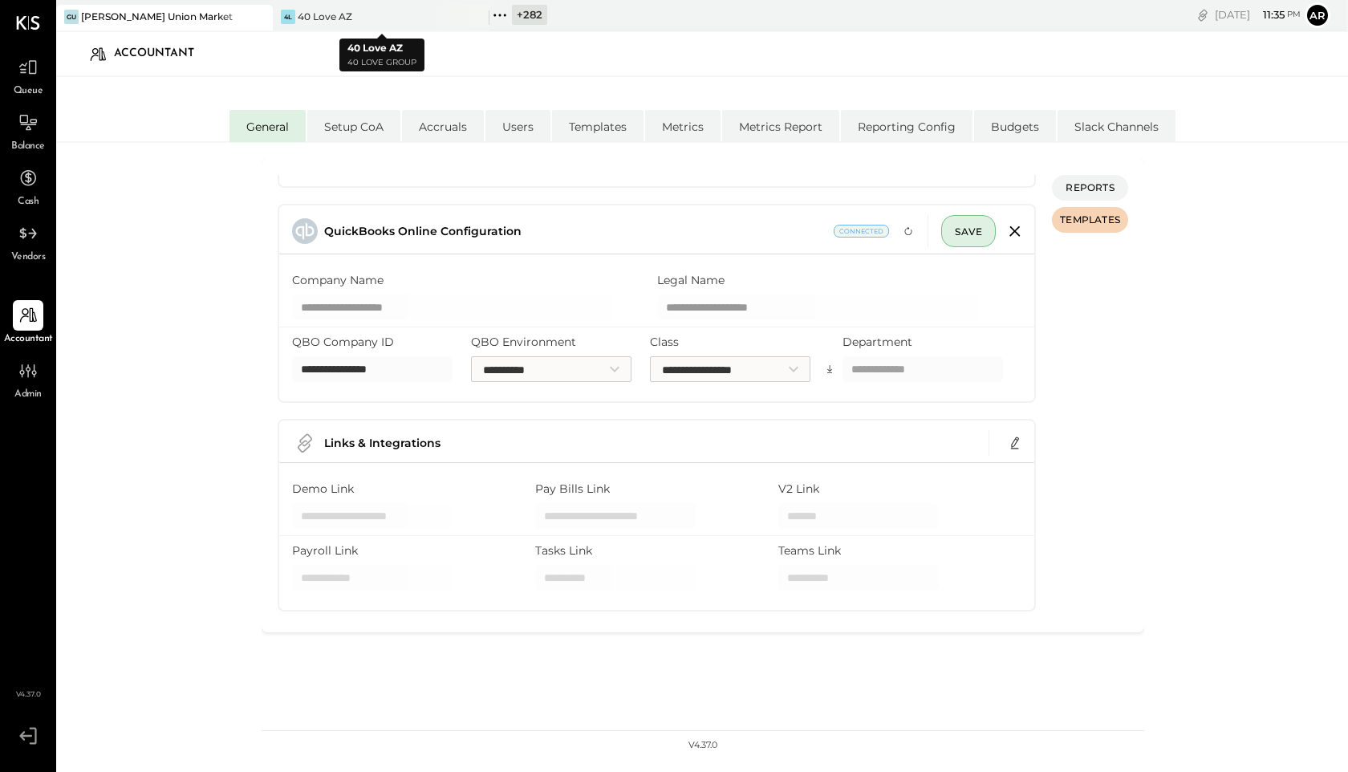
click at [499, 17] on icon at bounding box center [499, 15] width 21 height 21
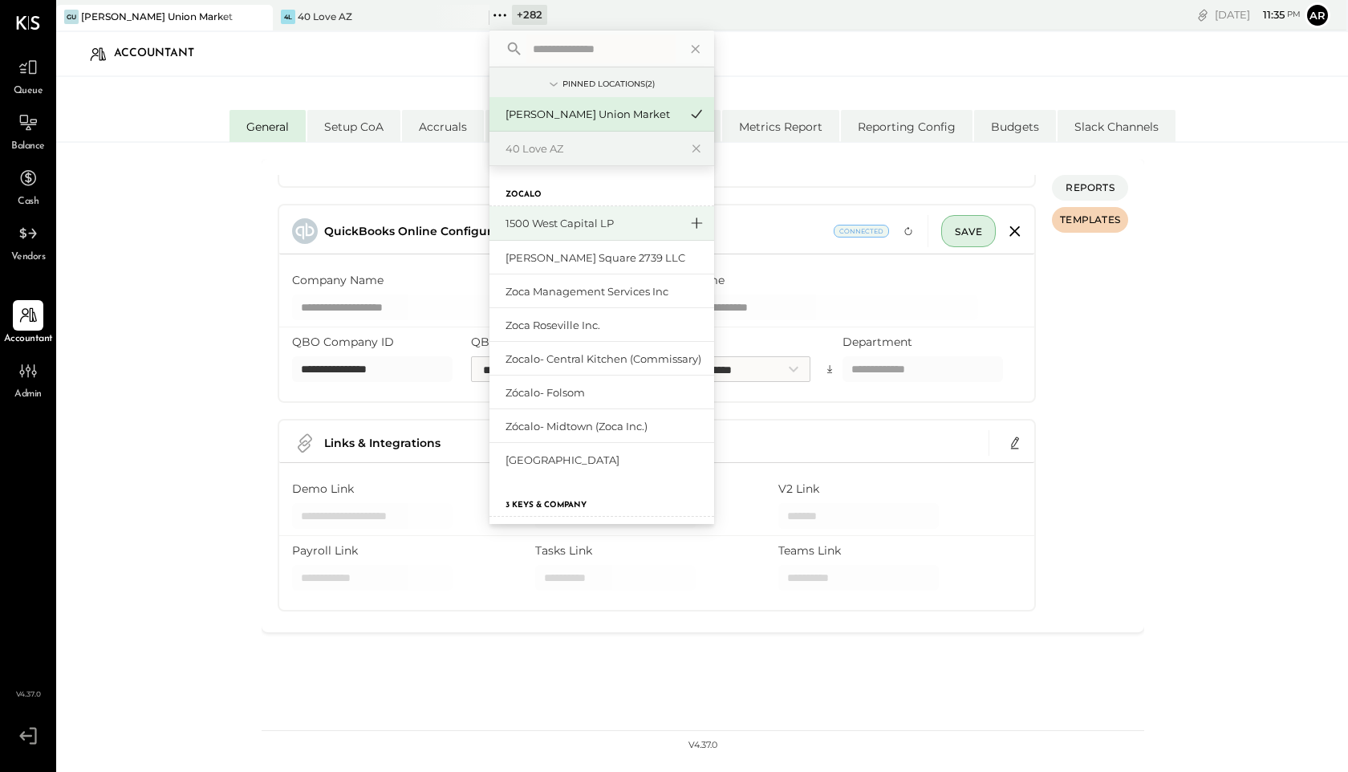
click at [692, 223] on icon at bounding box center [697, 222] width 11 height 11
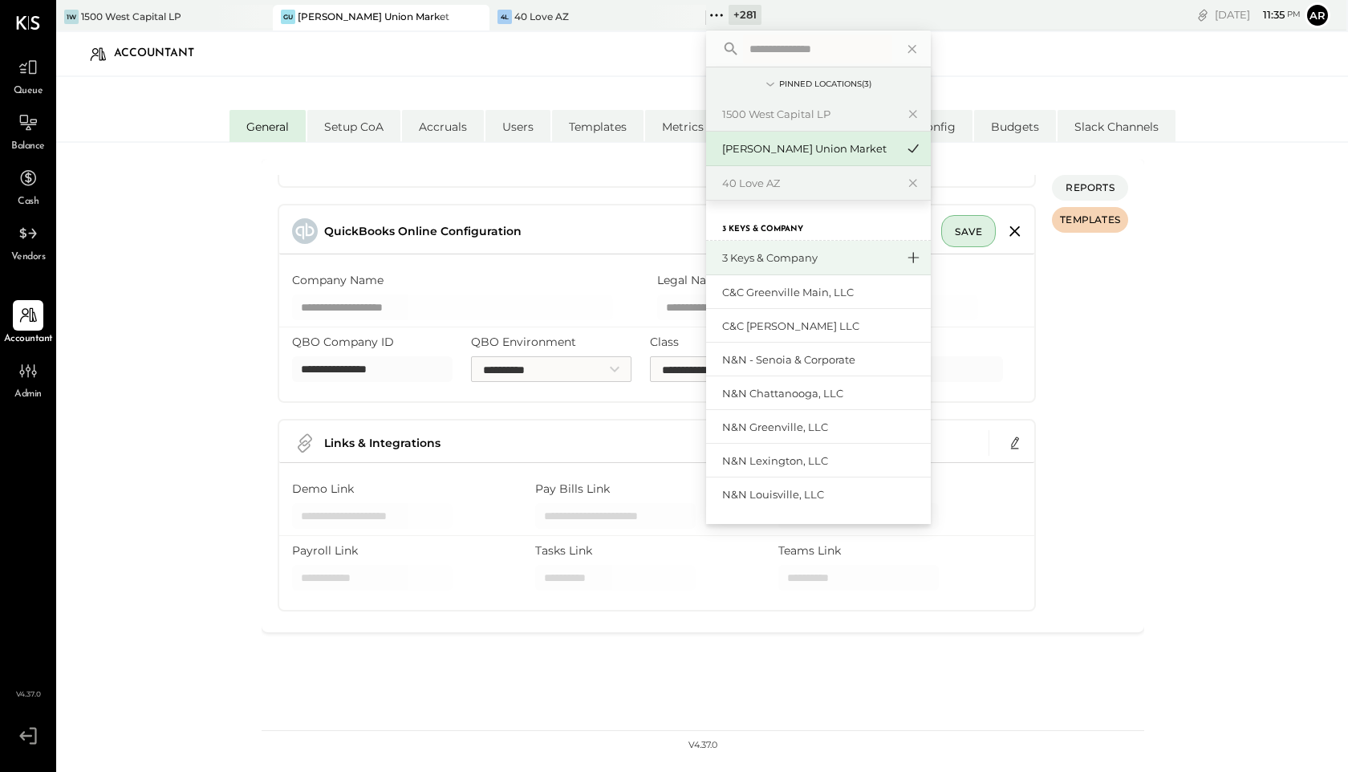
click at [911, 261] on icon at bounding box center [913, 257] width 11 height 11
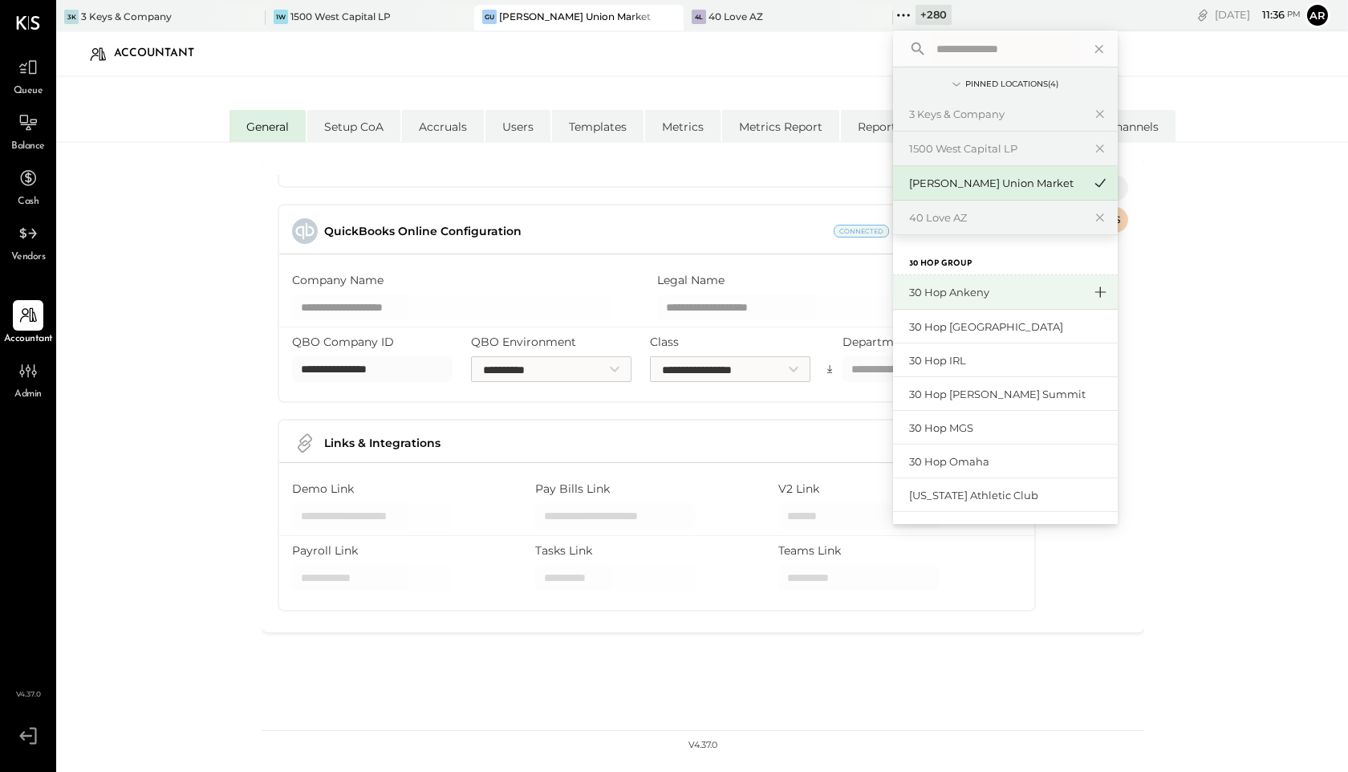
click at [1090, 293] on icon at bounding box center [1099, 292] width 19 height 21
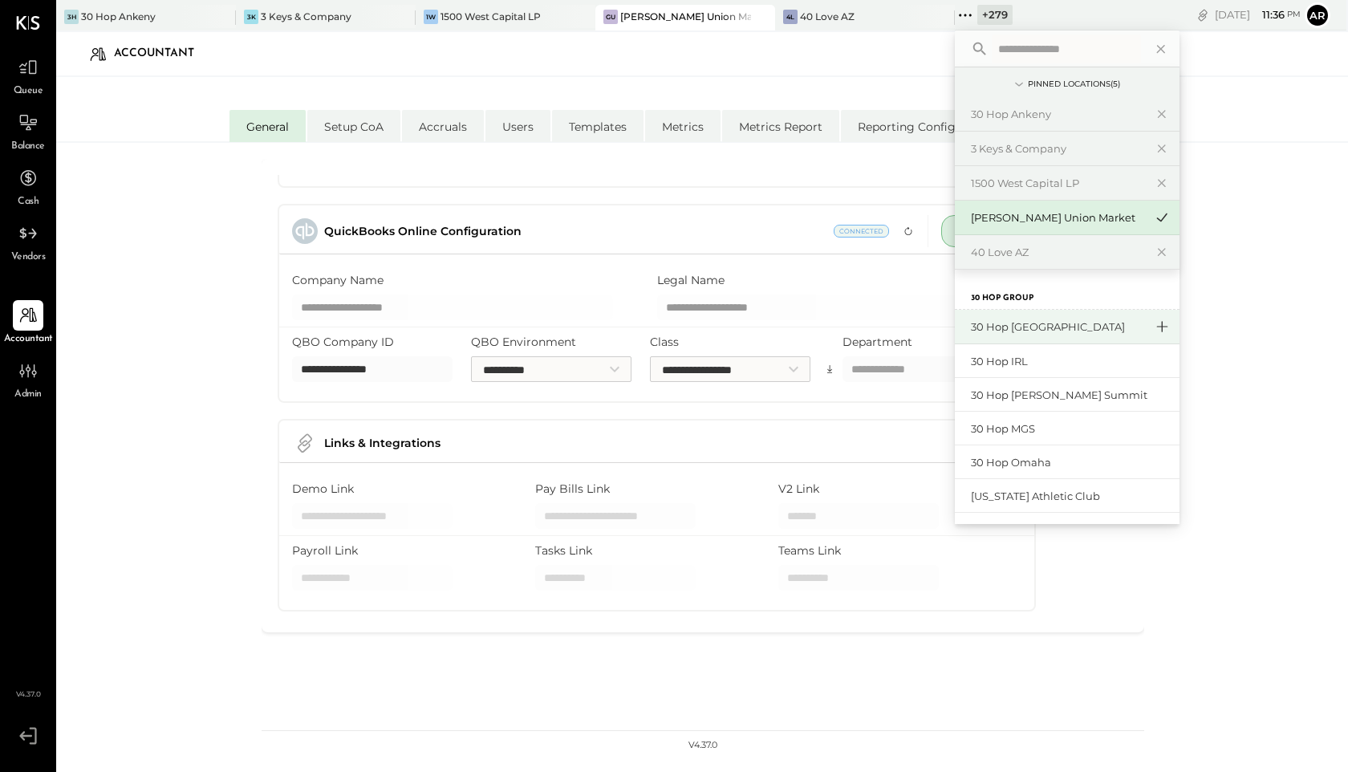
click at [1152, 323] on icon at bounding box center [1161, 326] width 19 height 21
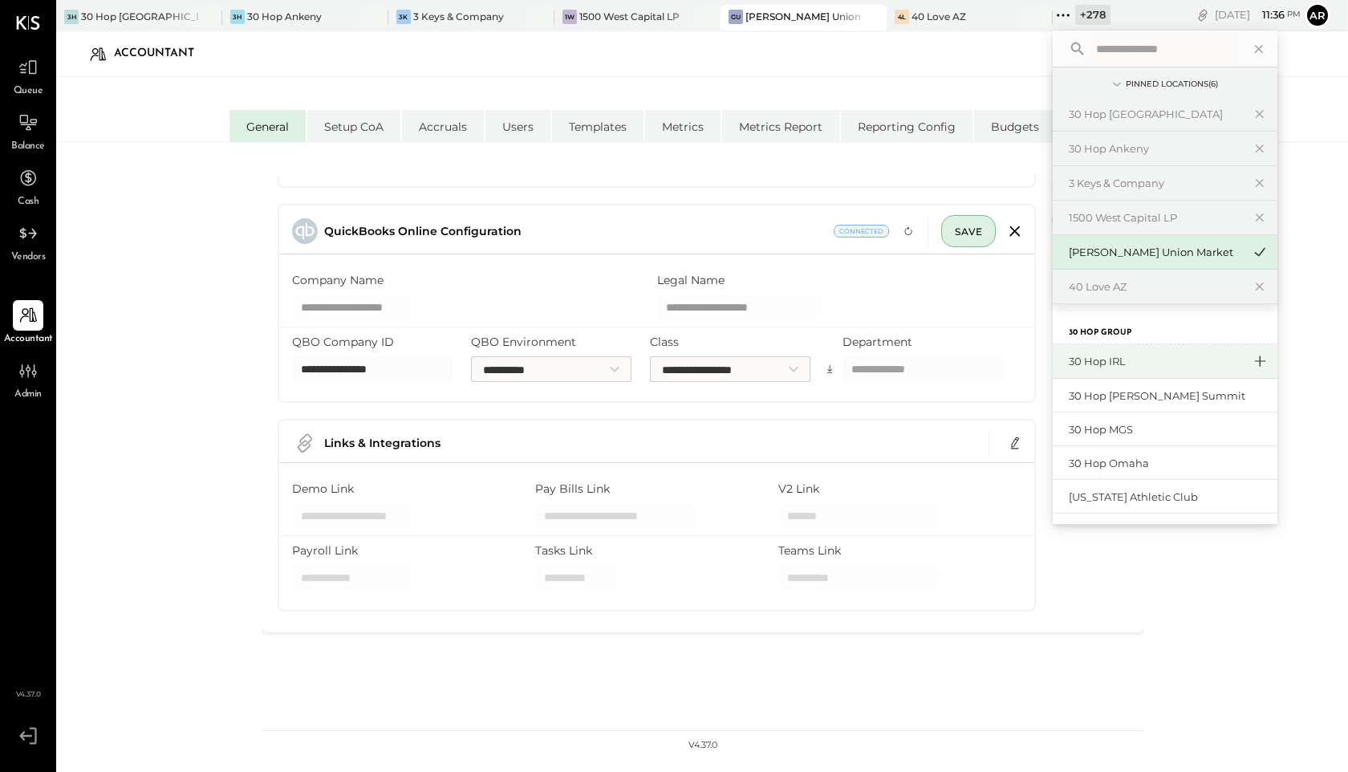
click at [1250, 362] on icon at bounding box center [1259, 361] width 19 height 21
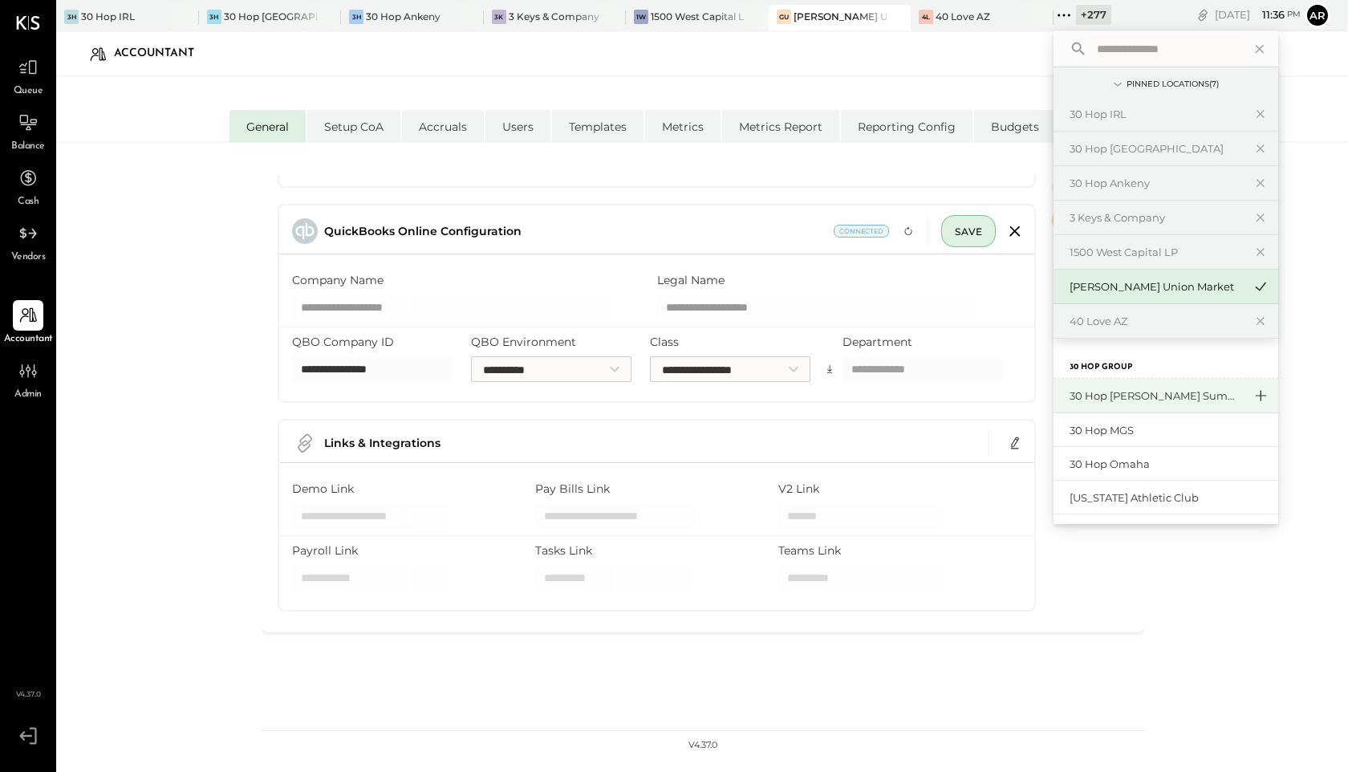
click at [1252, 392] on icon at bounding box center [1260, 395] width 19 height 21
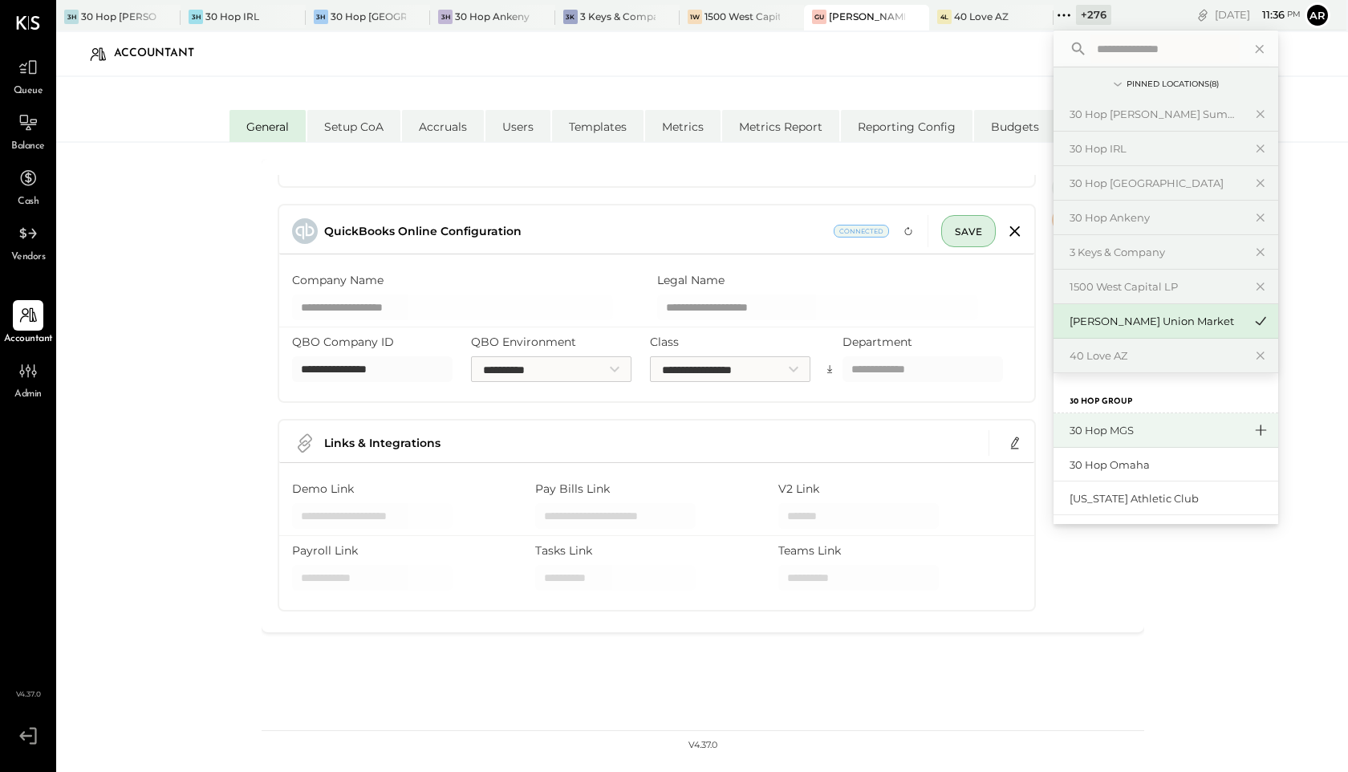
click at [1265, 430] on icon at bounding box center [1260, 430] width 19 height 21
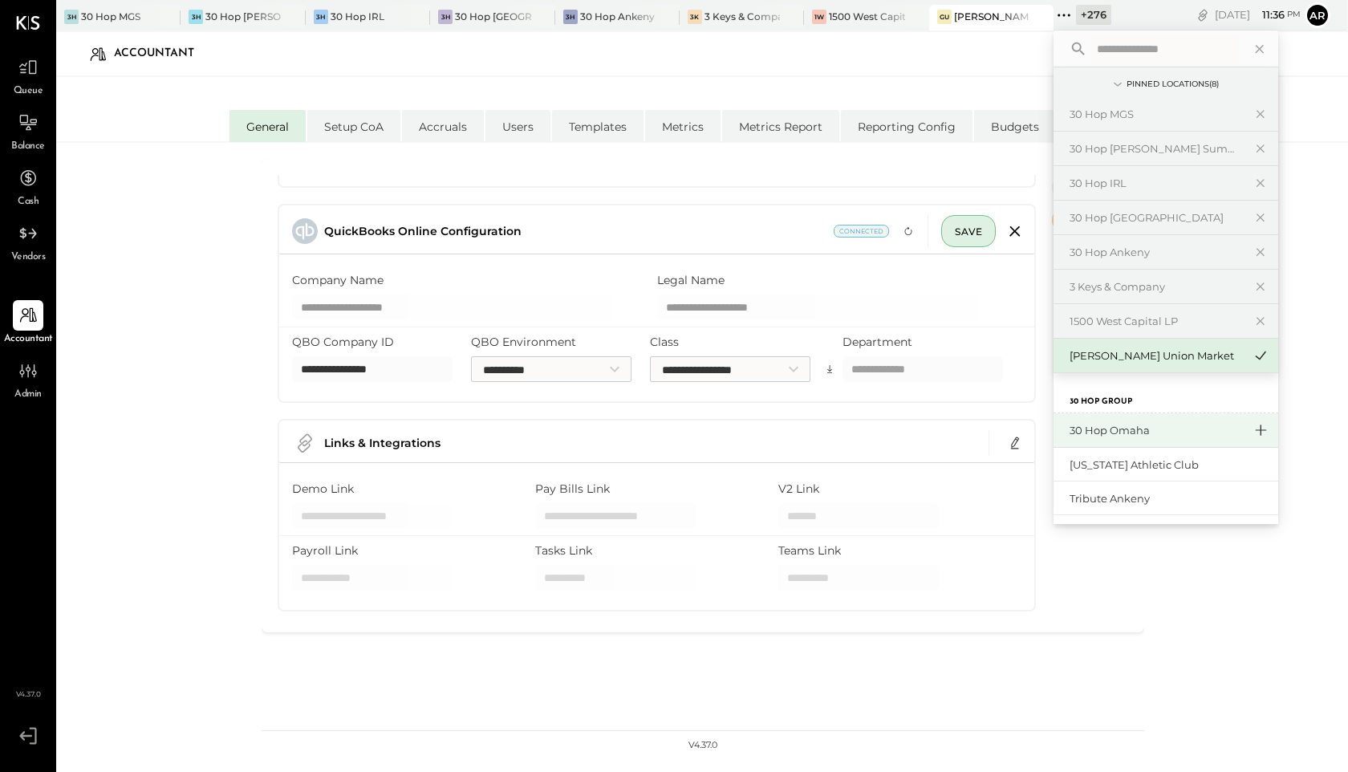
click at [1263, 429] on icon at bounding box center [1261, 429] width 11 height 11
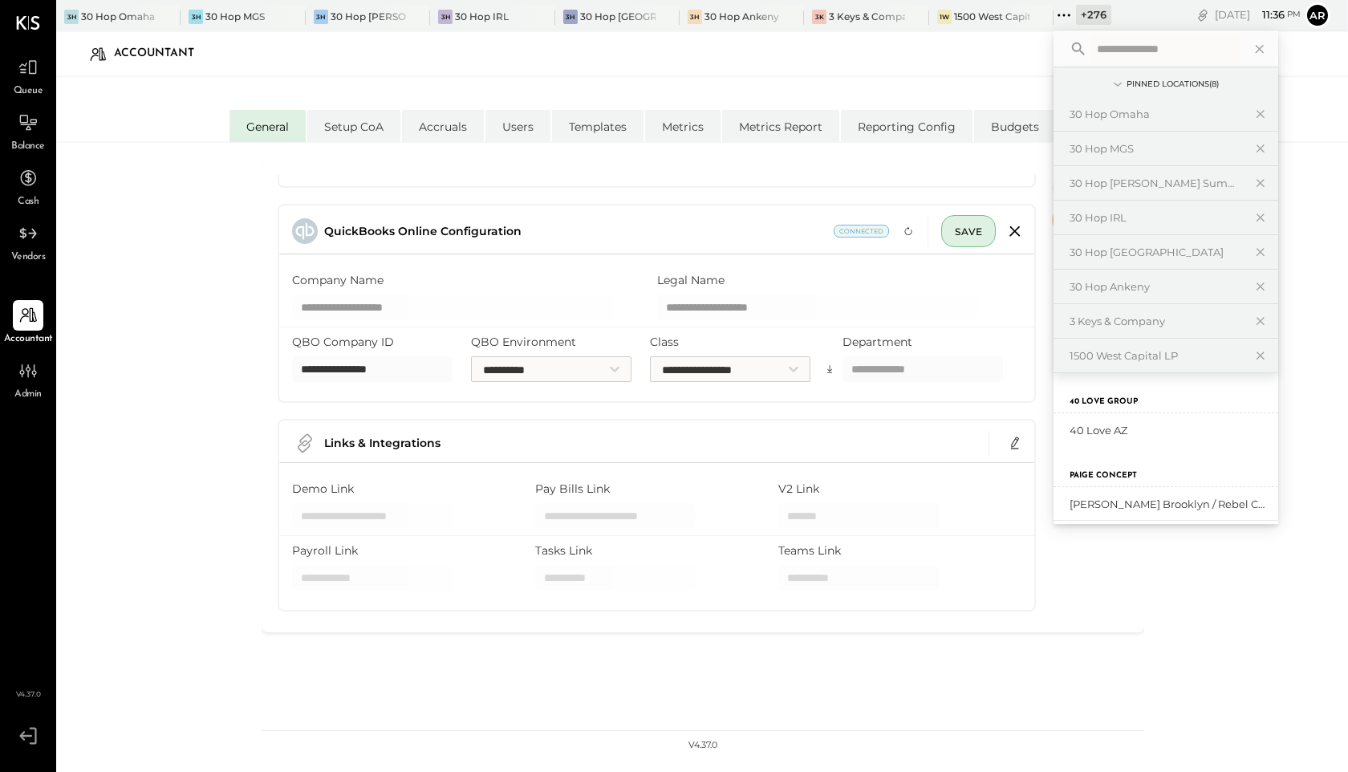
click at [193, 296] on div "**********" at bounding box center [702, 476] width 1292 height 667
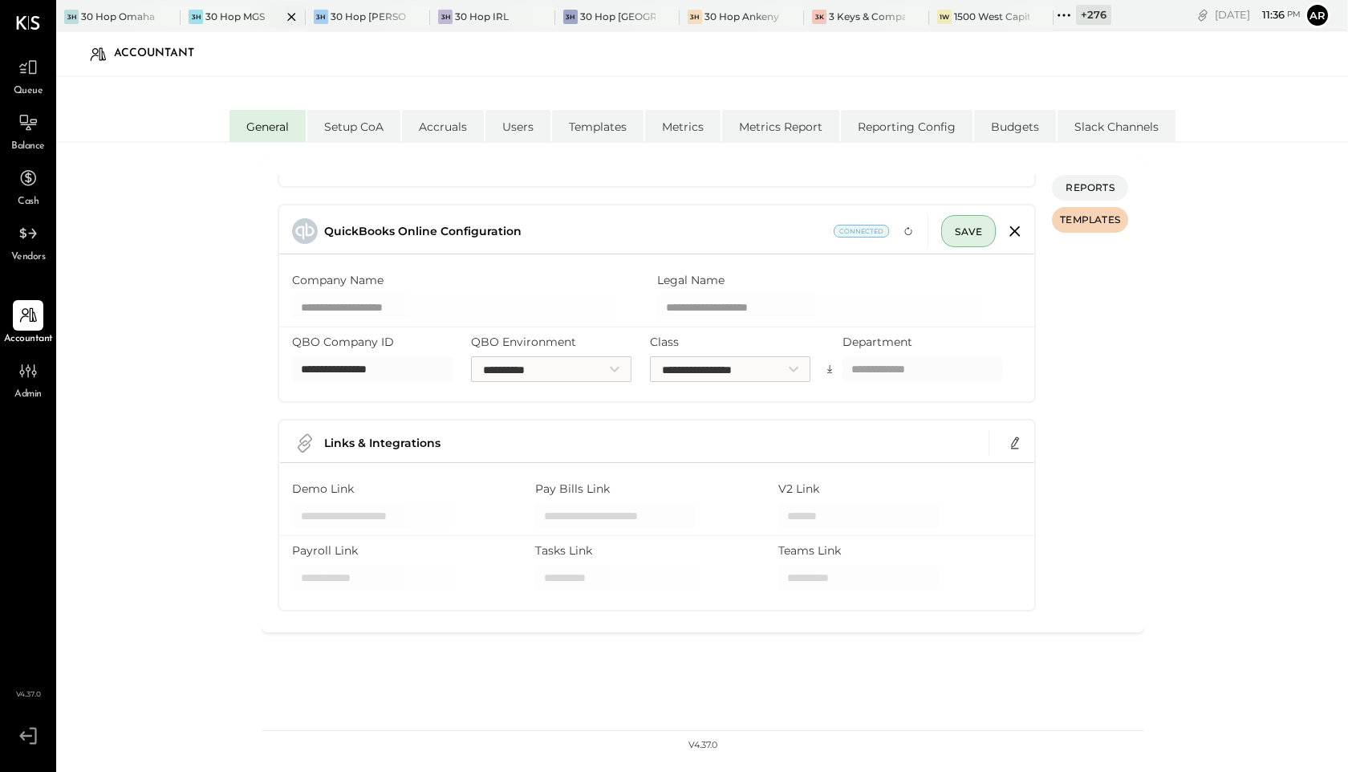
click at [291, 10] on icon at bounding box center [292, 16] width 20 height 19
click at [327, 20] on icon at bounding box center [327, 16] width 20 height 19
click at [375, 17] on div "3H 30 Hop [GEOGRAPHIC_DATA]" at bounding box center [443, 17] width 136 height 14
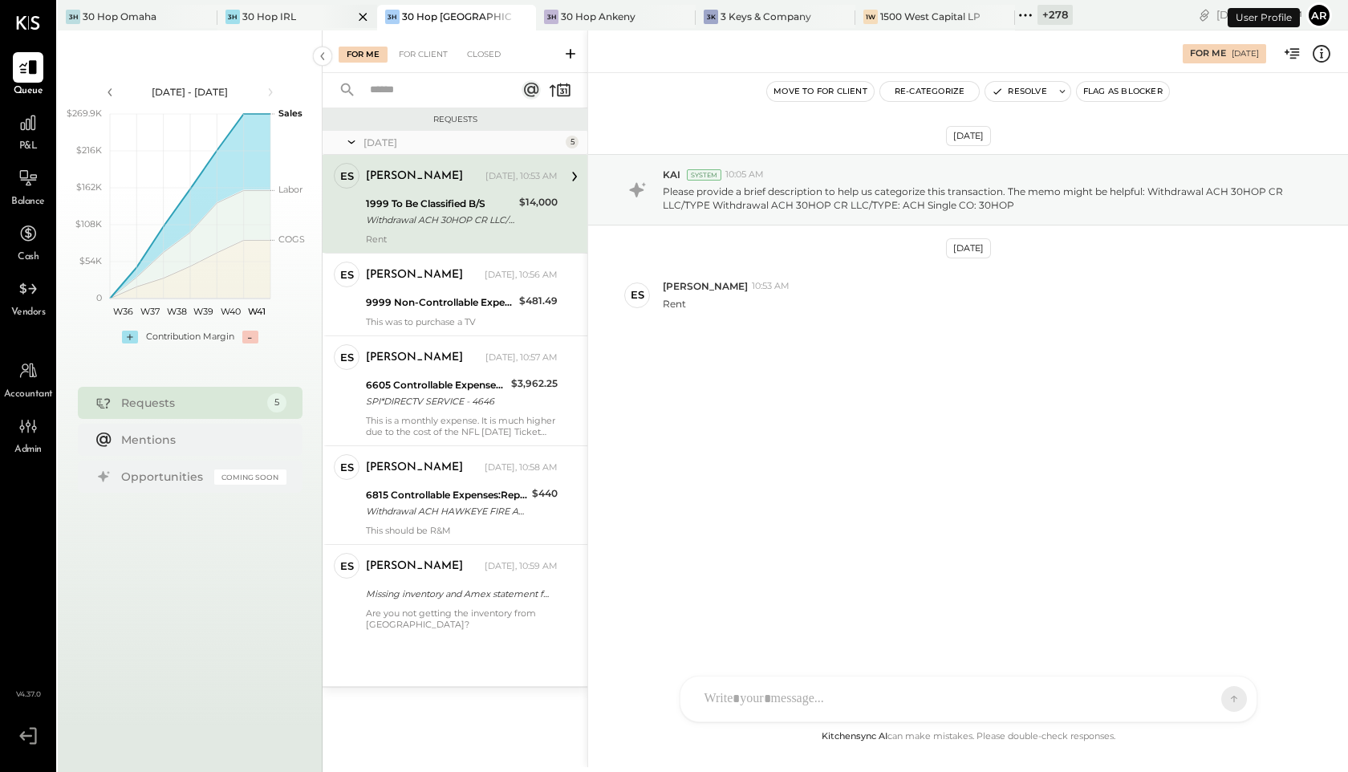
click at [356, 8] on icon at bounding box center [363, 16] width 20 height 19
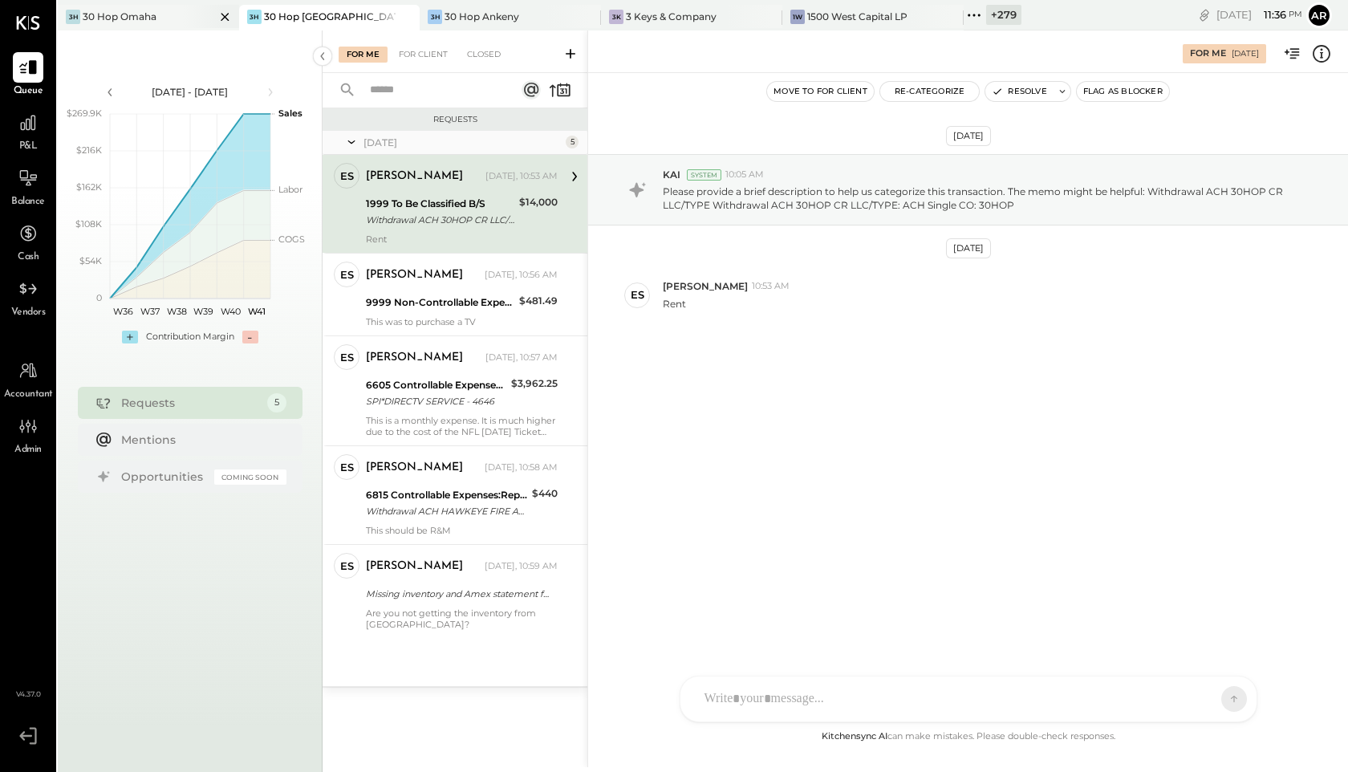
click at [217, 18] on icon at bounding box center [225, 16] width 20 height 19
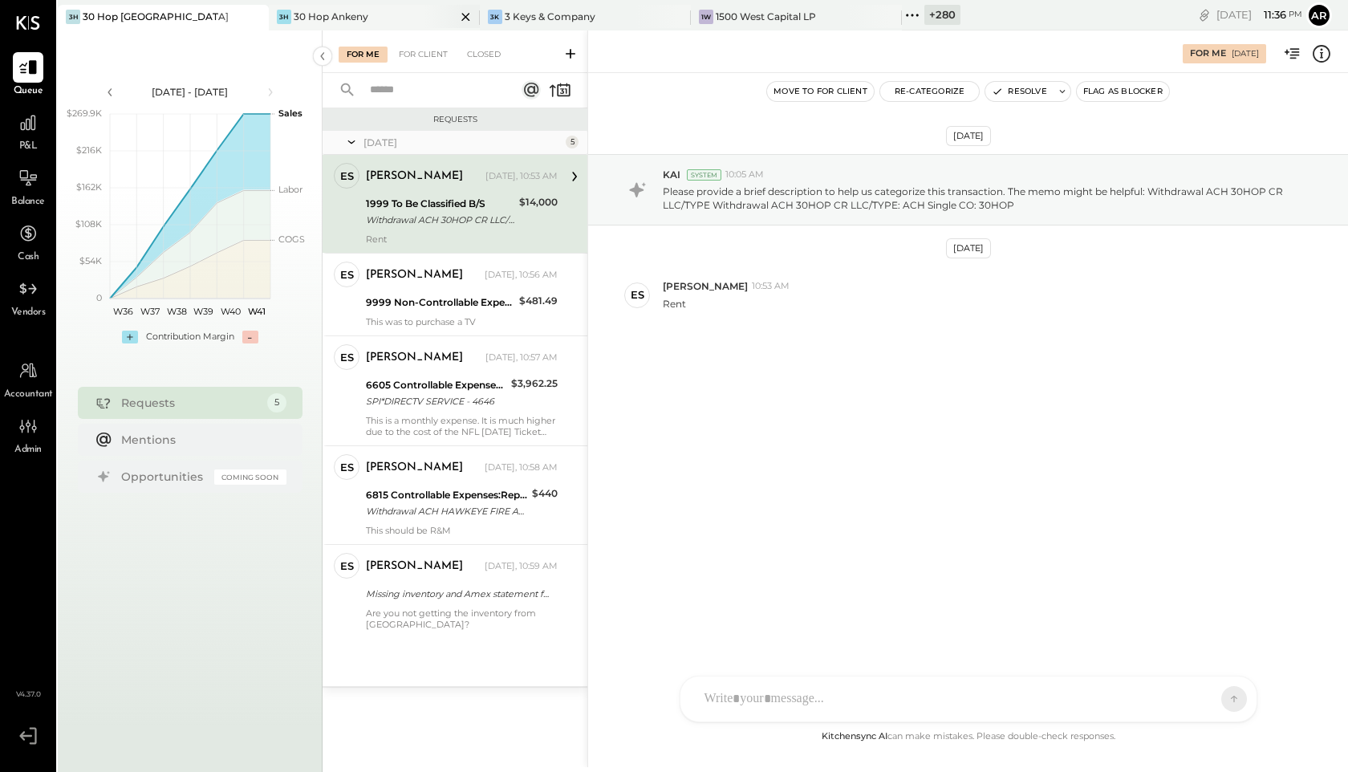
click at [456, 16] on icon at bounding box center [466, 16] width 20 height 19
click at [481, 12] on icon at bounding box center [477, 16] width 20 height 19
click at [473, 14] on icon at bounding box center [477, 16] width 20 height 19
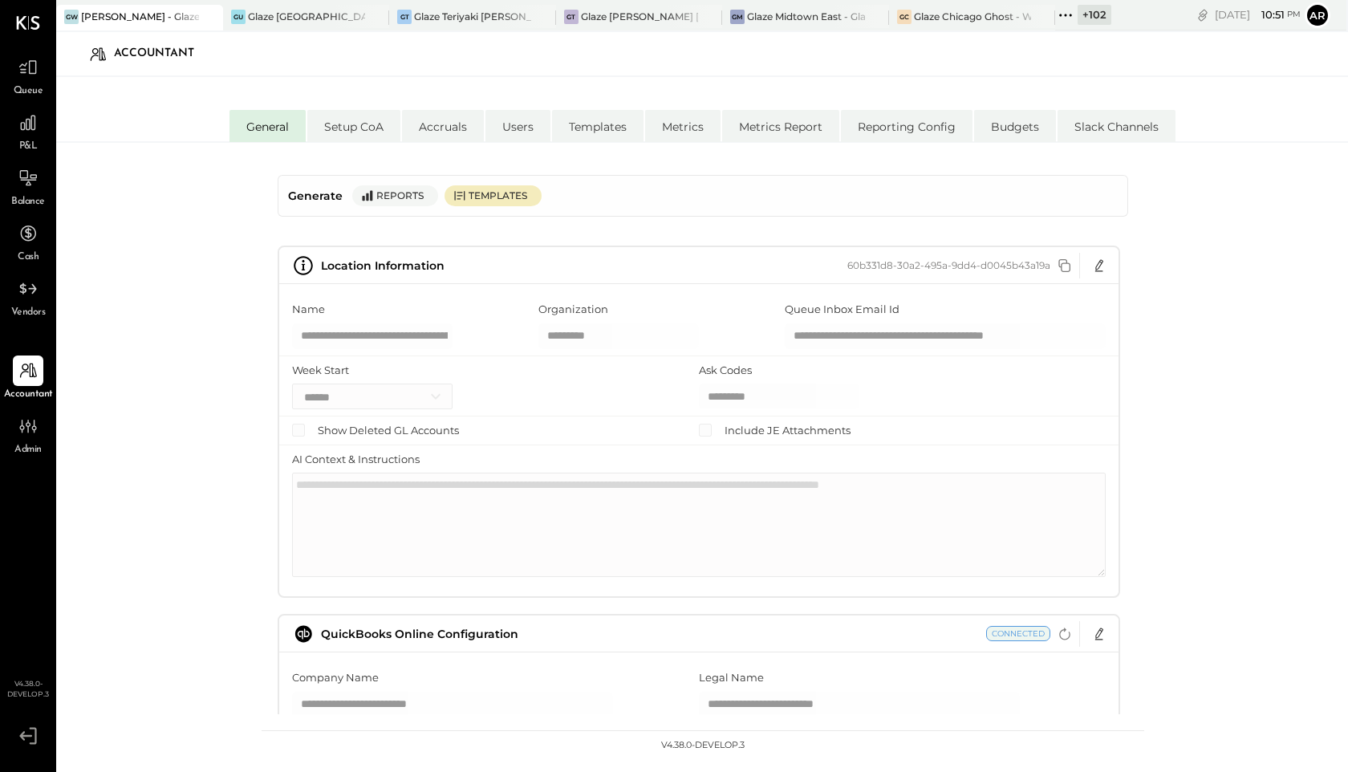
select select "**"
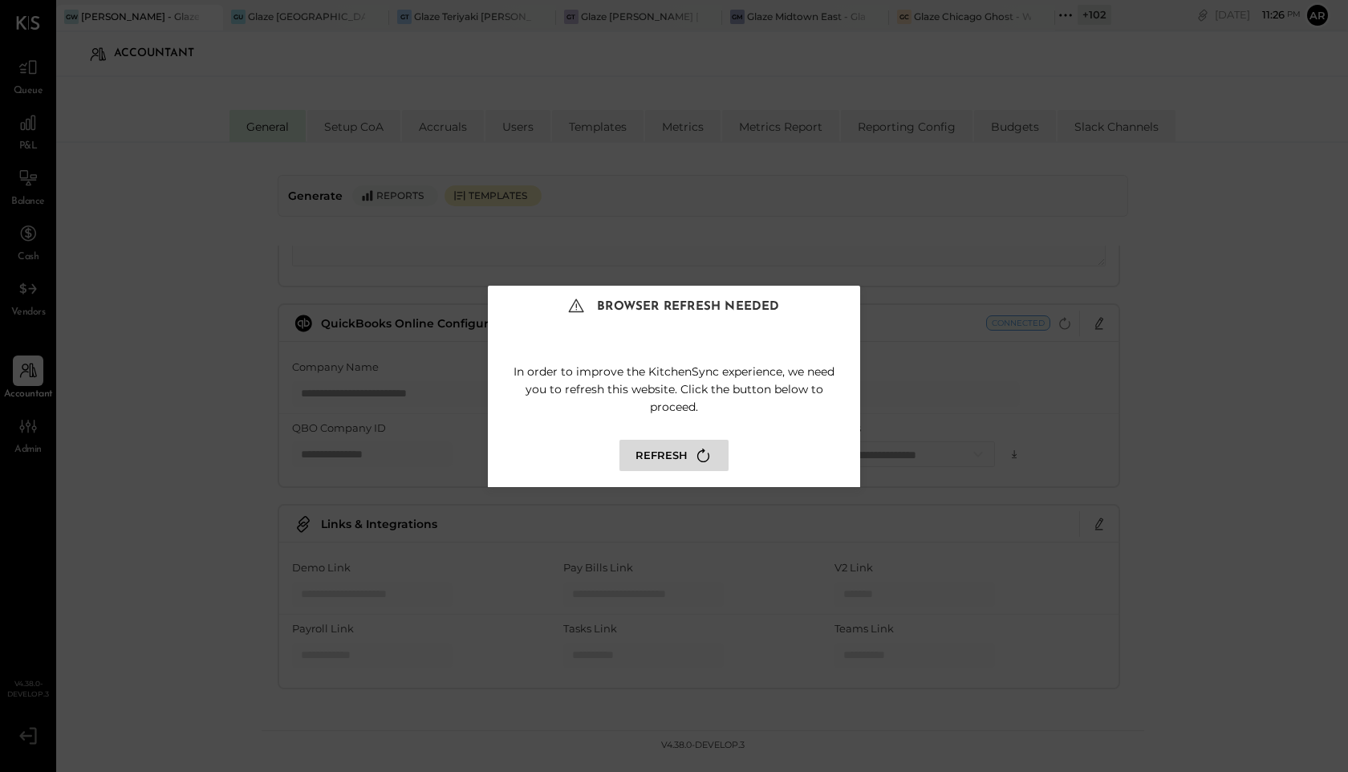
click at [684, 454] on button "Refresh" at bounding box center [673, 455] width 109 height 31
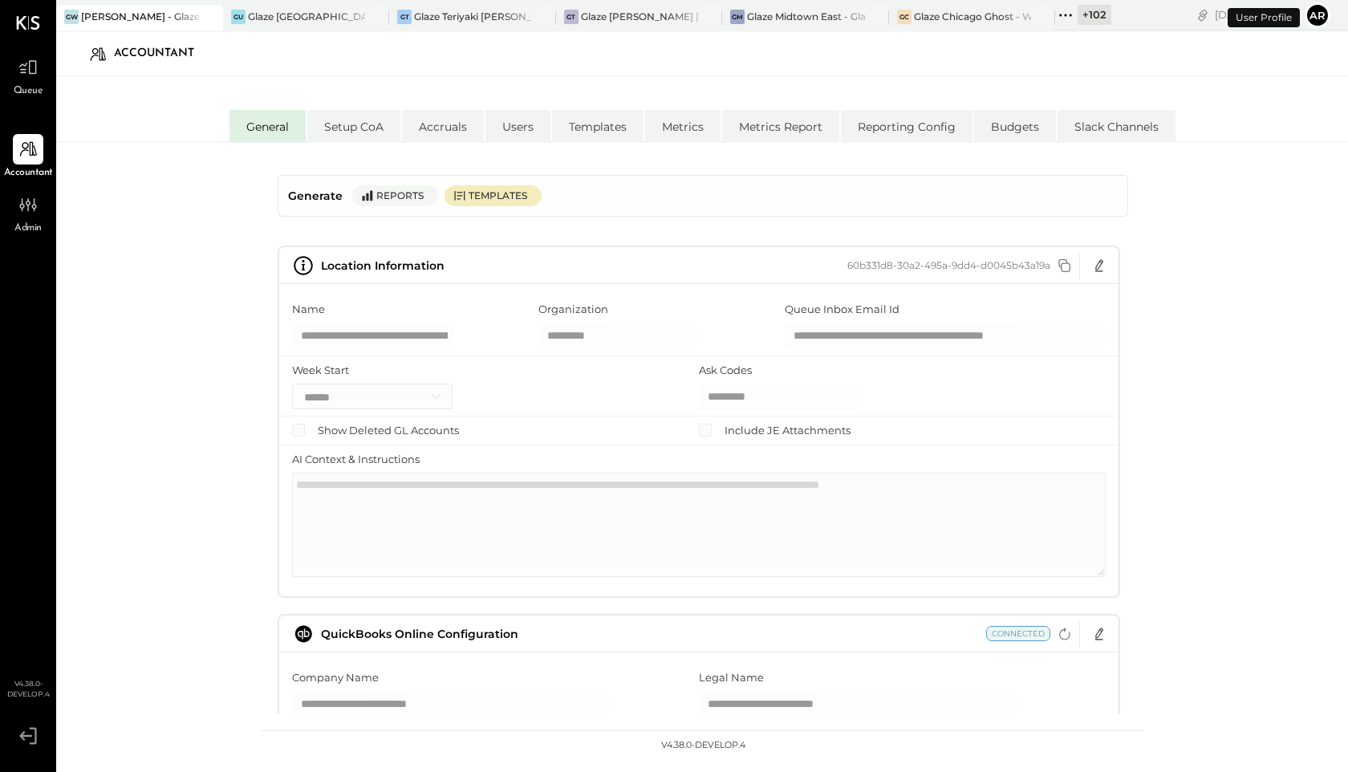
select select "**"
